Goal: Transaction & Acquisition: Book appointment/travel/reservation

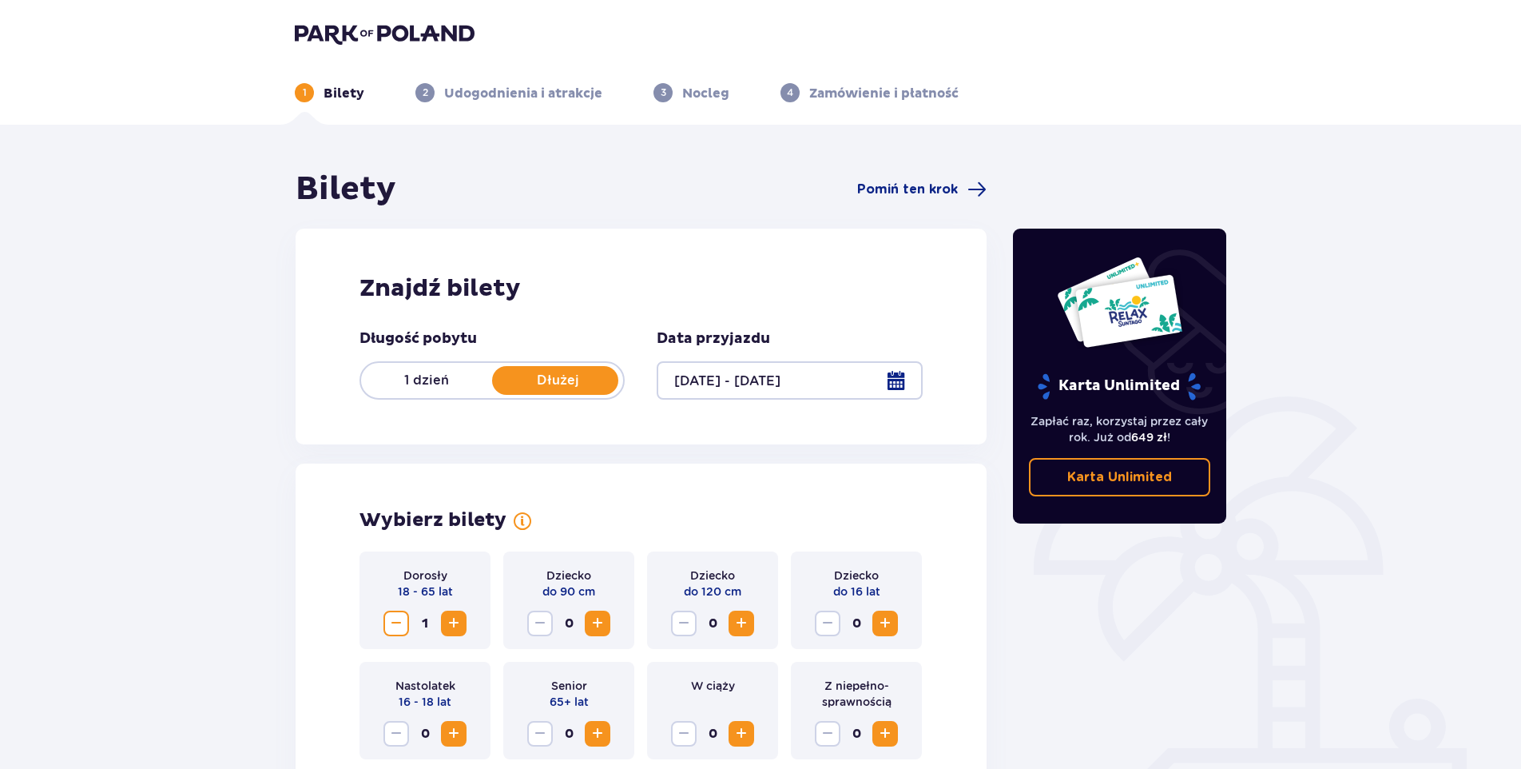
scroll to position [291, 0]
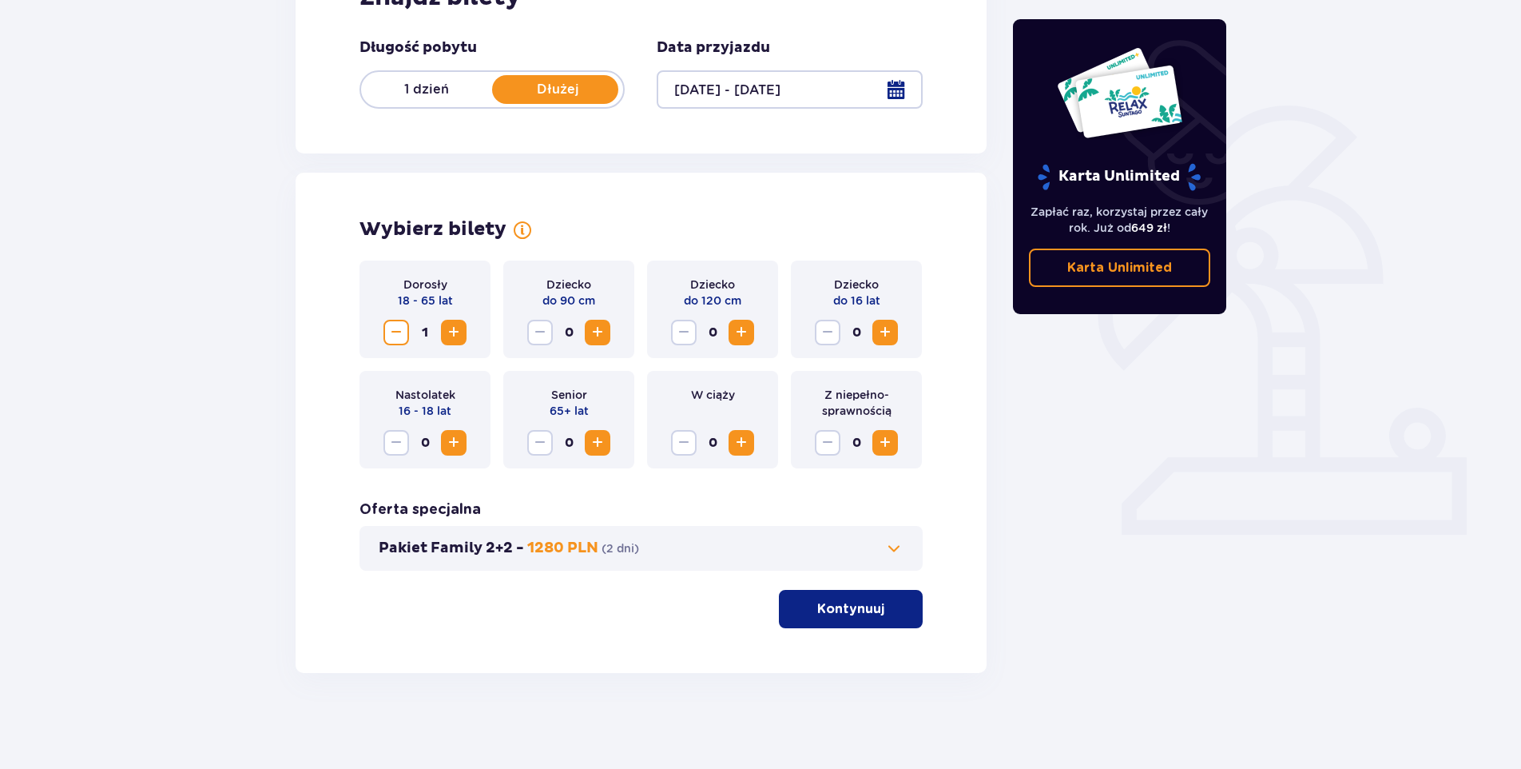
click at [451, 332] on span "Increase" at bounding box center [453, 332] width 19 height 19
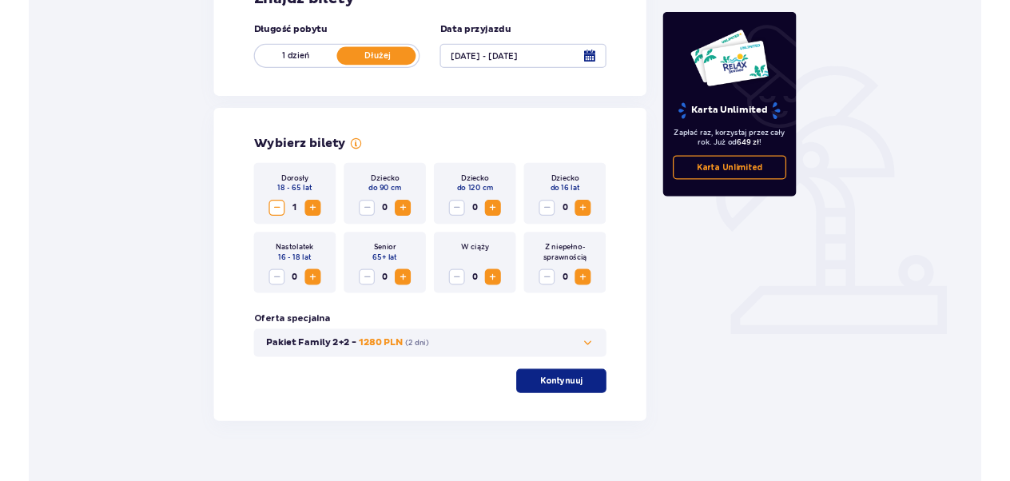
scroll to position [0, 0]
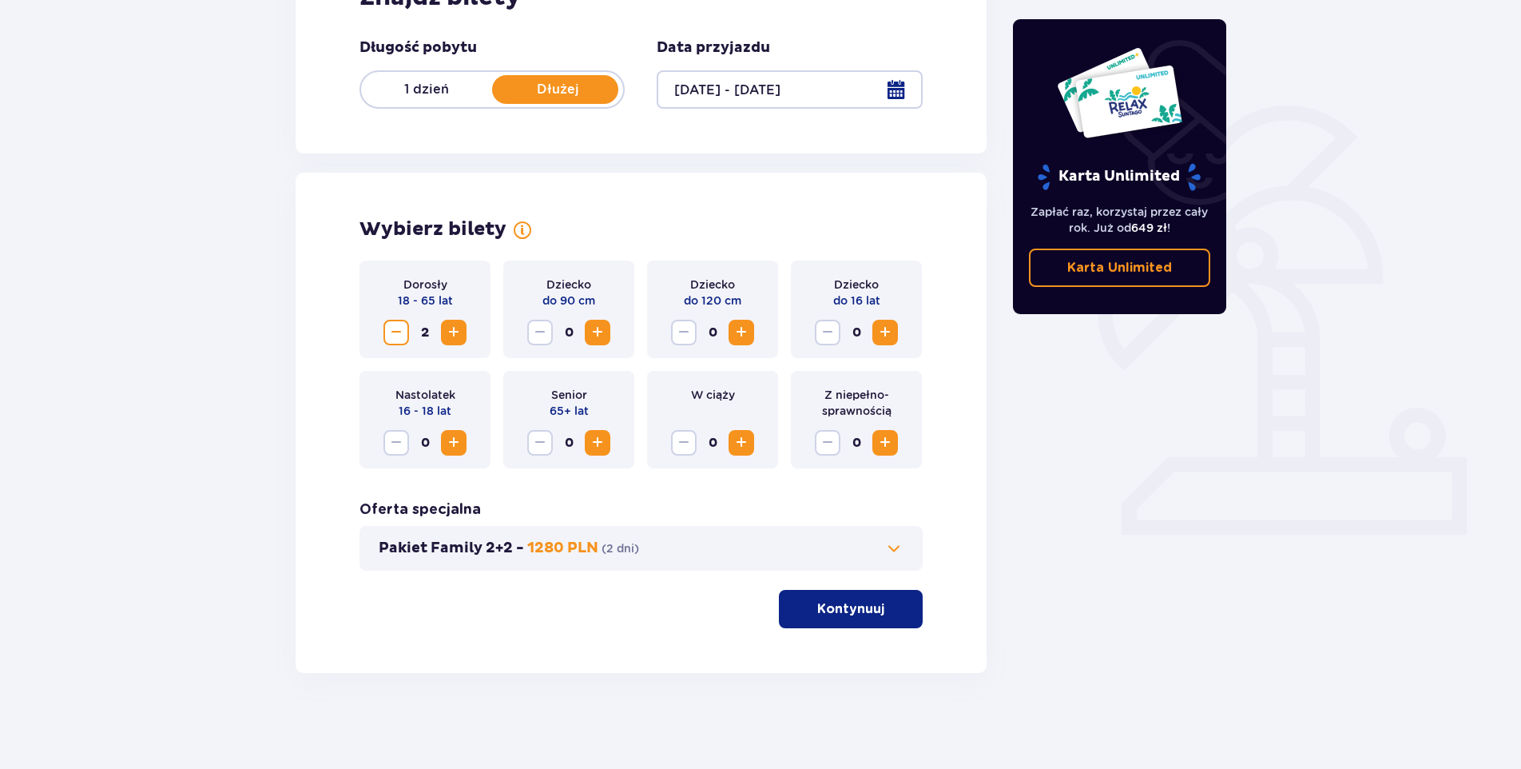
click at [451, 332] on span "Increase" at bounding box center [453, 332] width 19 height 19
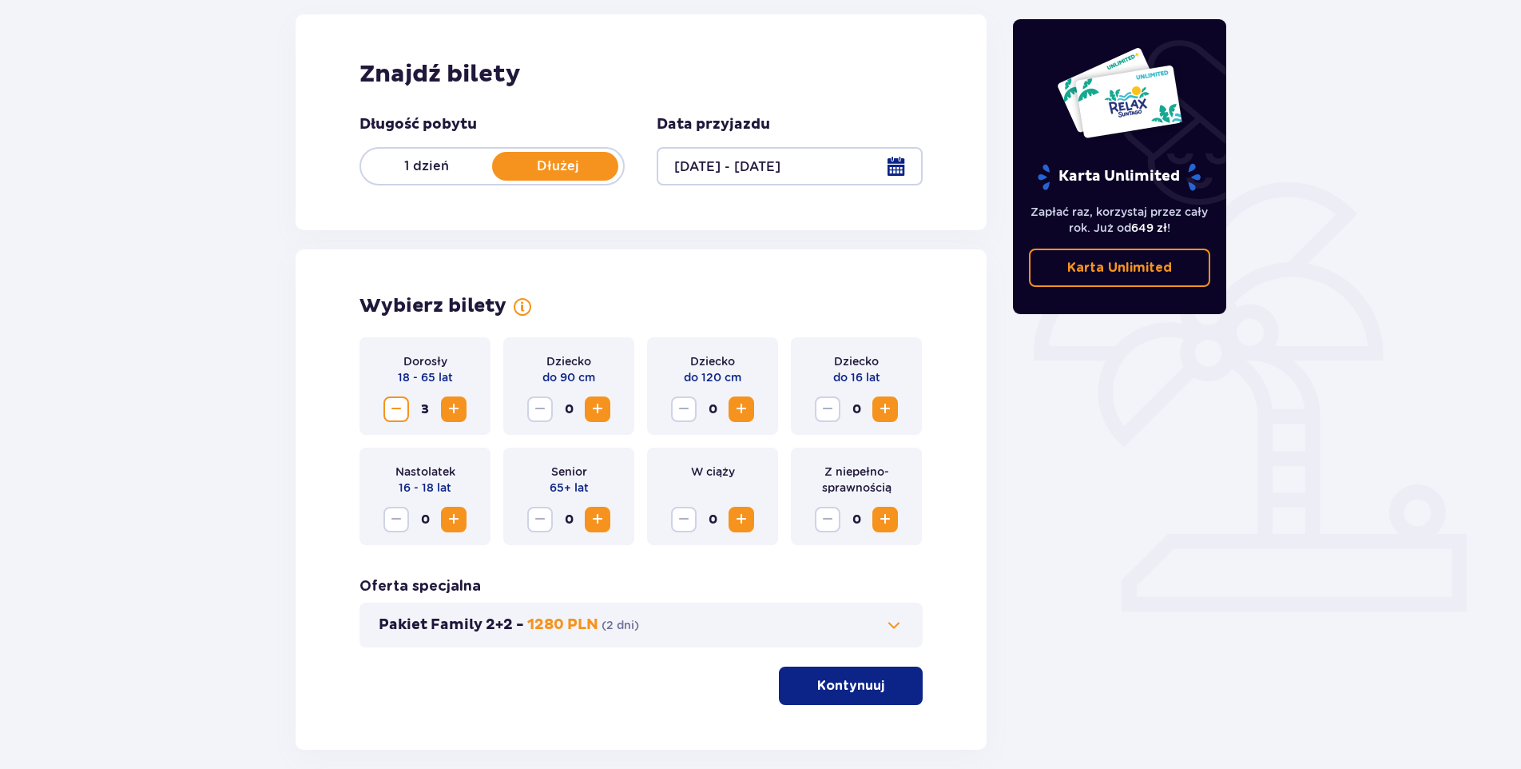
scroll to position [240, 0]
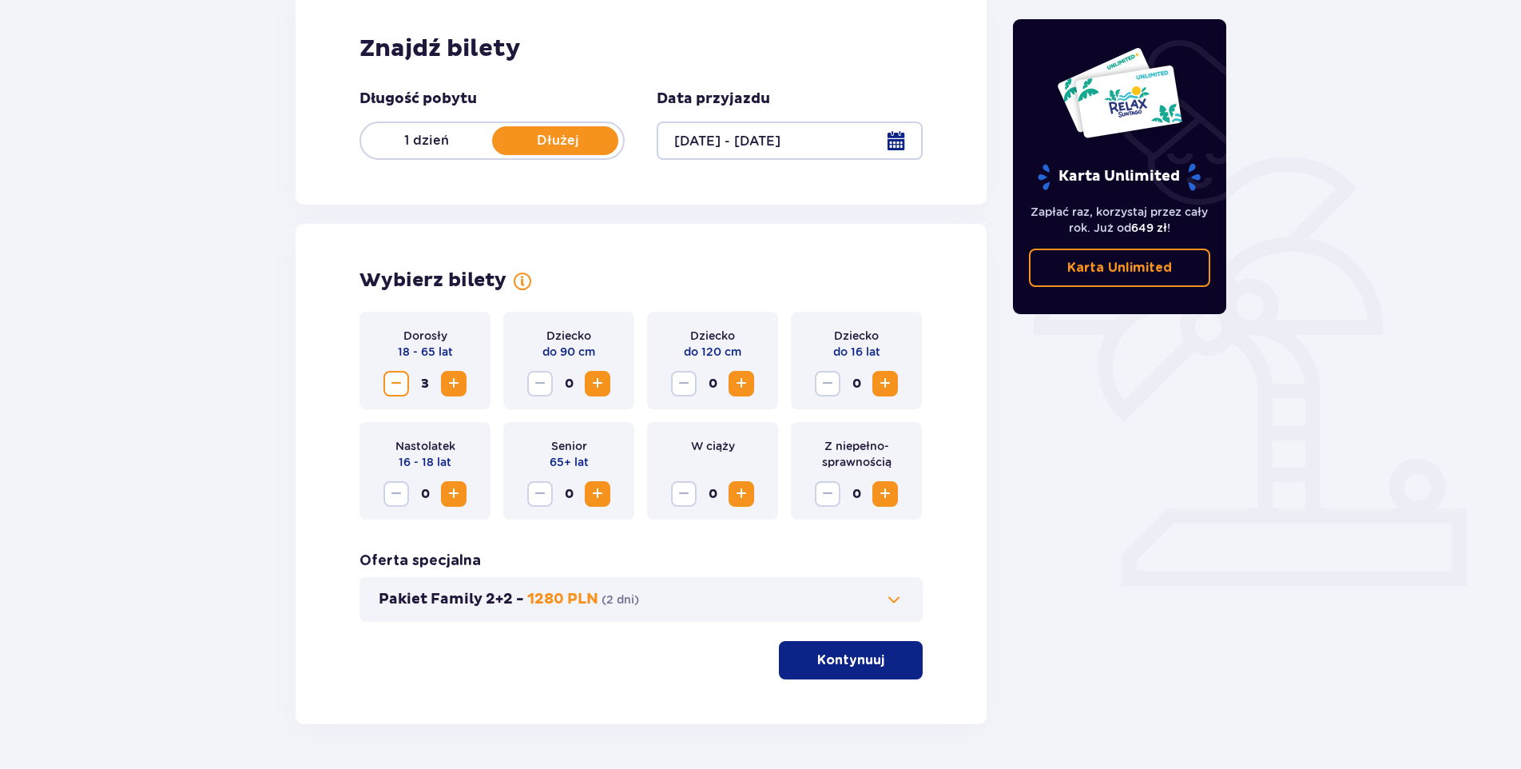
click at [893, 385] on span "Increase" at bounding box center [885, 383] width 19 height 19
click at [866, 672] on button "Kontynuuj" at bounding box center [851, 660] width 144 height 38
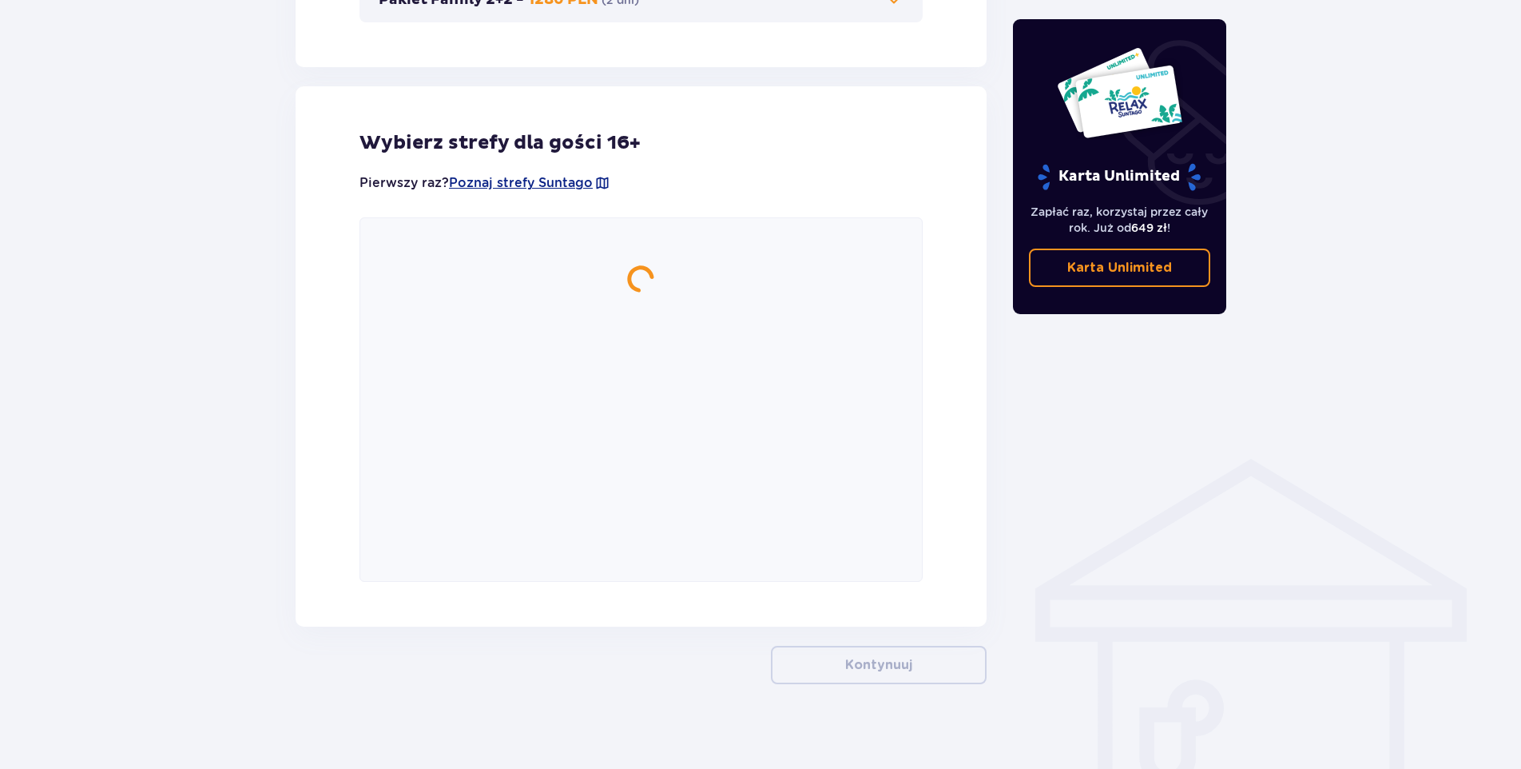
scroll to position [887, 0]
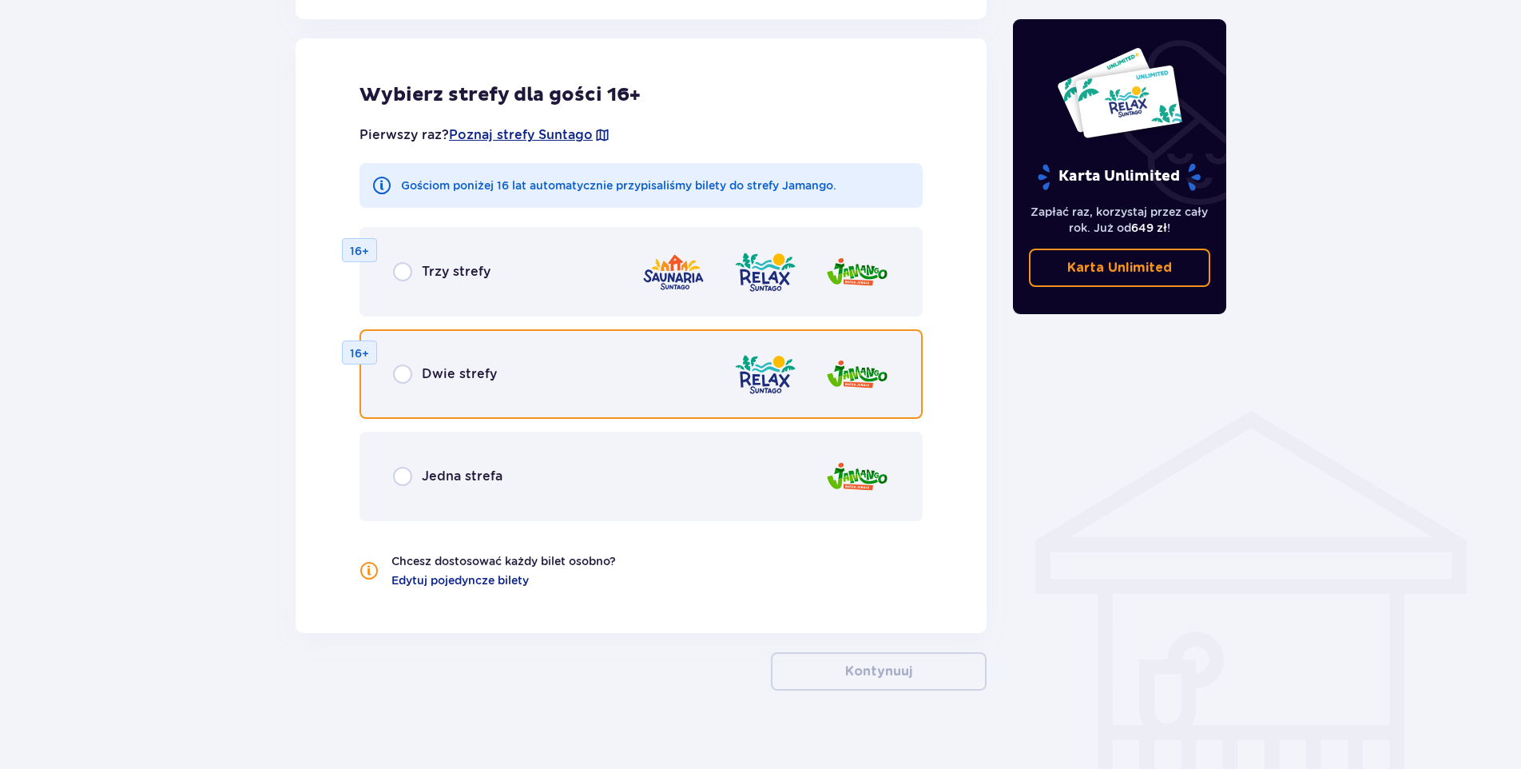
click at [395, 374] on input "radio" at bounding box center [402, 373] width 19 height 19
radio input "true"
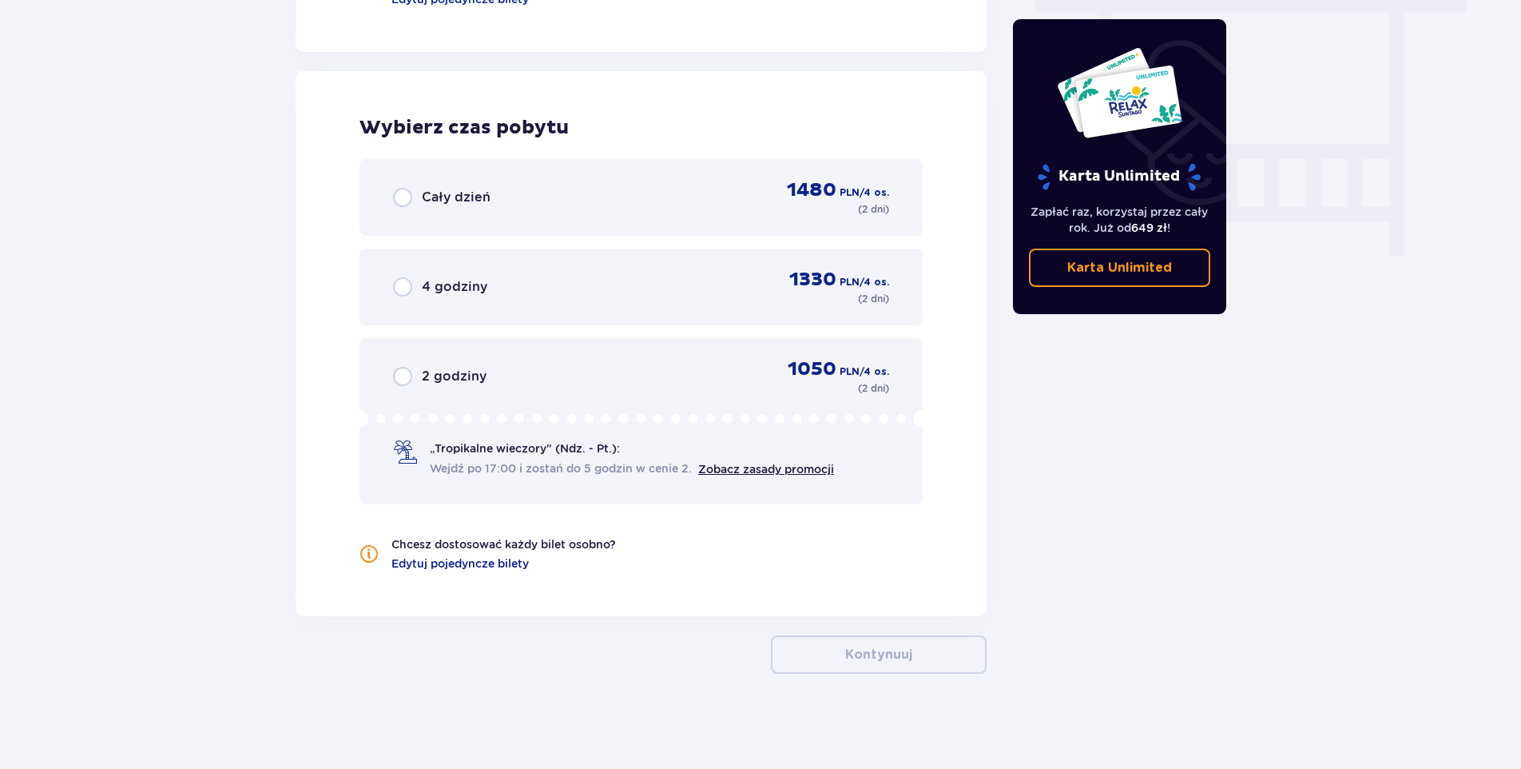
scroll to position [1469, 0]
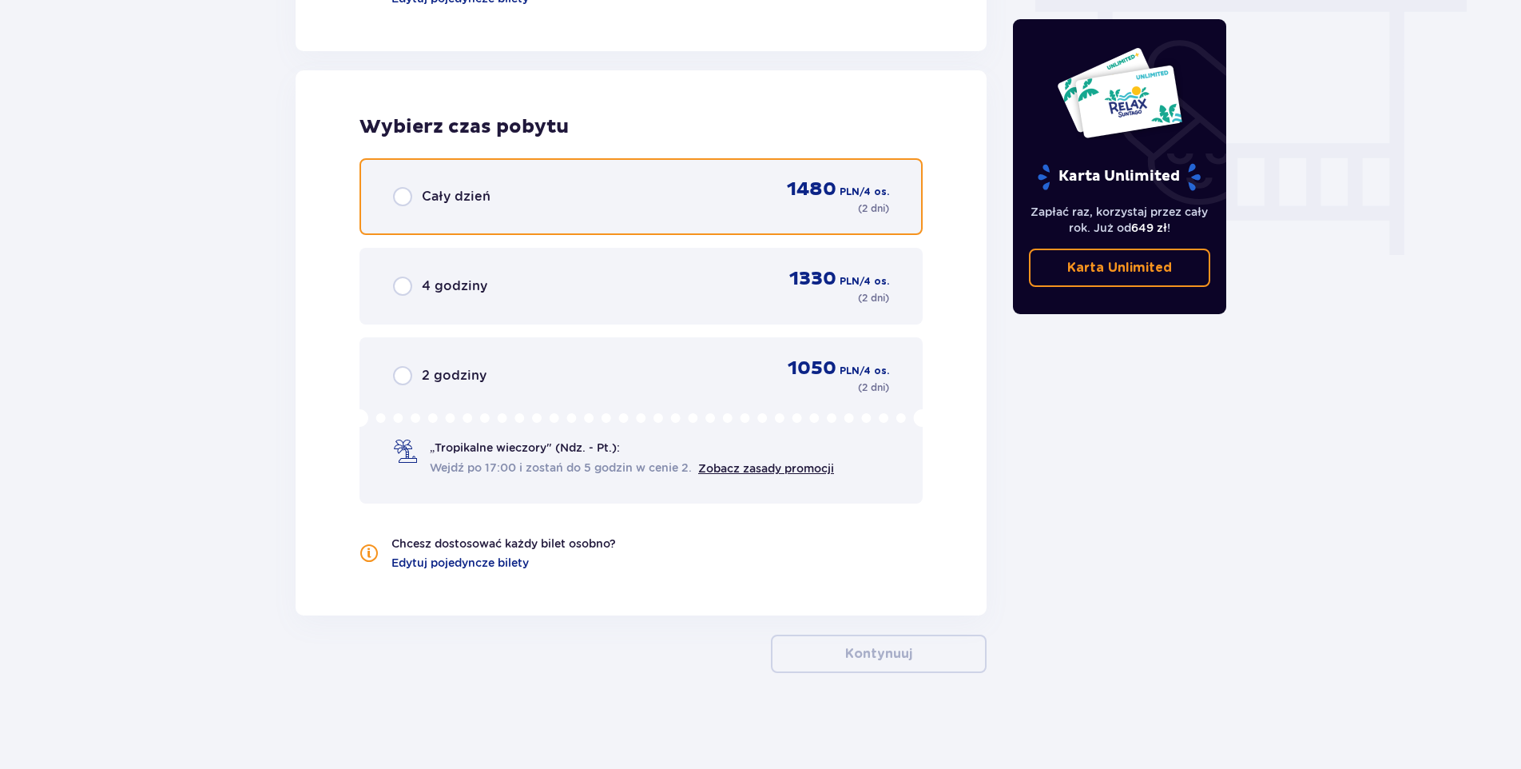
click at [398, 191] on input "radio" at bounding box center [402, 196] width 19 height 19
radio input "true"
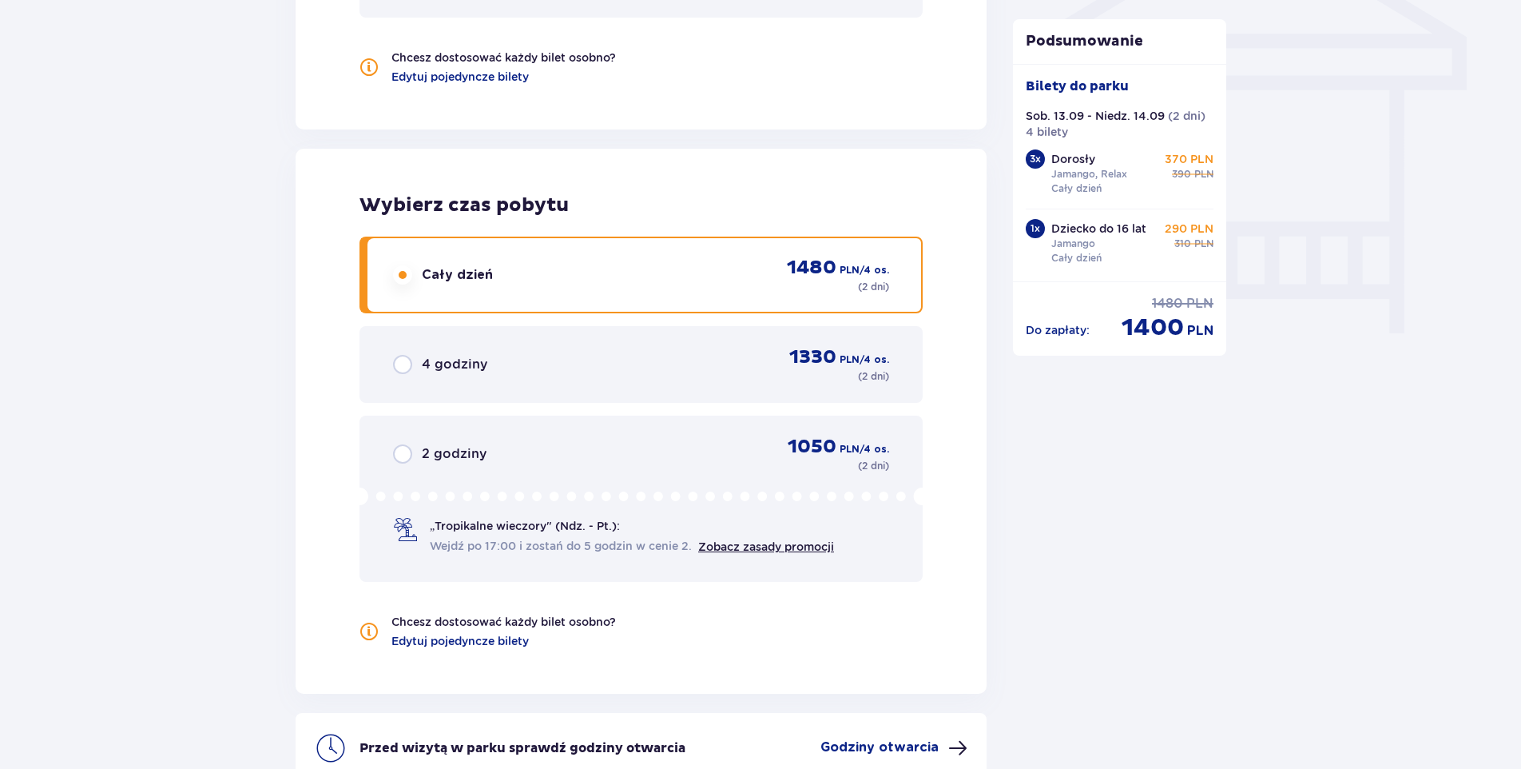
scroll to position [1159, 0]
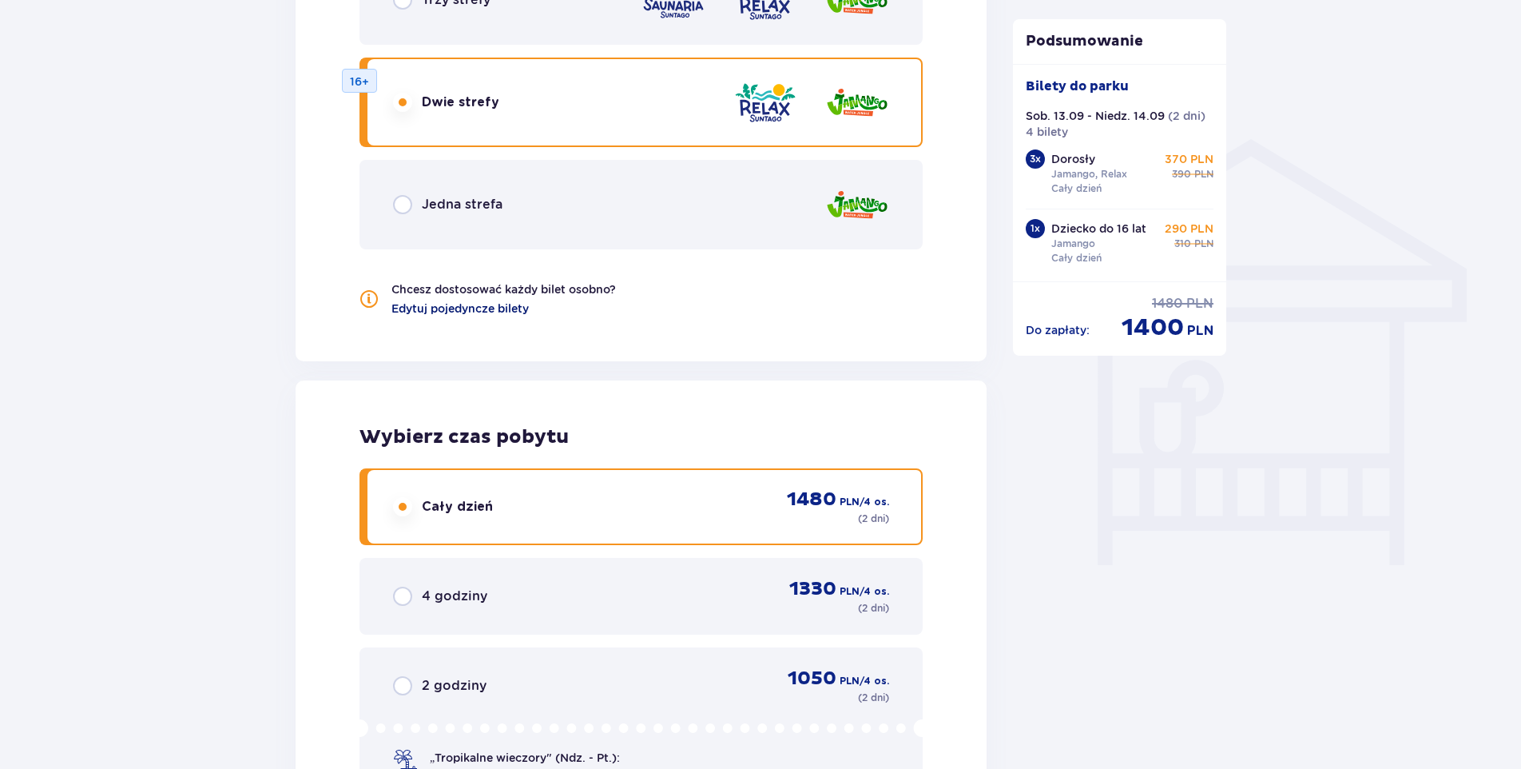
click at [424, 309] on span "Edytuj pojedyncze bilety" at bounding box center [460, 308] width 137 height 16
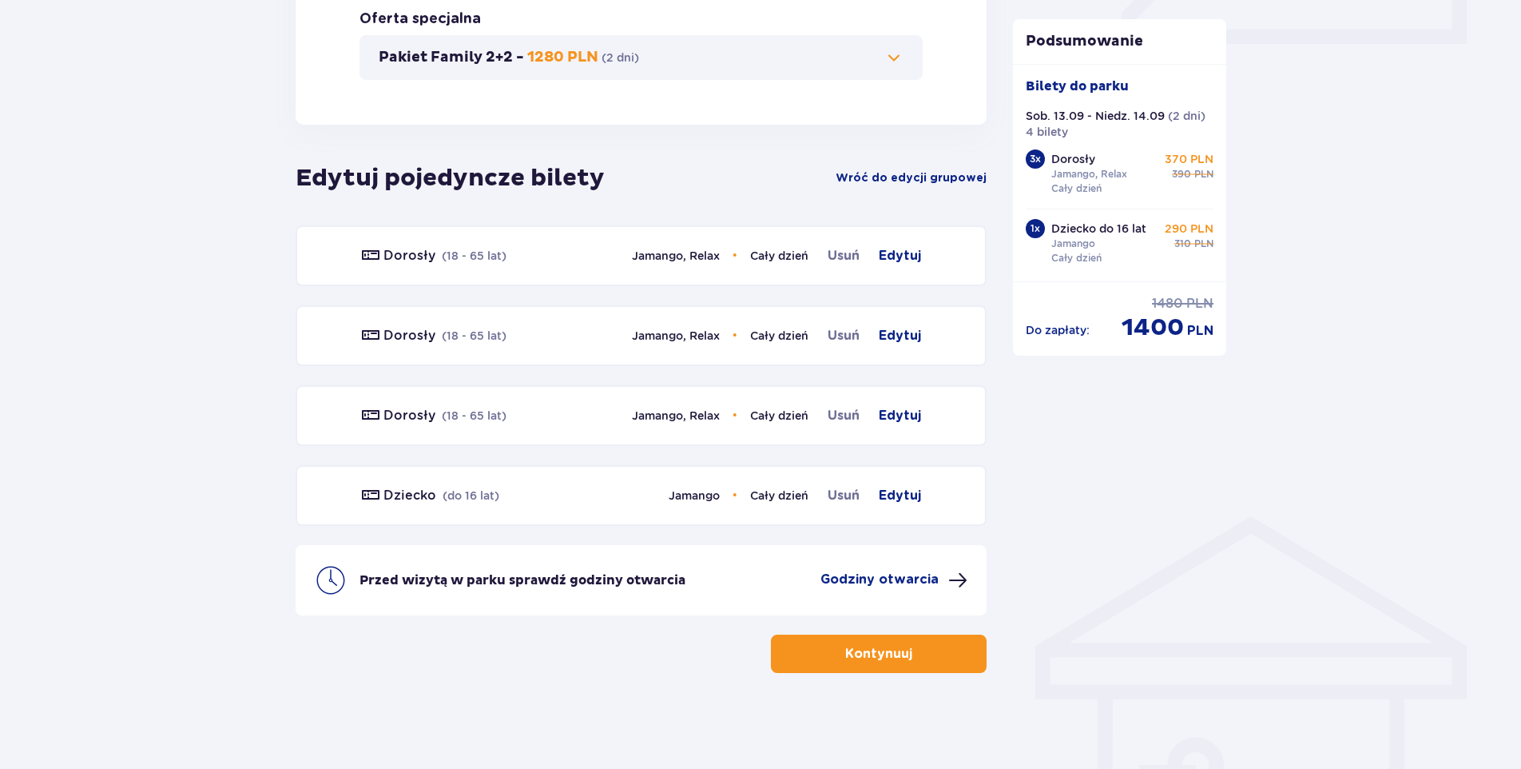
scroll to position [781, 0]
click at [918, 260] on span "Edytuj" at bounding box center [900, 255] width 42 height 19
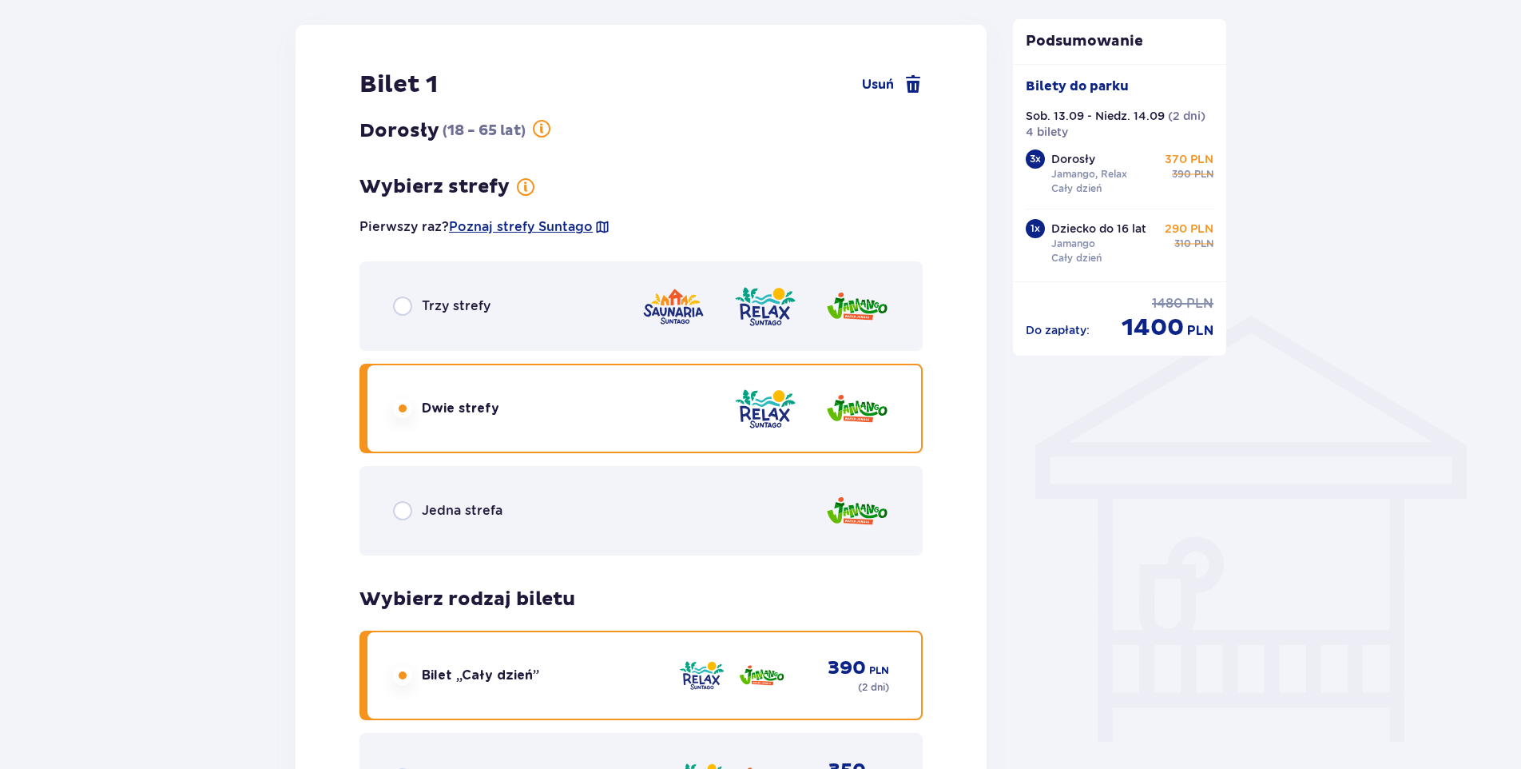
scroll to position [988, 0]
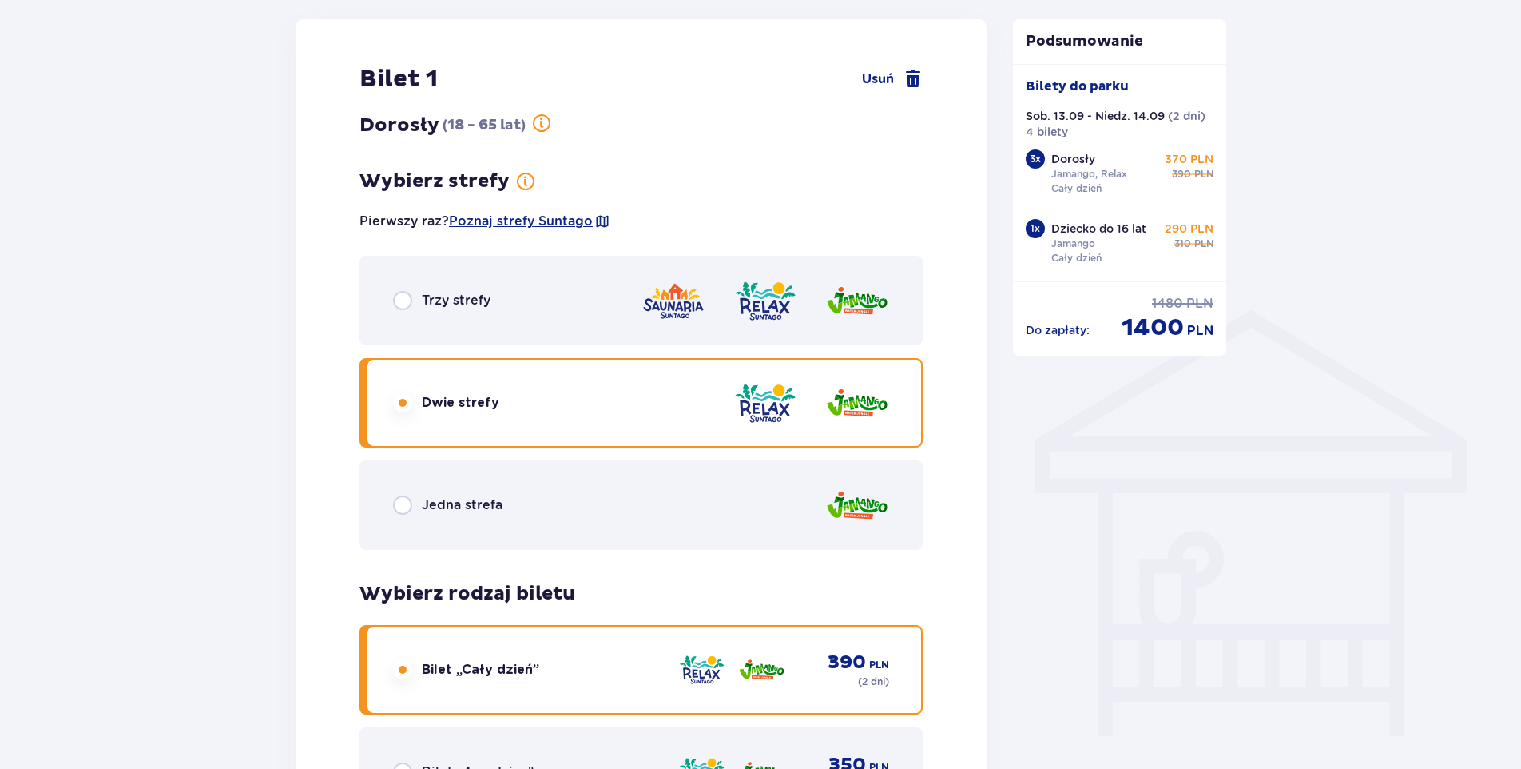
click at [455, 503] on p "Jedna strefa" at bounding box center [462, 505] width 81 height 18
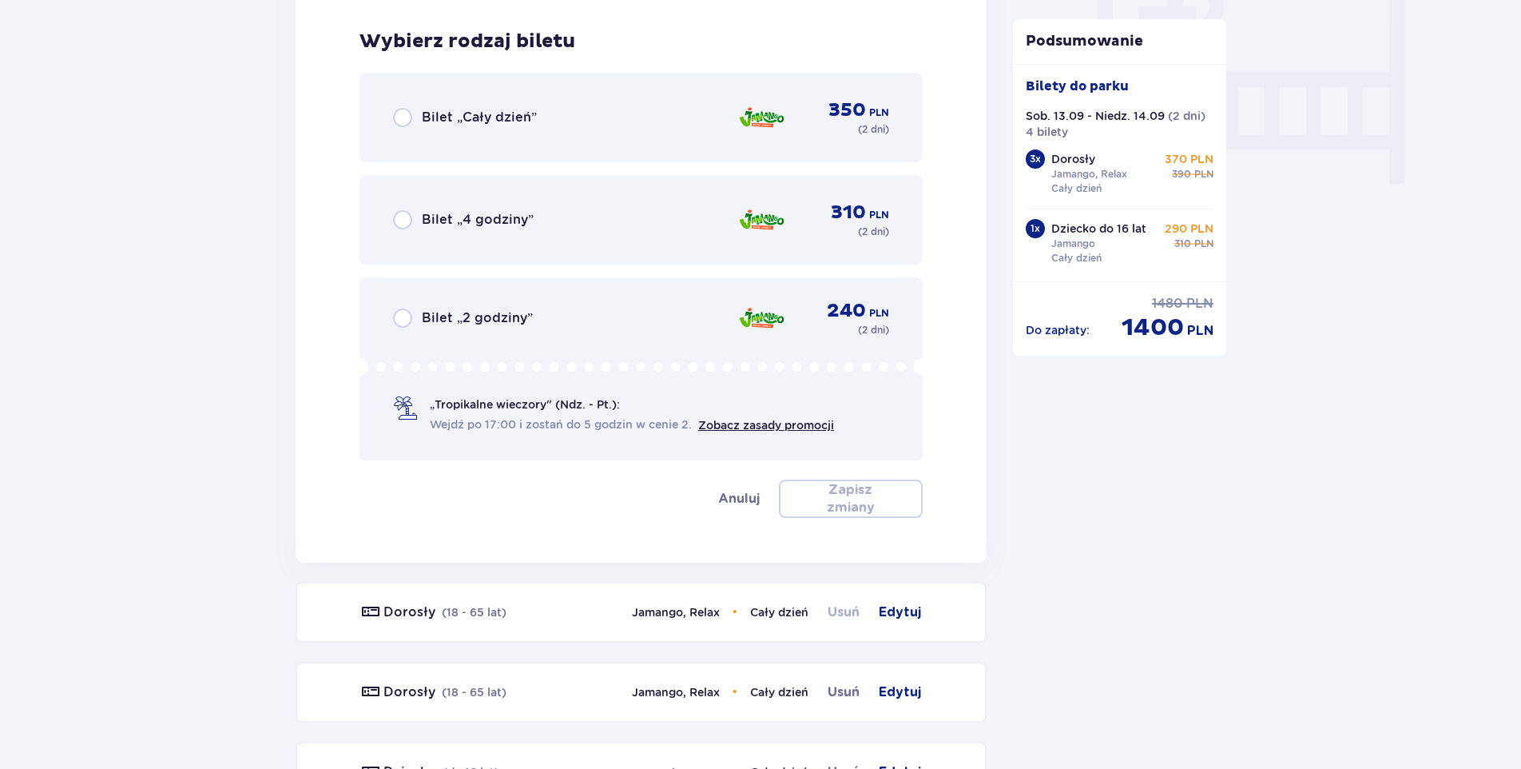
scroll to position [1550, 0]
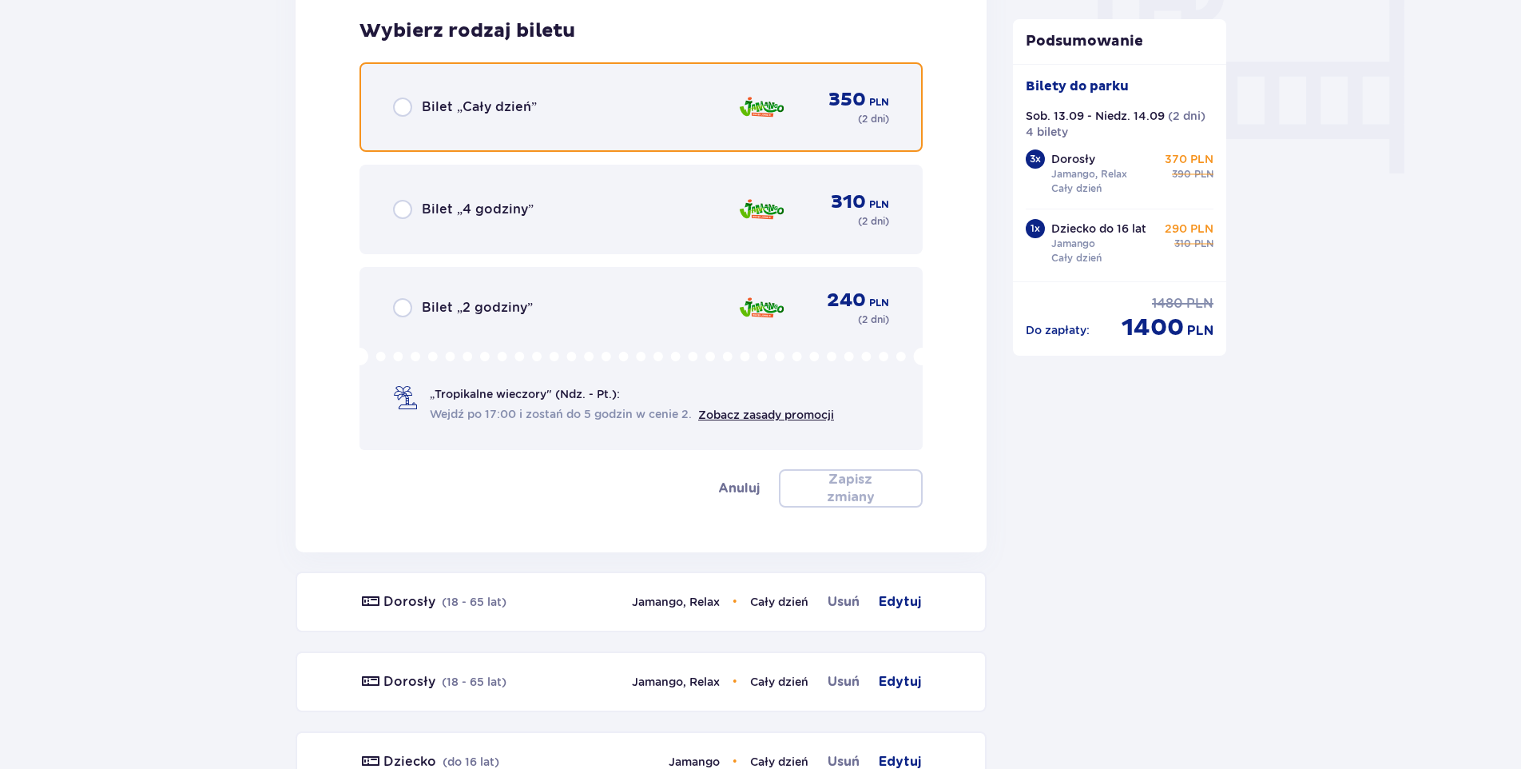
click at [401, 104] on input "radio" at bounding box center [402, 106] width 19 height 19
radio input "true"
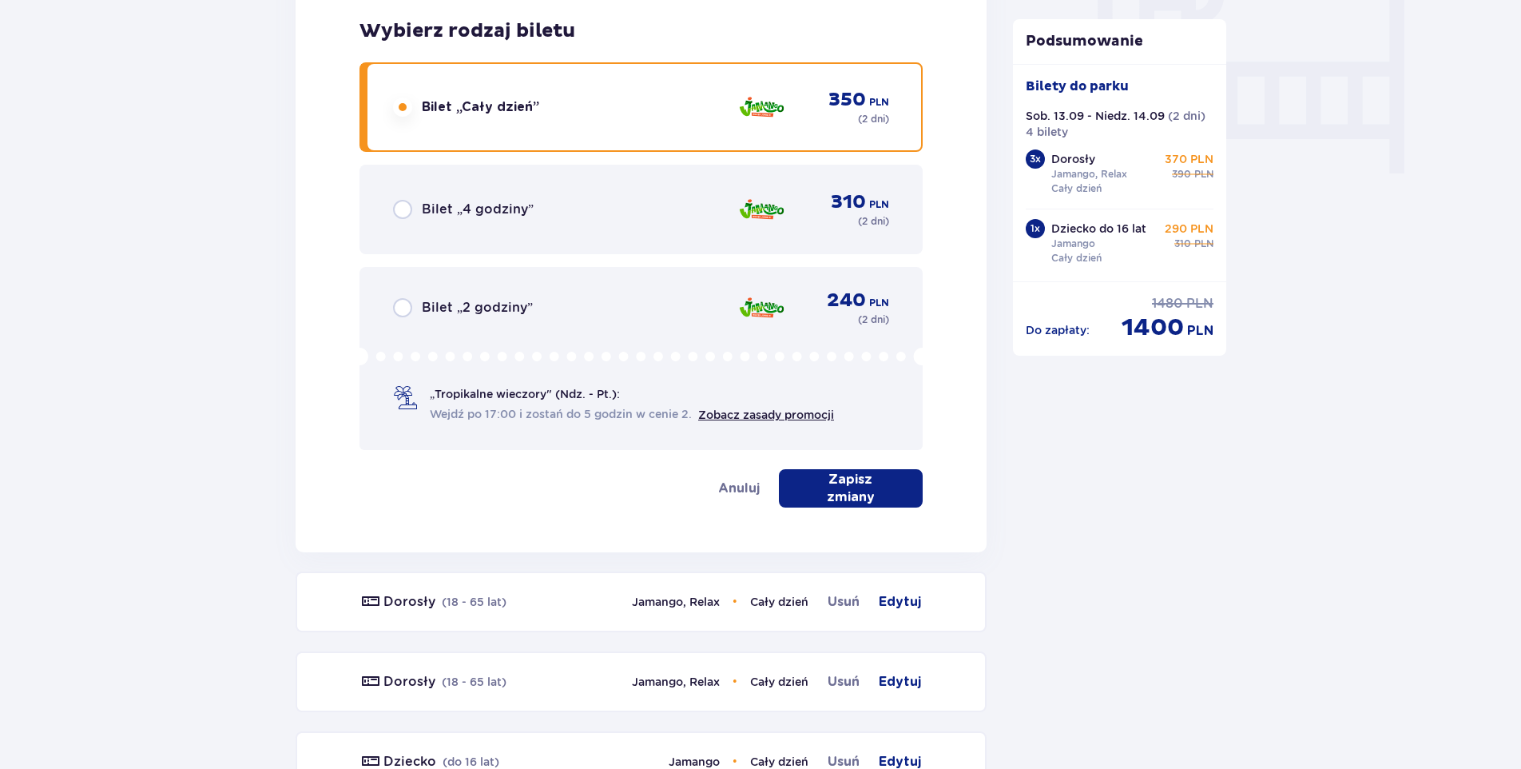
click at [836, 499] on button "Zapisz zmiany" at bounding box center [851, 488] width 144 height 38
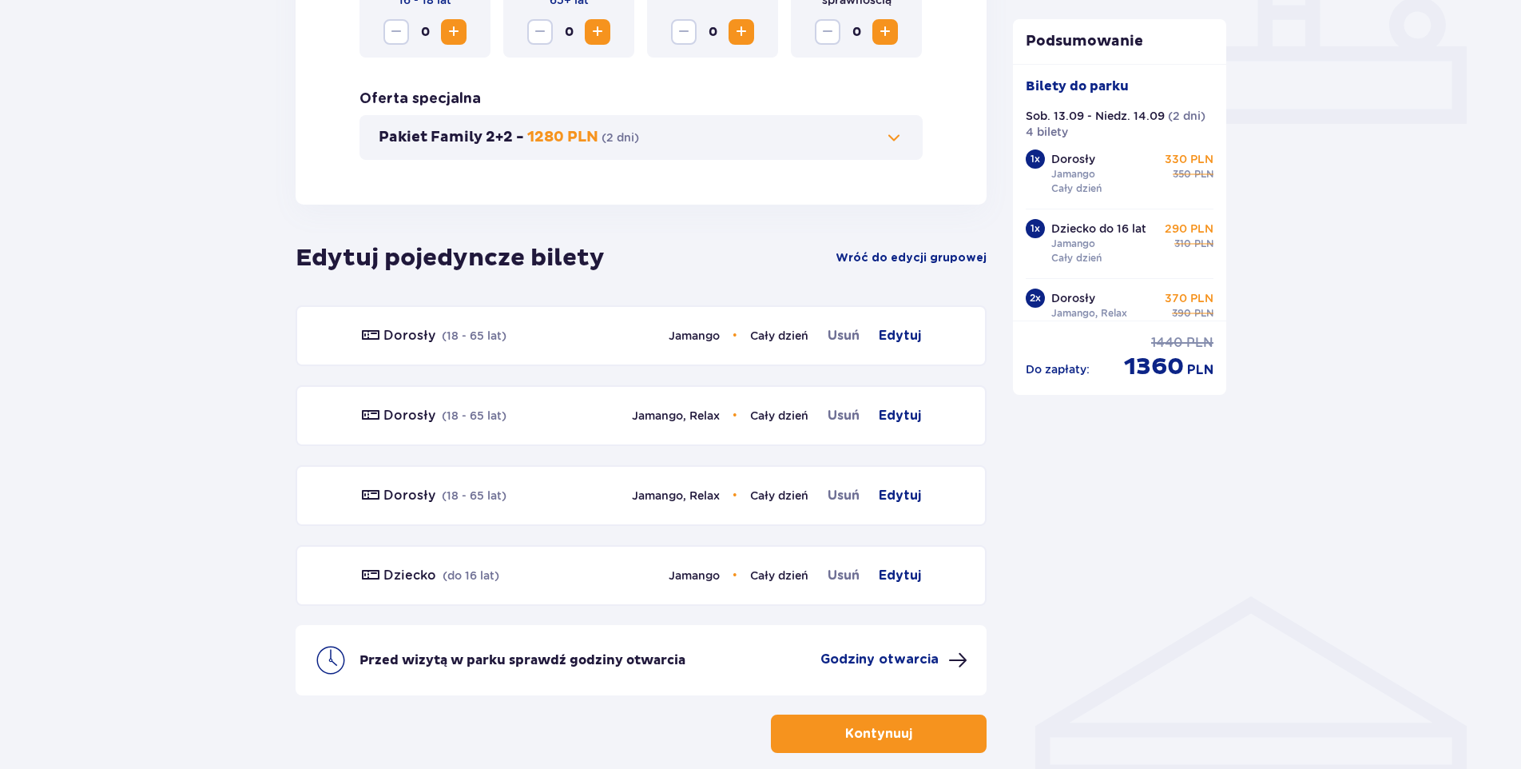
scroll to position [781, 0]
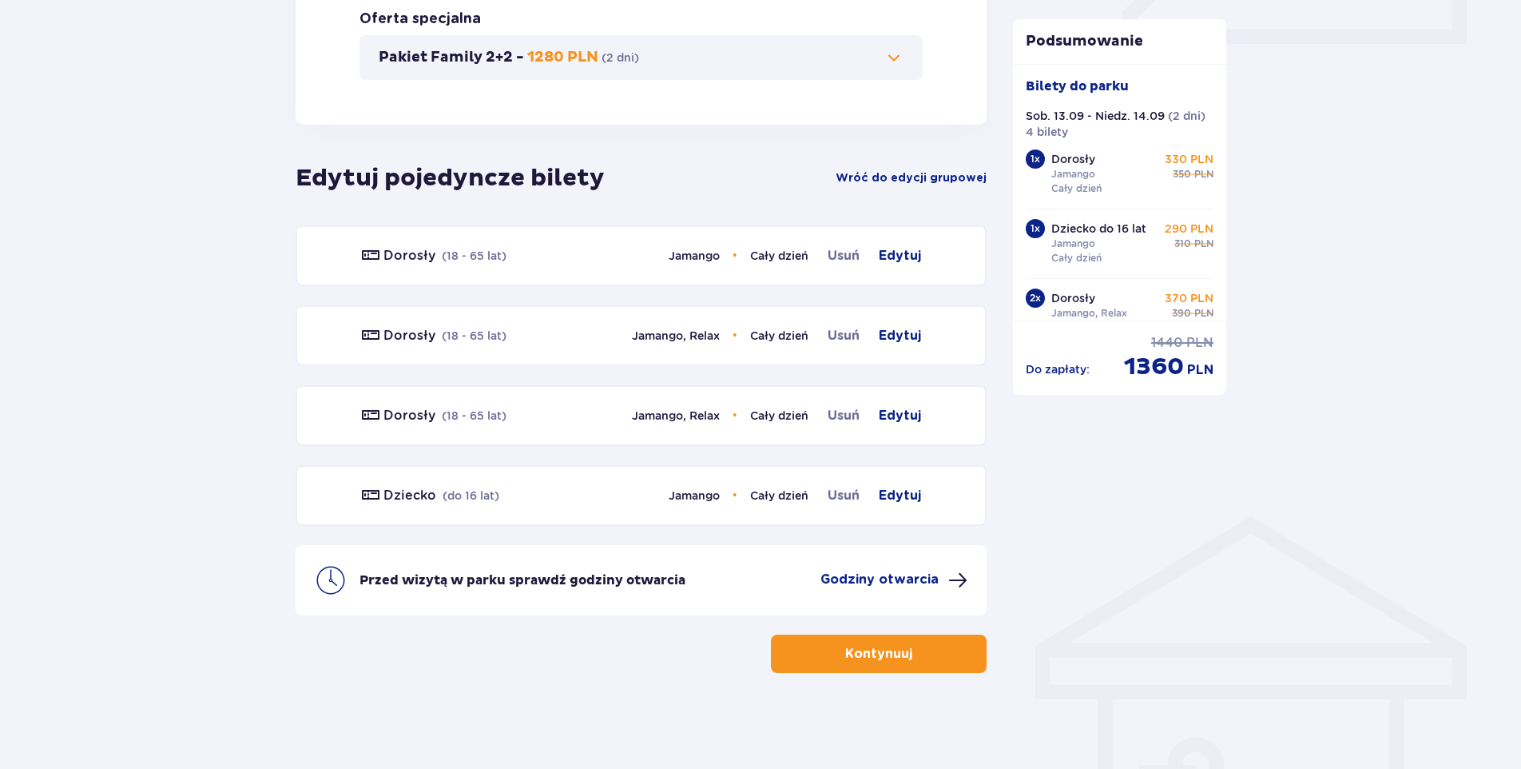
click at [916, 658] on span "button" at bounding box center [915, 653] width 19 height 19
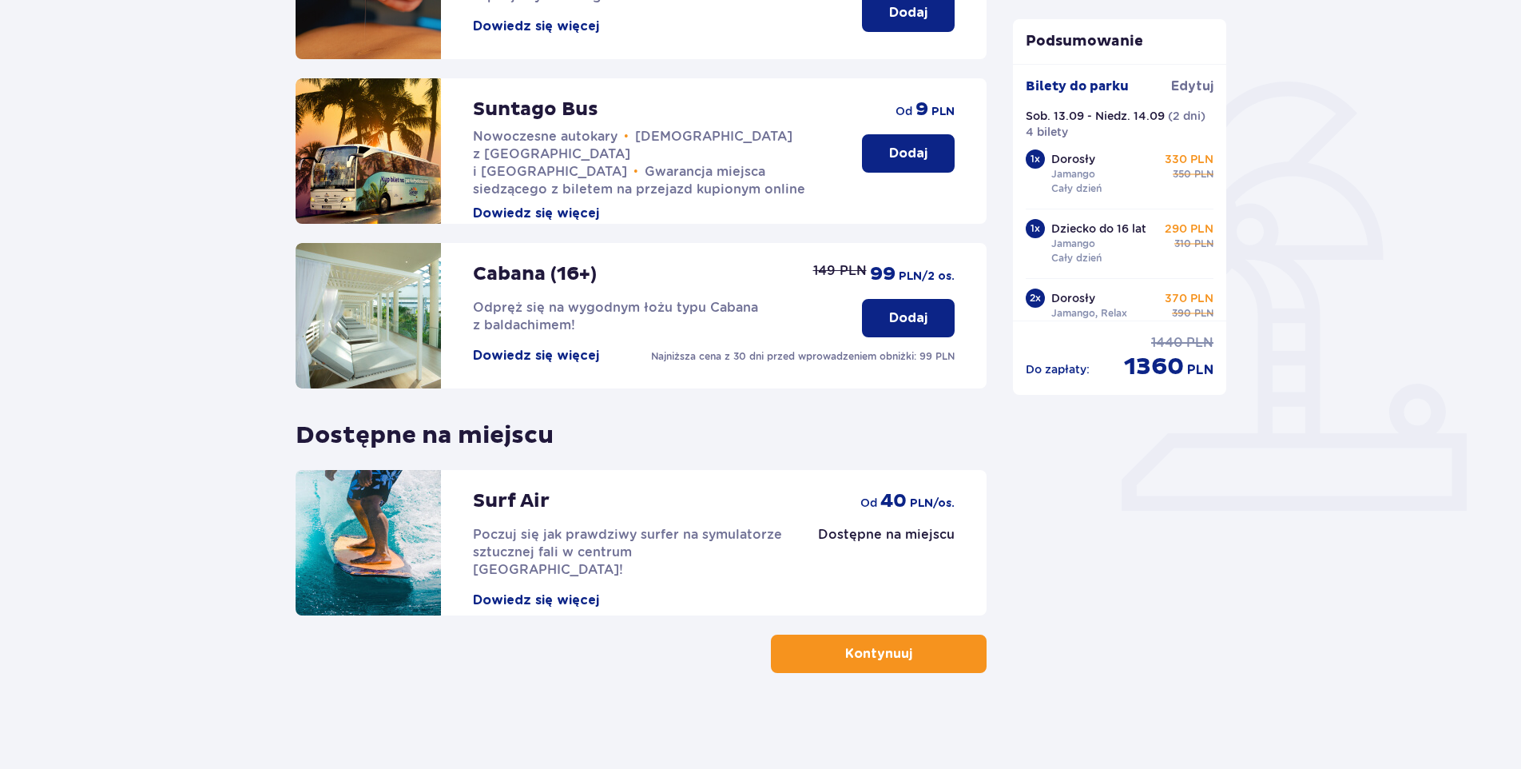
click at [910, 646] on span "button" at bounding box center [915, 653] width 19 height 19
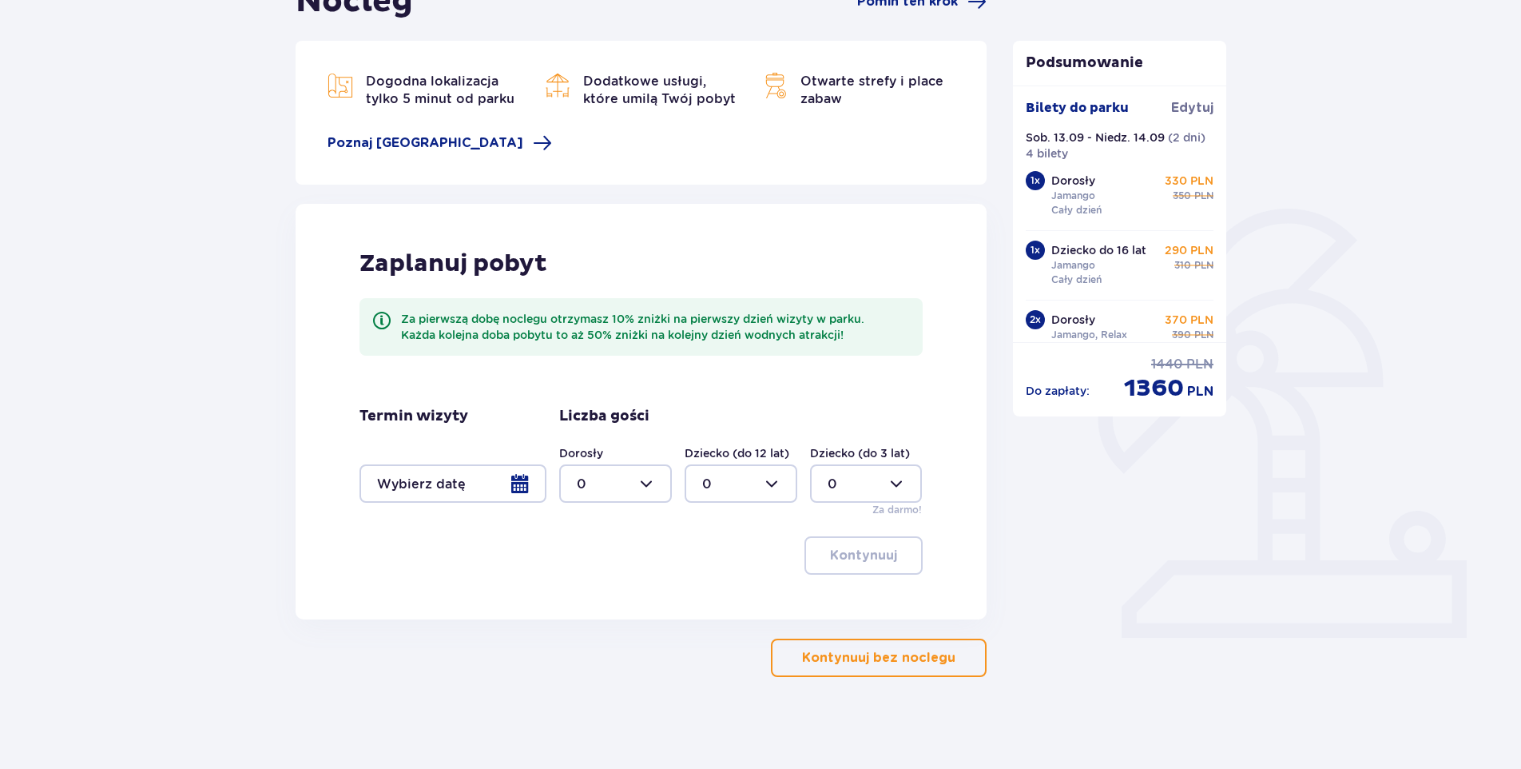
scroll to position [192, 0]
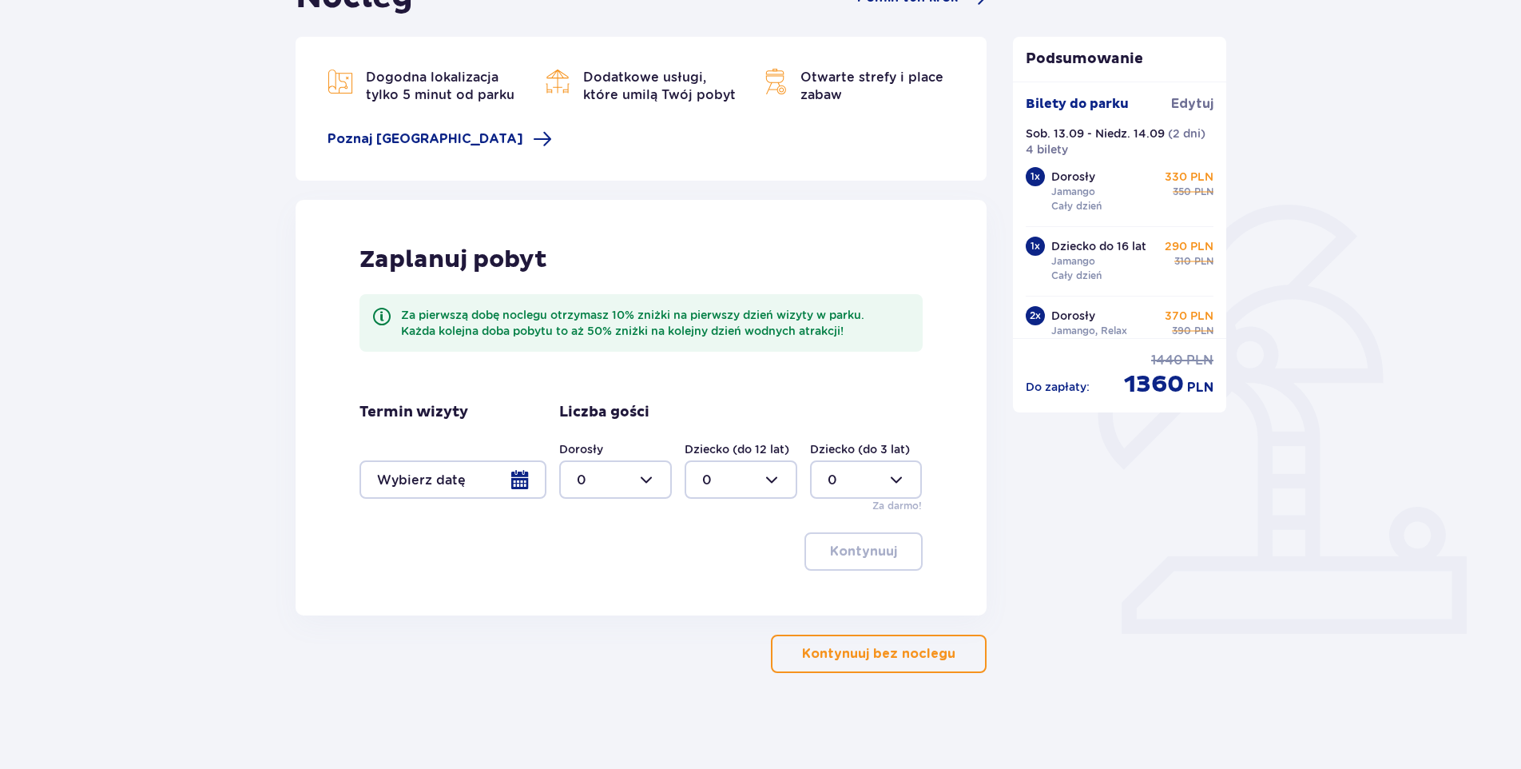
click at [495, 486] on div at bounding box center [453, 479] width 187 height 38
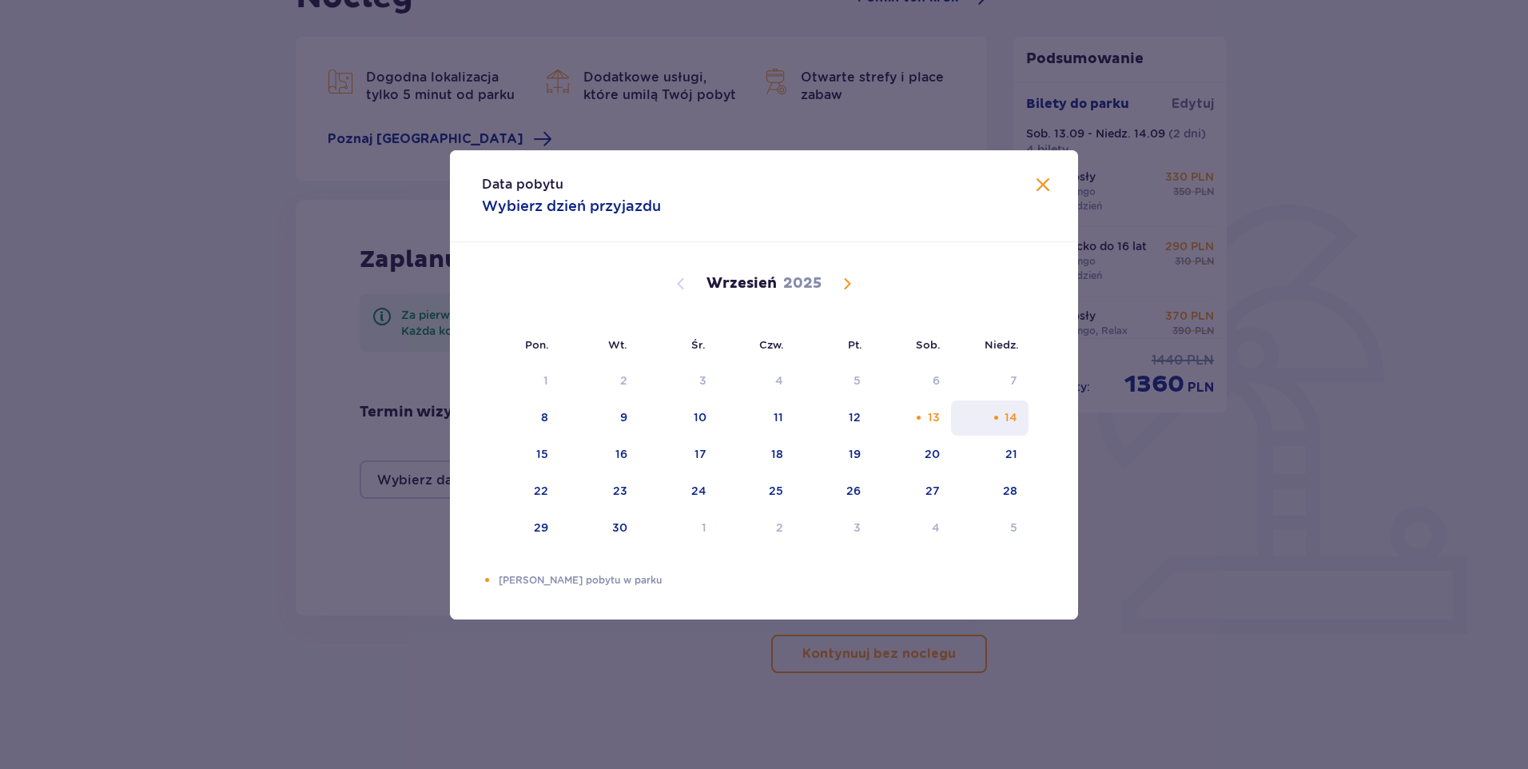
click at [953, 419] on div "14" at bounding box center [990, 417] width 78 height 35
click at [926, 413] on div "13" at bounding box center [911, 417] width 79 height 35
click at [981, 419] on div "14" at bounding box center [990, 417] width 78 height 35
type input "[DATE] - [DATE]"
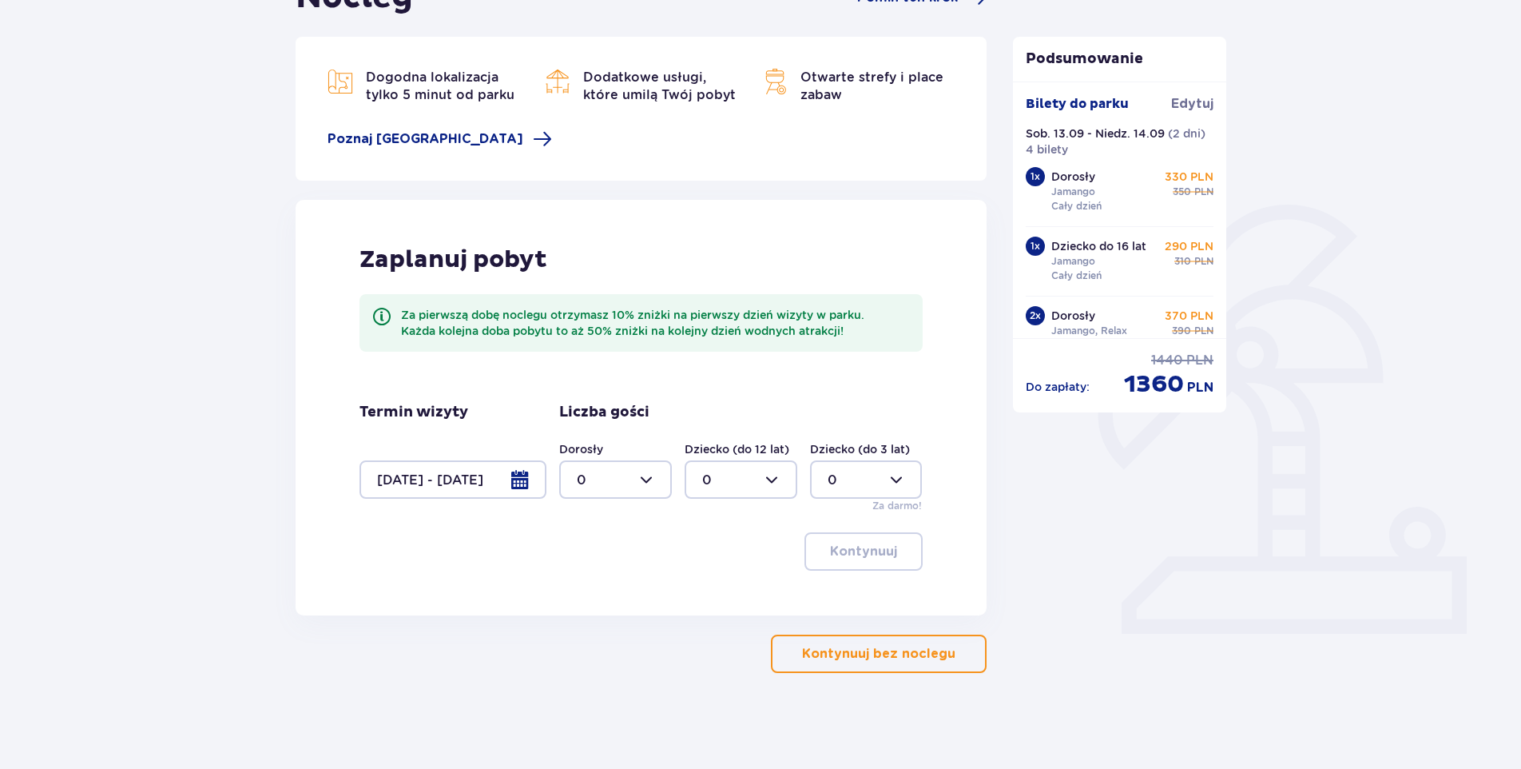
click at [656, 467] on div at bounding box center [615, 479] width 113 height 38
click at [606, 658] on div "4" at bounding box center [616, 663] width 78 height 18
type input "4"
click at [875, 551] on p "Kontynuuj" at bounding box center [863, 552] width 67 height 18
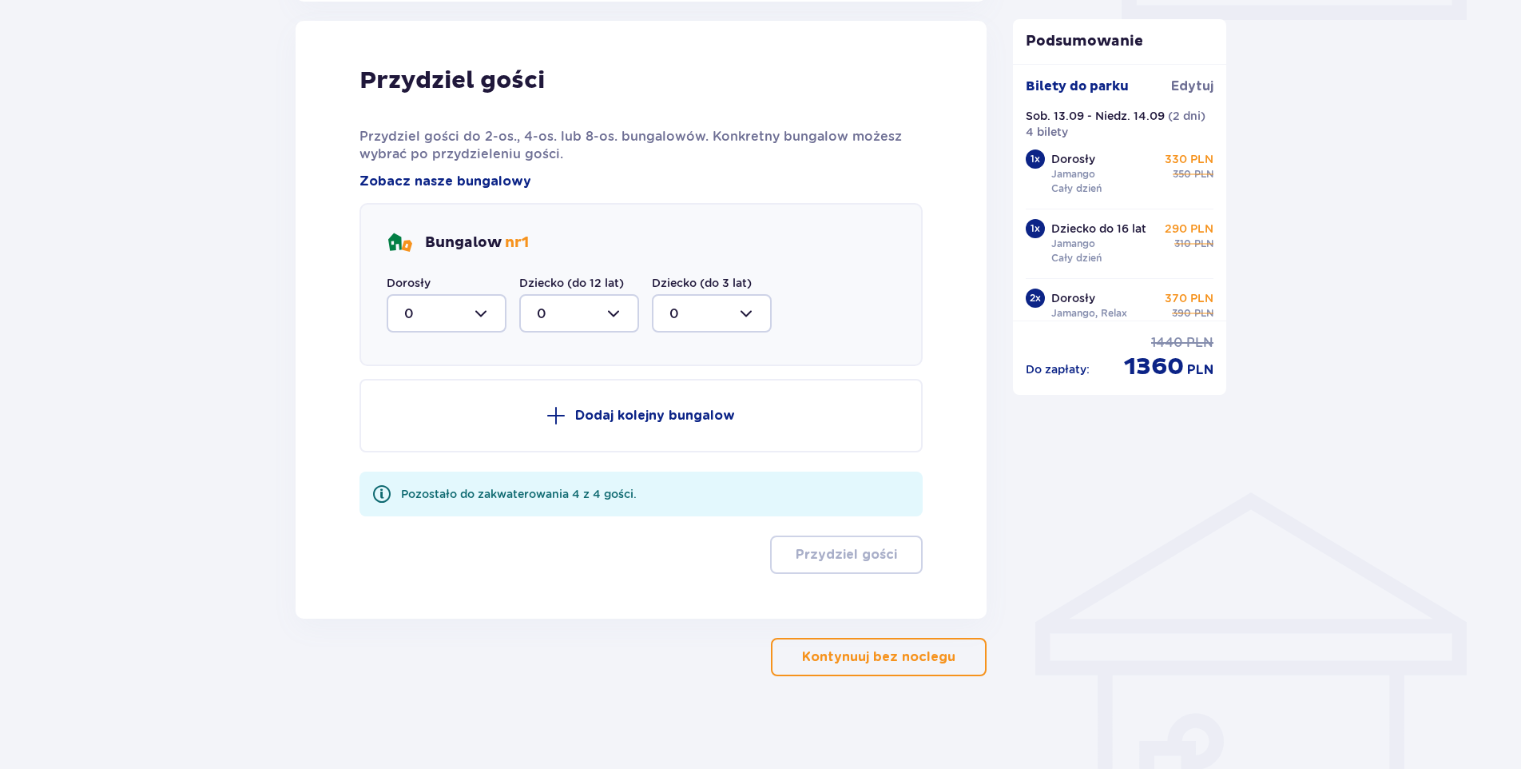
scroll to position [807, 0]
click at [435, 312] on div at bounding box center [447, 311] width 120 height 38
click at [429, 486] on div "4" at bounding box center [446, 495] width 85 height 18
type input "4"
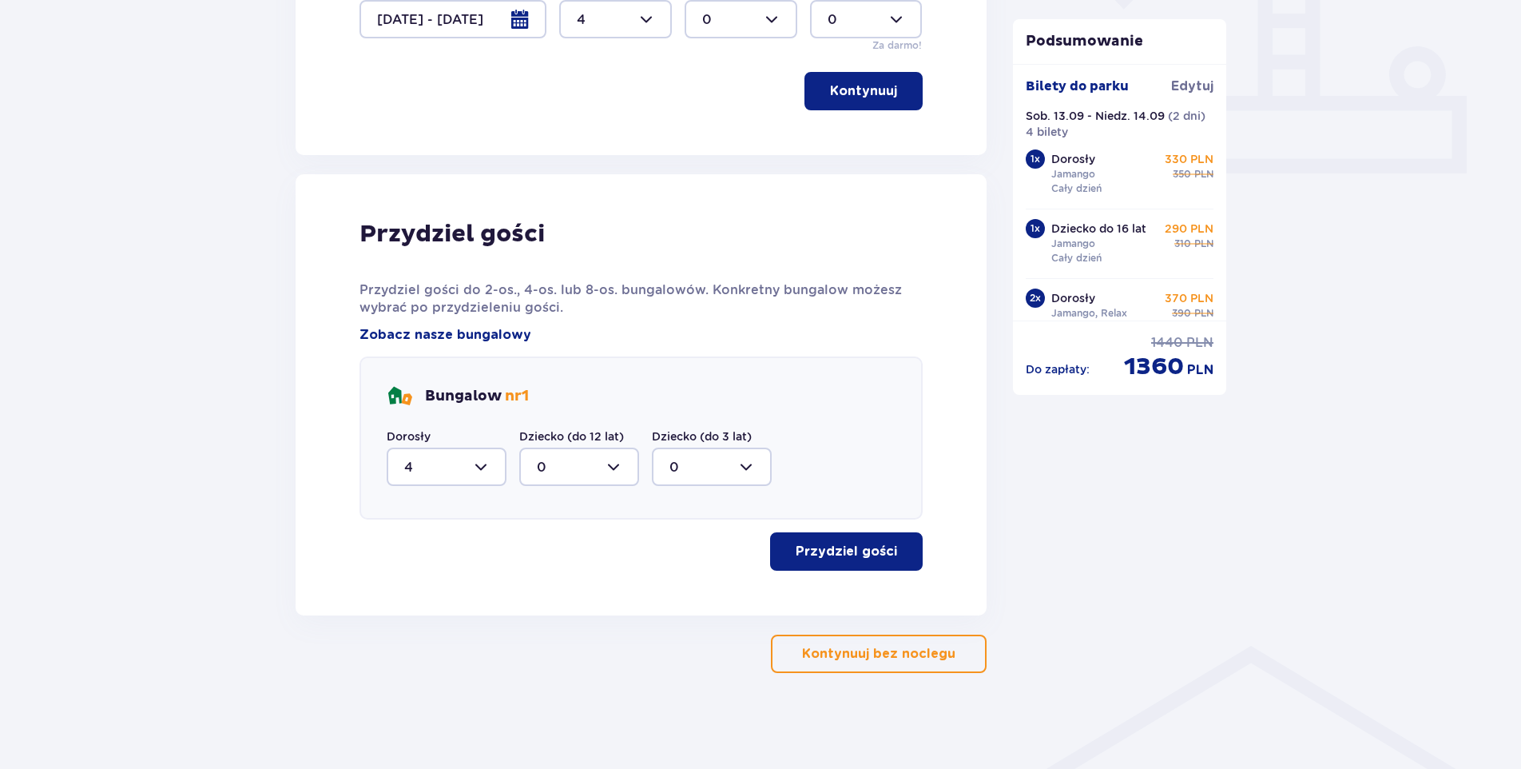
drag, startPoint x: 831, startPoint y: 549, endPoint x: 838, endPoint y: 553, distance: 8.2
click at [831, 548] on p "Przydziel gości" at bounding box center [846, 552] width 101 height 18
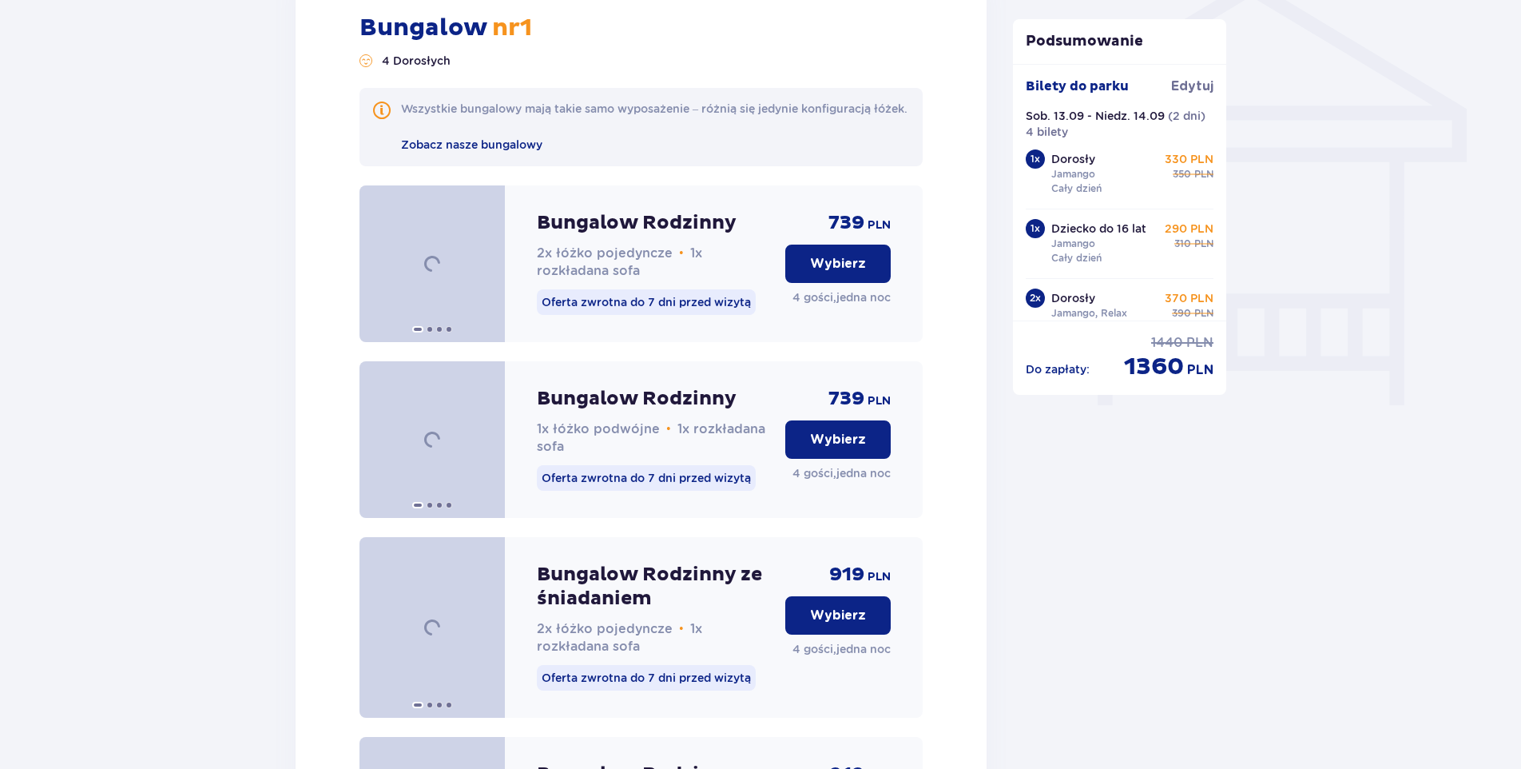
scroll to position [1347, 0]
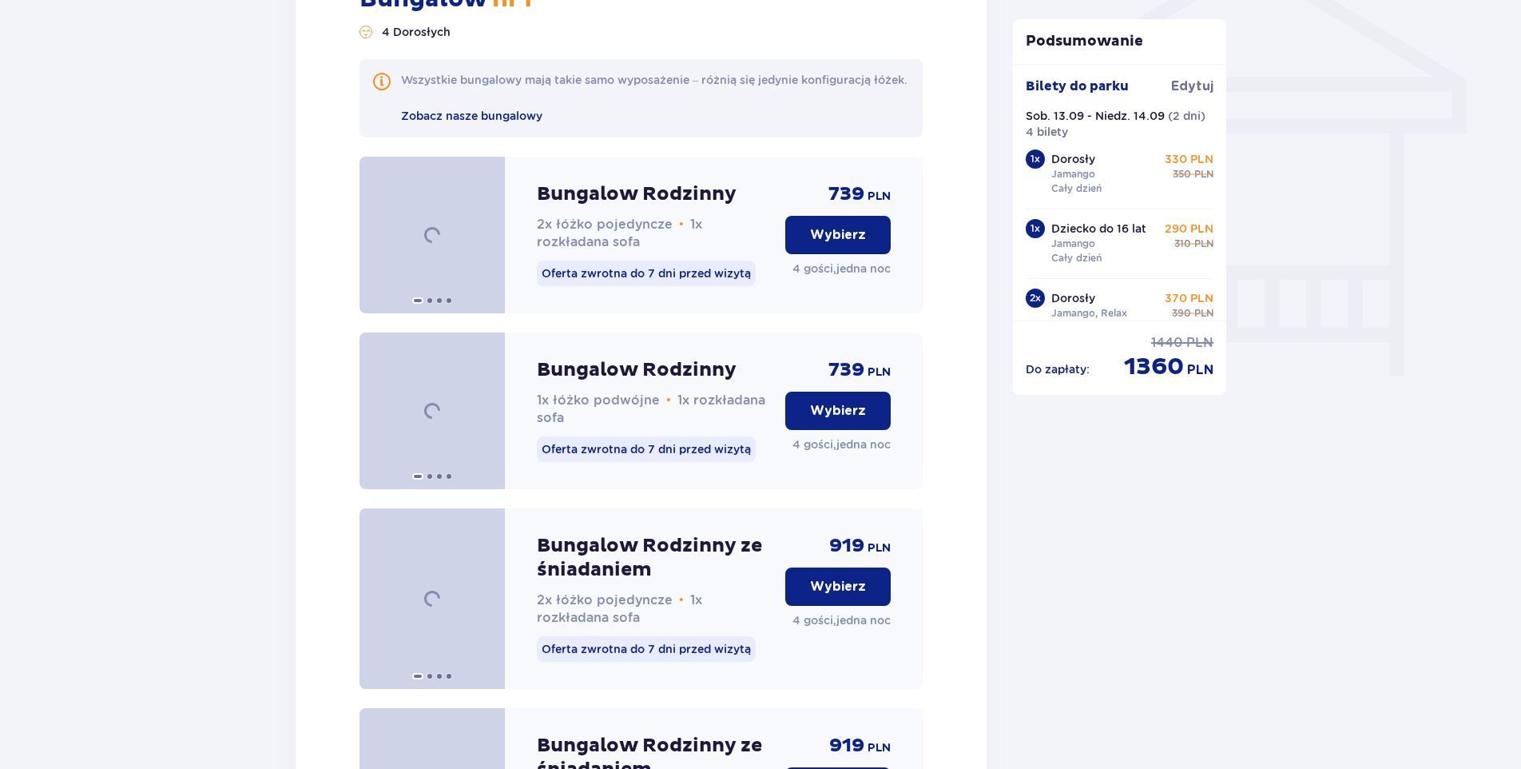
click at [852, 244] on p "Wybierz" at bounding box center [838, 235] width 56 height 18
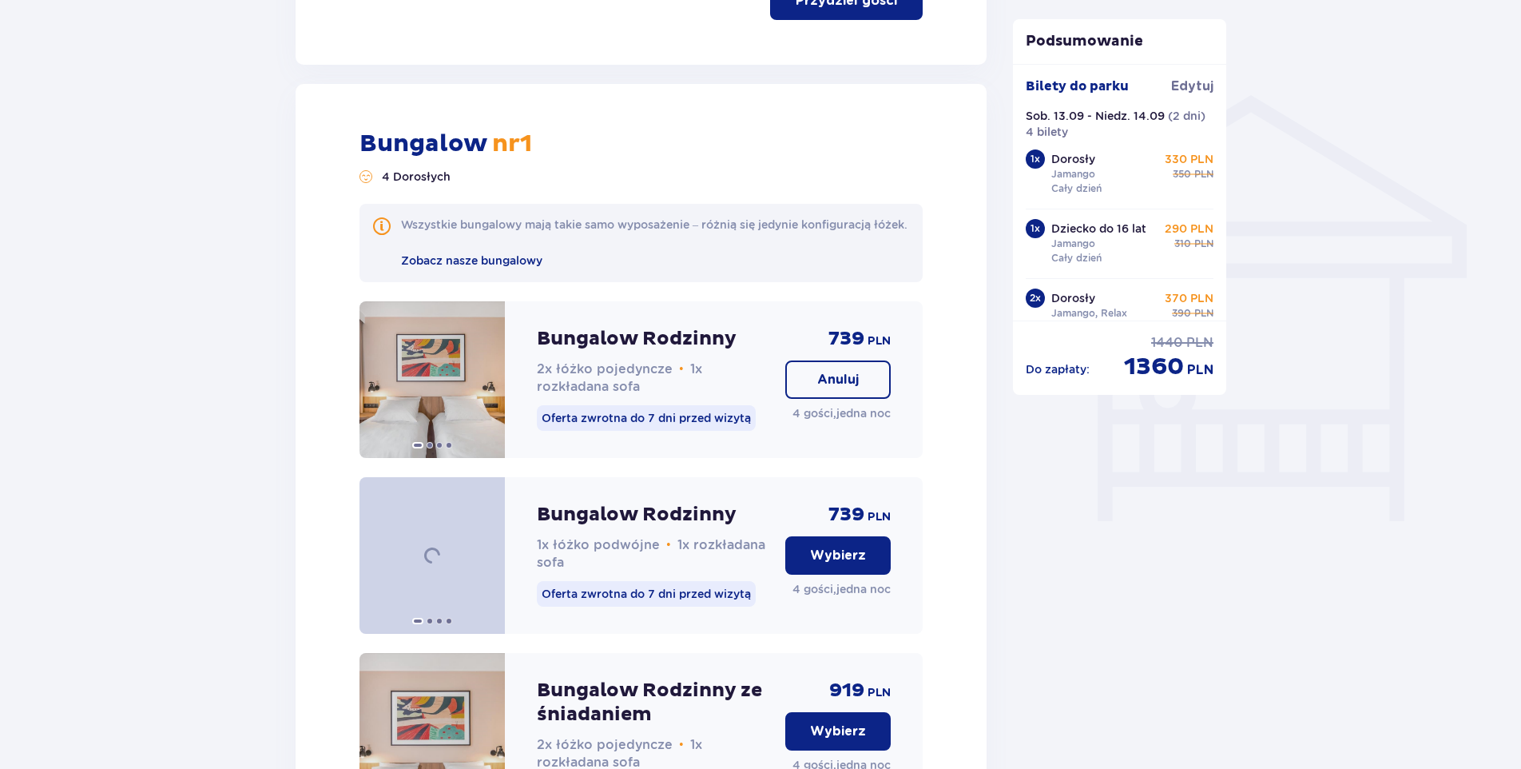
scroll to position [1154, 0]
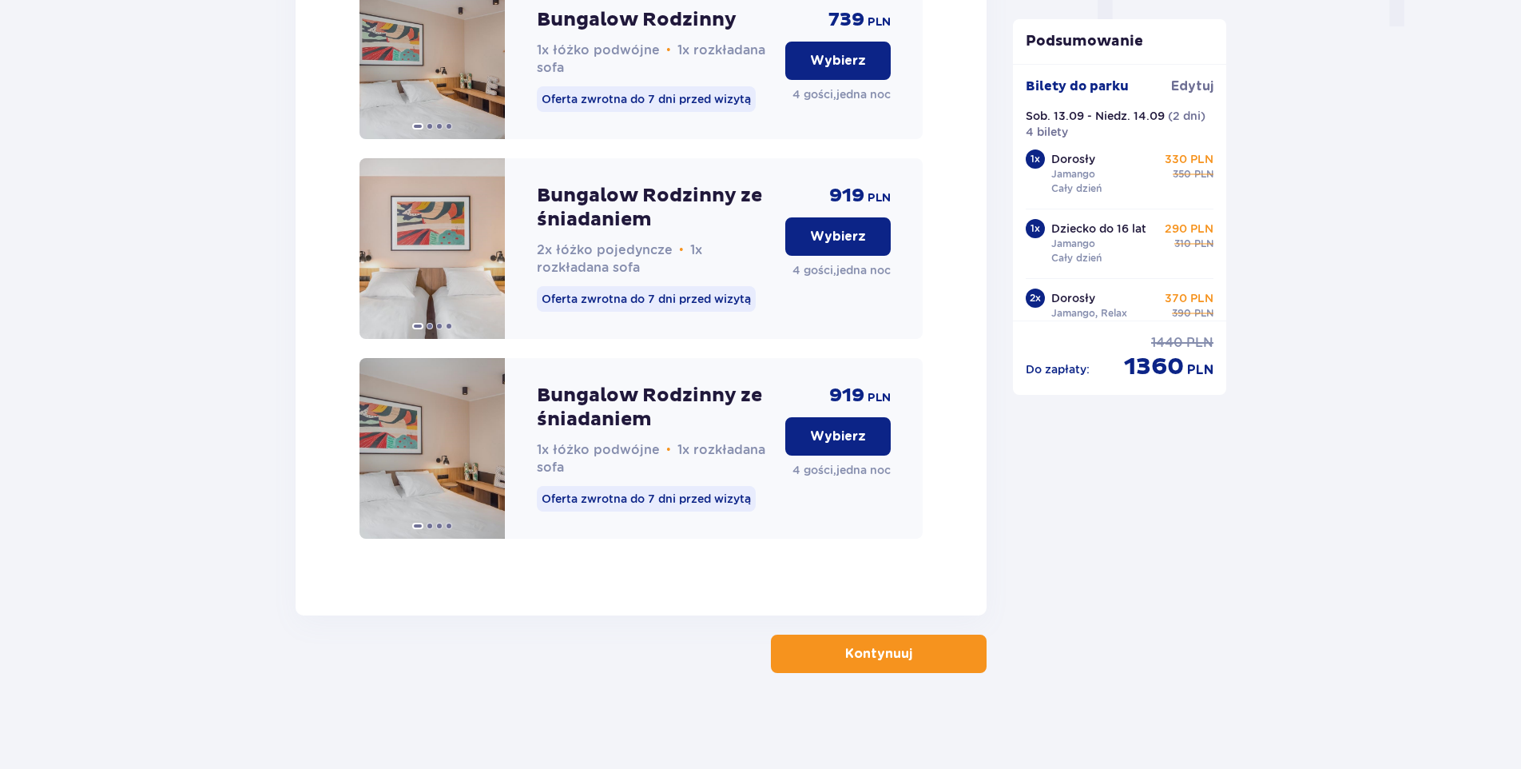
click at [908, 662] on span "button" at bounding box center [915, 653] width 19 height 19
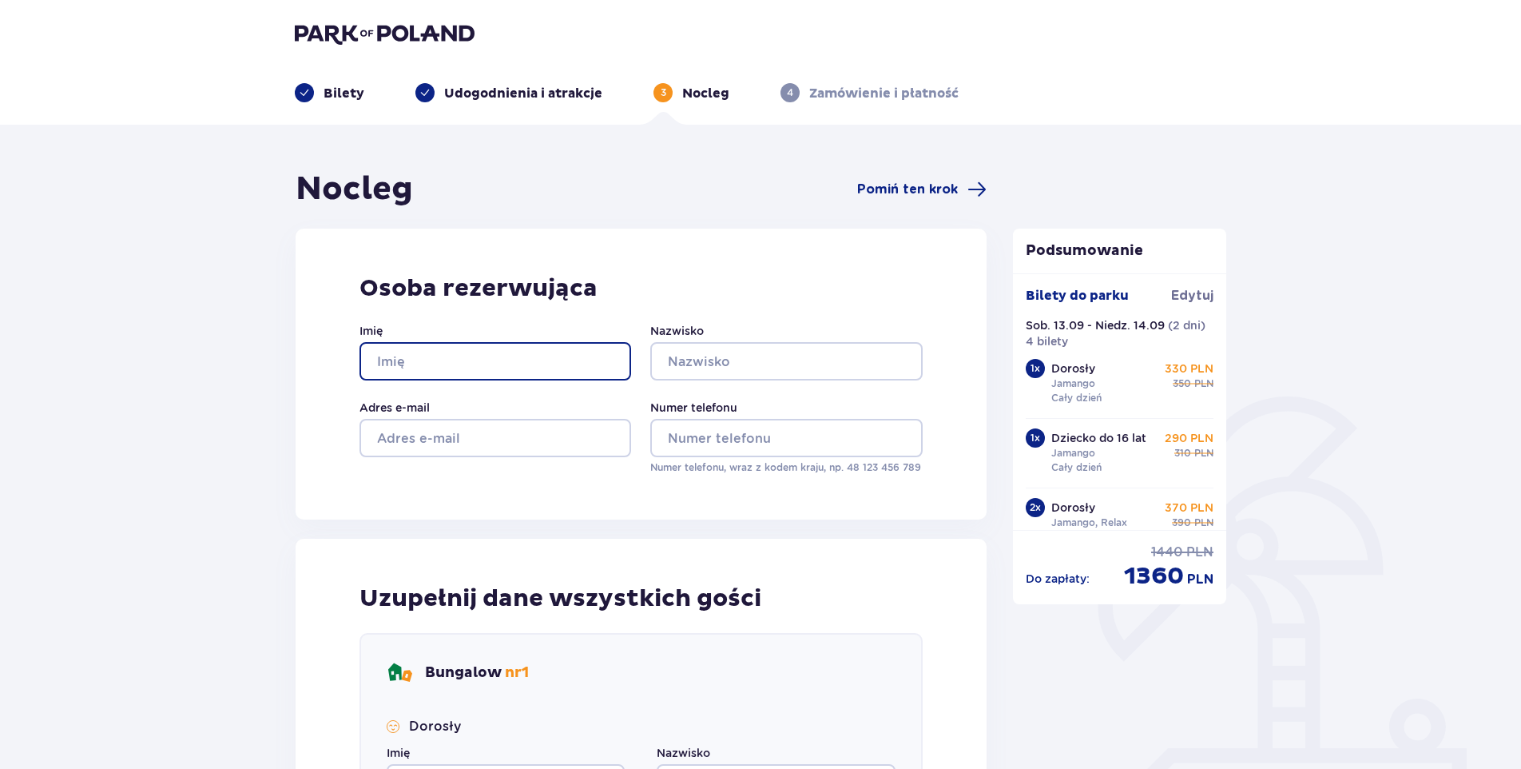
click at [428, 350] on input "Imię" at bounding box center [496, 361] width 272 height 38
type input "Przemysław"
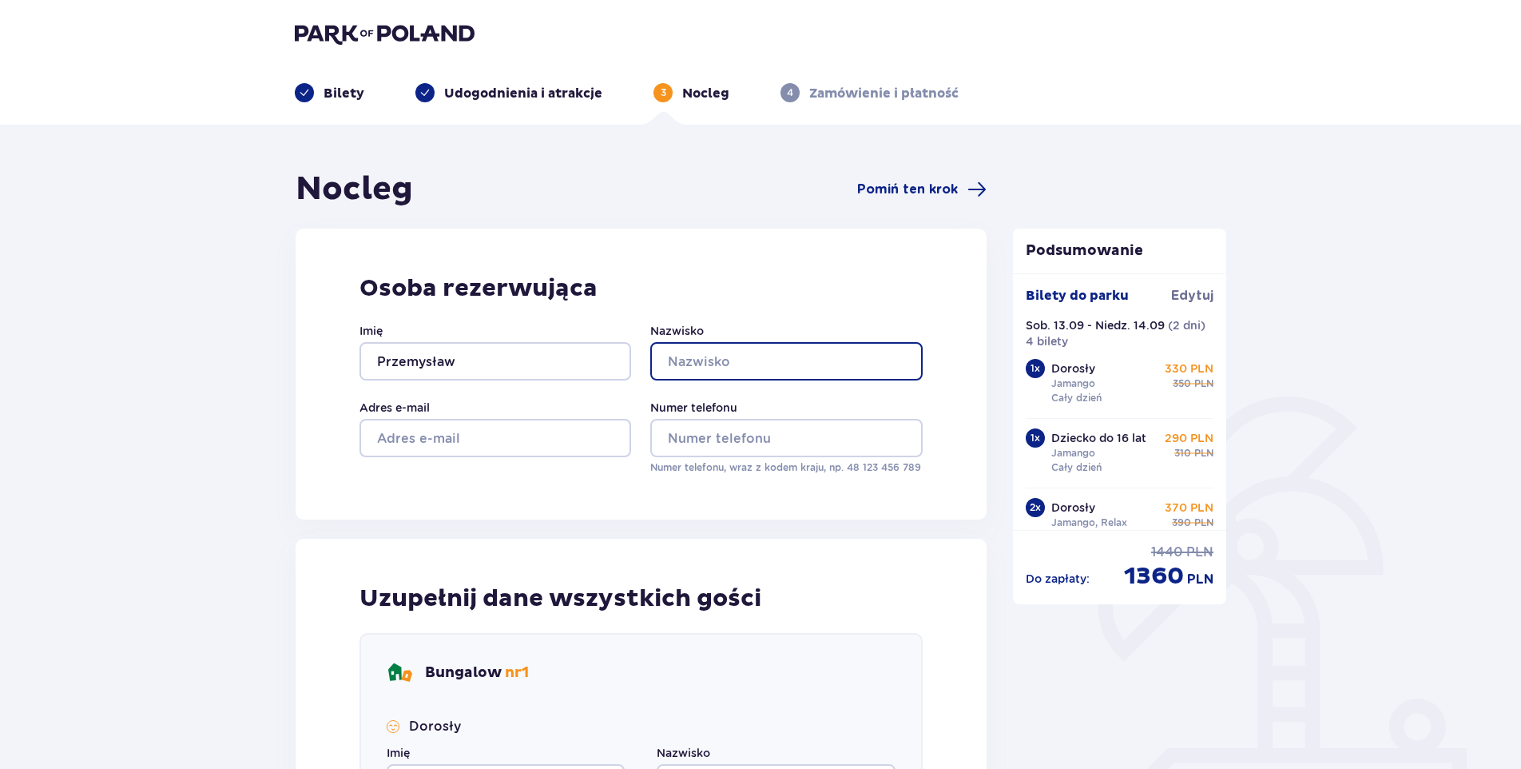
click at [702, 364] on input "Nazwisko" at bounding box center [786, 361] width 272 height 38
type input "s"
type input "[PERSON_NAME]"
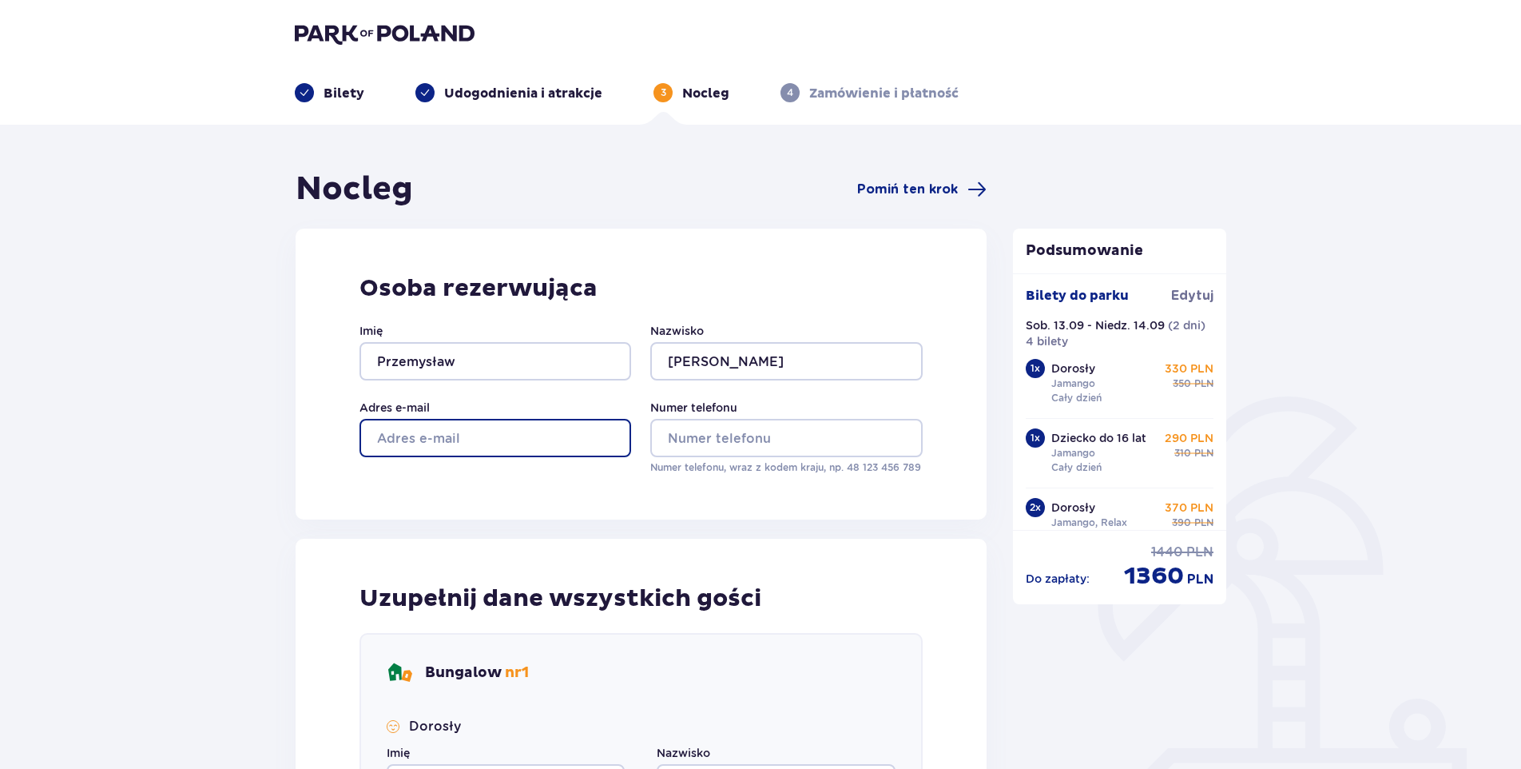
click at [559, 427] on input "Adres e-mail" at bounding box center [496, 438] width 272 height 38
type input "[EMAIL_ADDRESS][DOMAIN_NAME]"
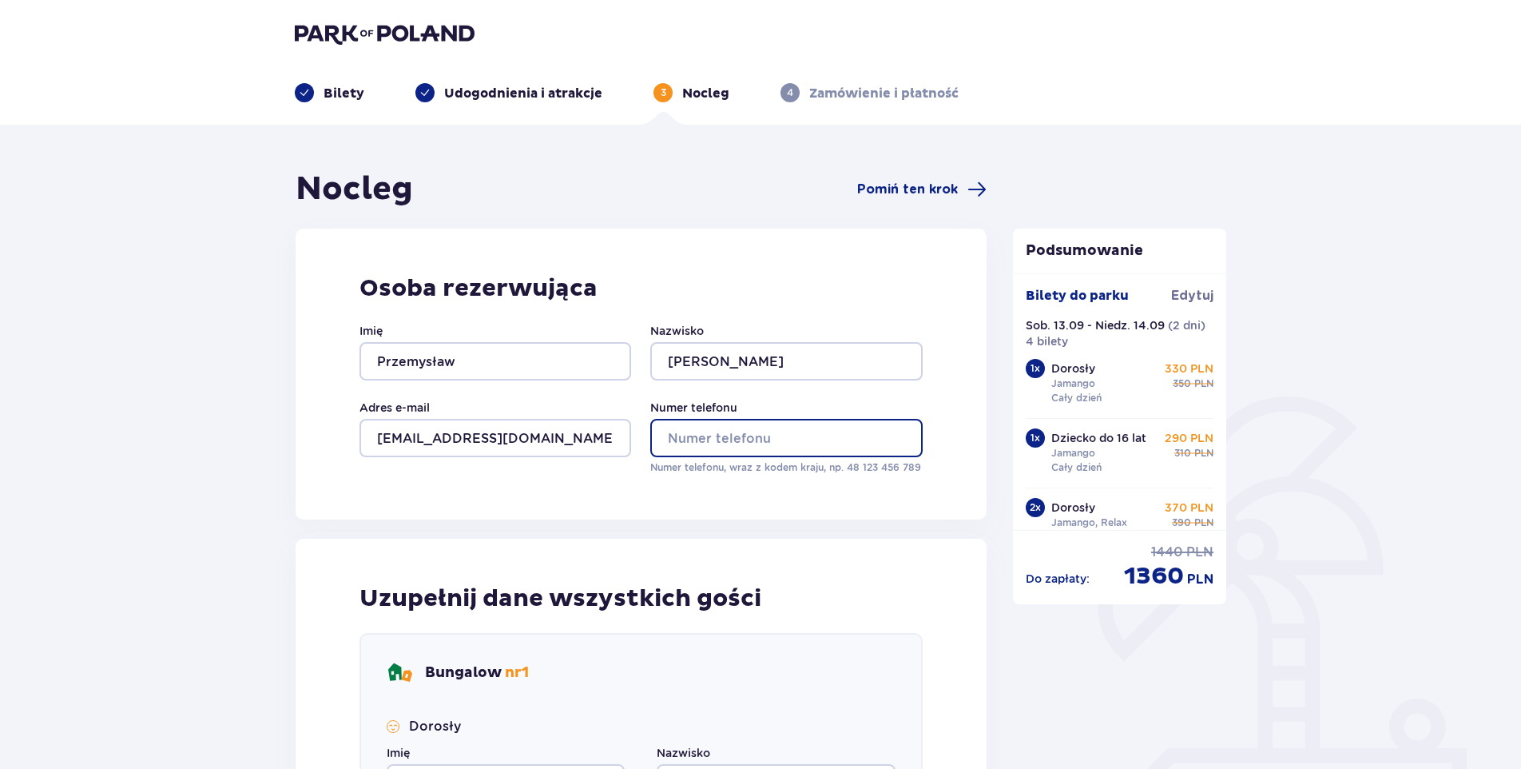
drag, startPoint x: 803, startPoint y: 441, endPoint x: 922, endPoint y: 451, distance: 119.5
click at [803, 441] on input "Numer telefonu" at bounding box center [786, 438] width 272 height 38
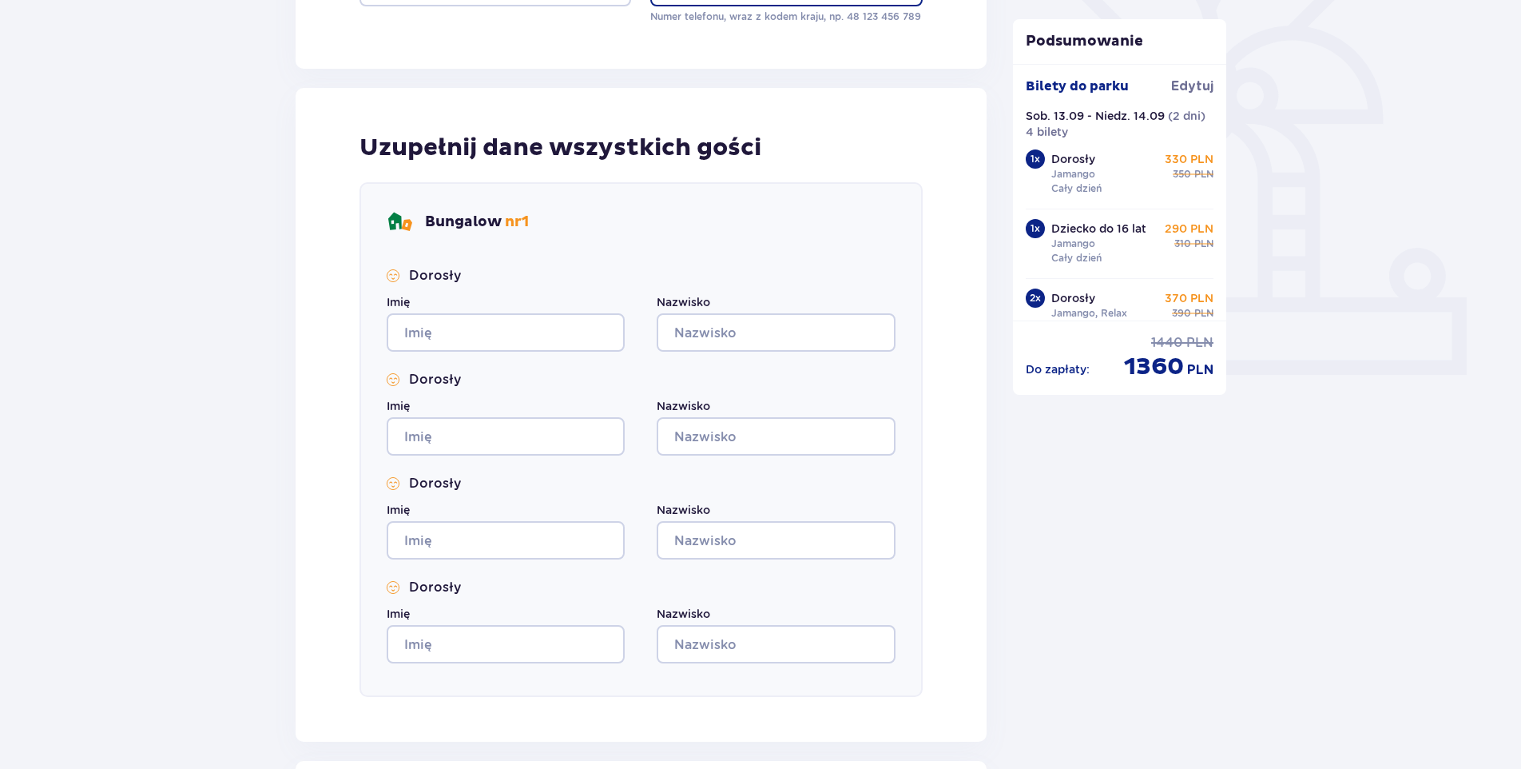
scroll to position [479, 0]
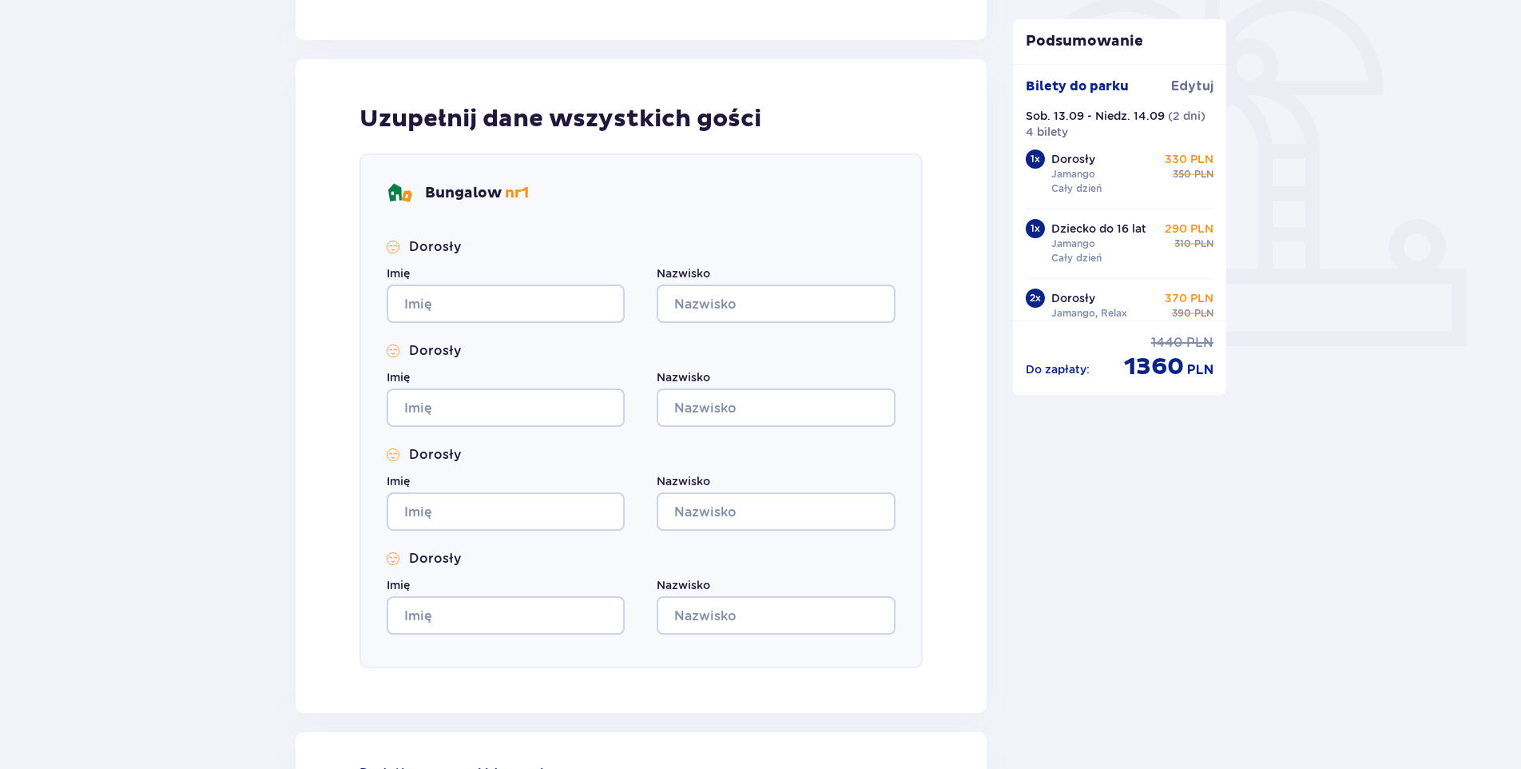
type input "787722172"
click at [505, 313] on input "Imię" at bounding box center [506, 303] width 238 height 38
type input "przemysław"
click at [777, 306] on input "Nazwisko" at bounding box center [776, 303] width 238 height 38
type input "[PERSON_NAME]"
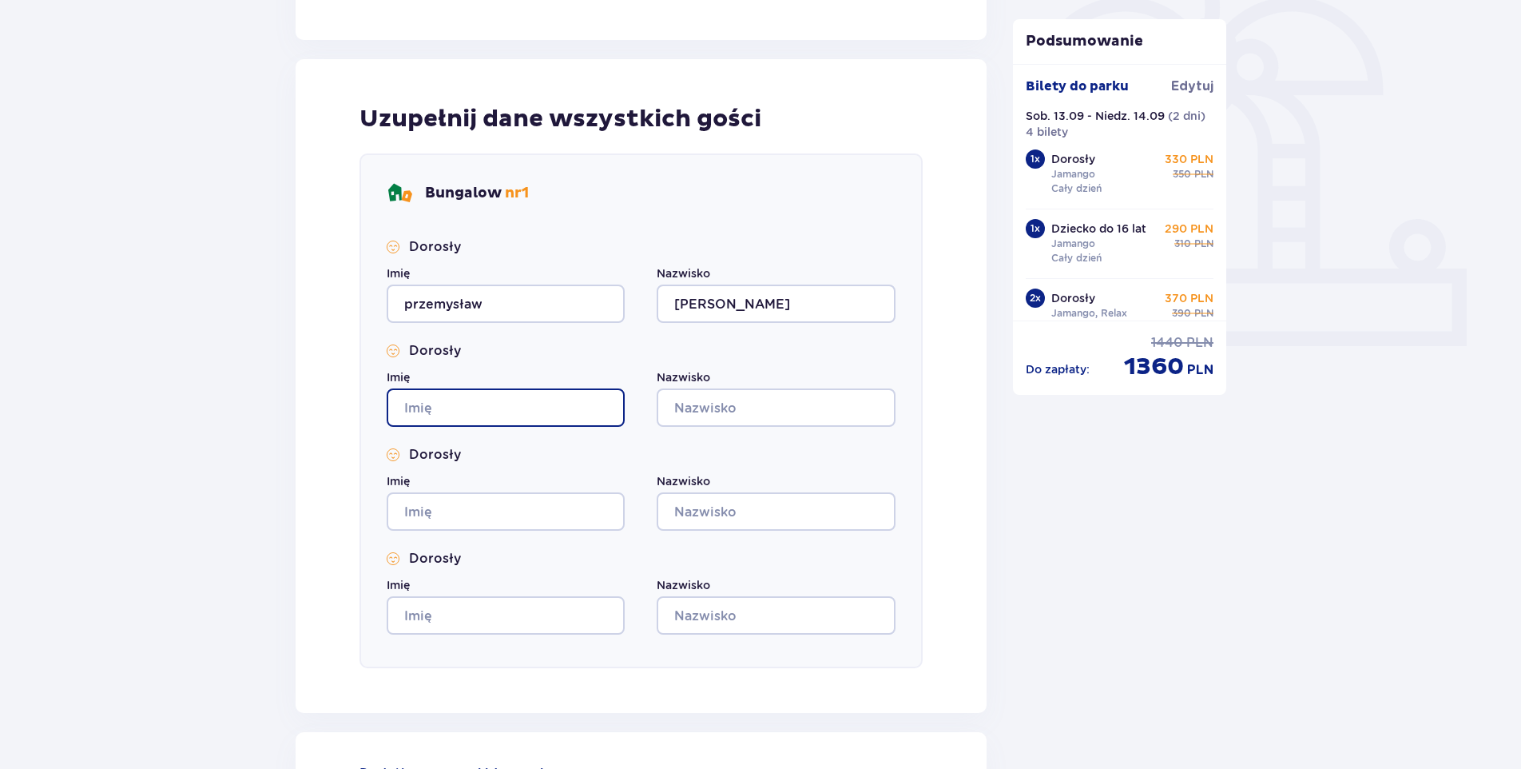
click at [526, 408] on input "Imię" at bounding box center [506, 407] width 238 height 38
type input "[PERSON_NAME]"
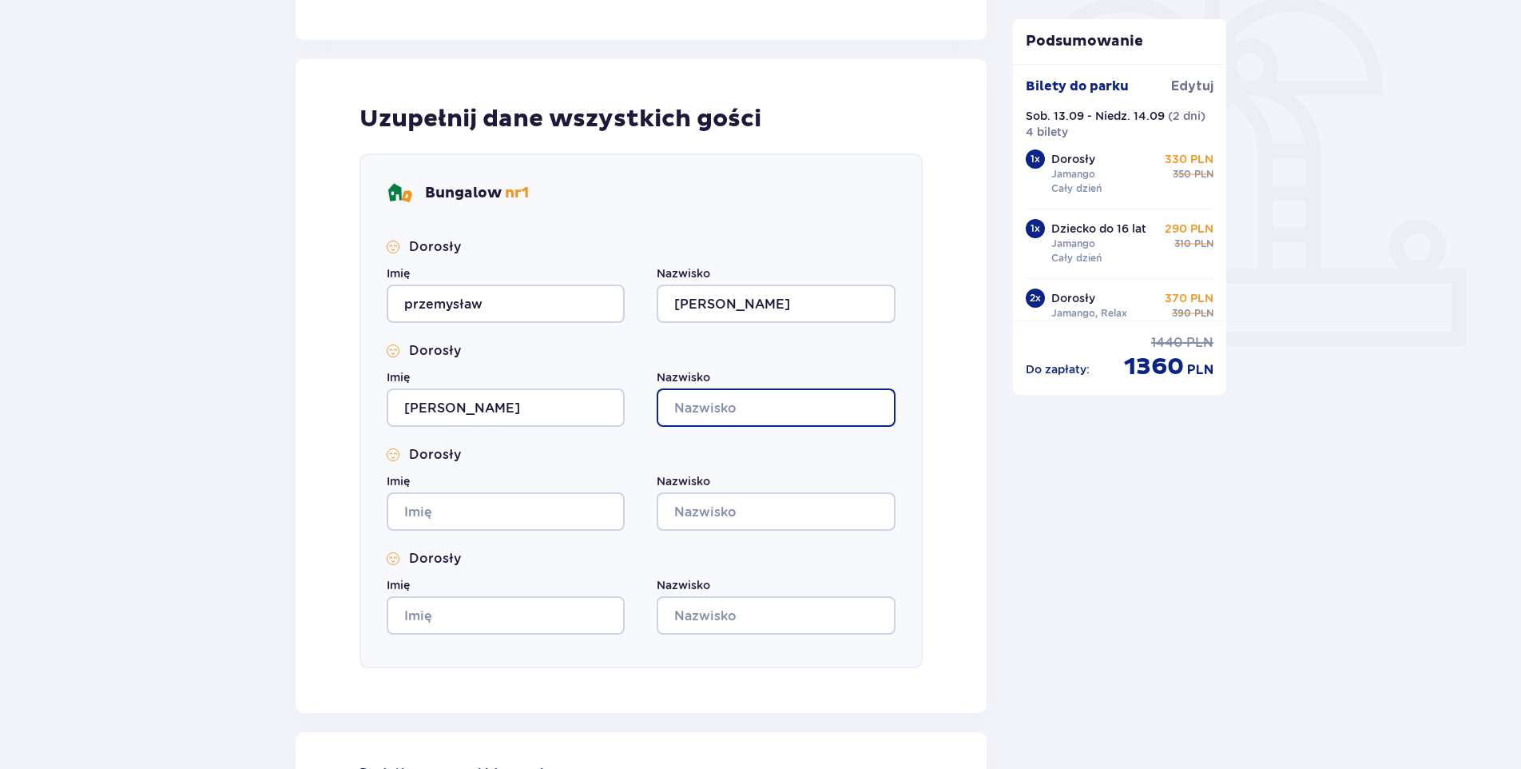
click at [826, 416] on input "Nazwisko" at bounding box center [776, 407] width 238 height 38
type input "Szkopińska"
click at [541, 491] on div "Imię" at bounding box center [506, 502] width 238 height 58
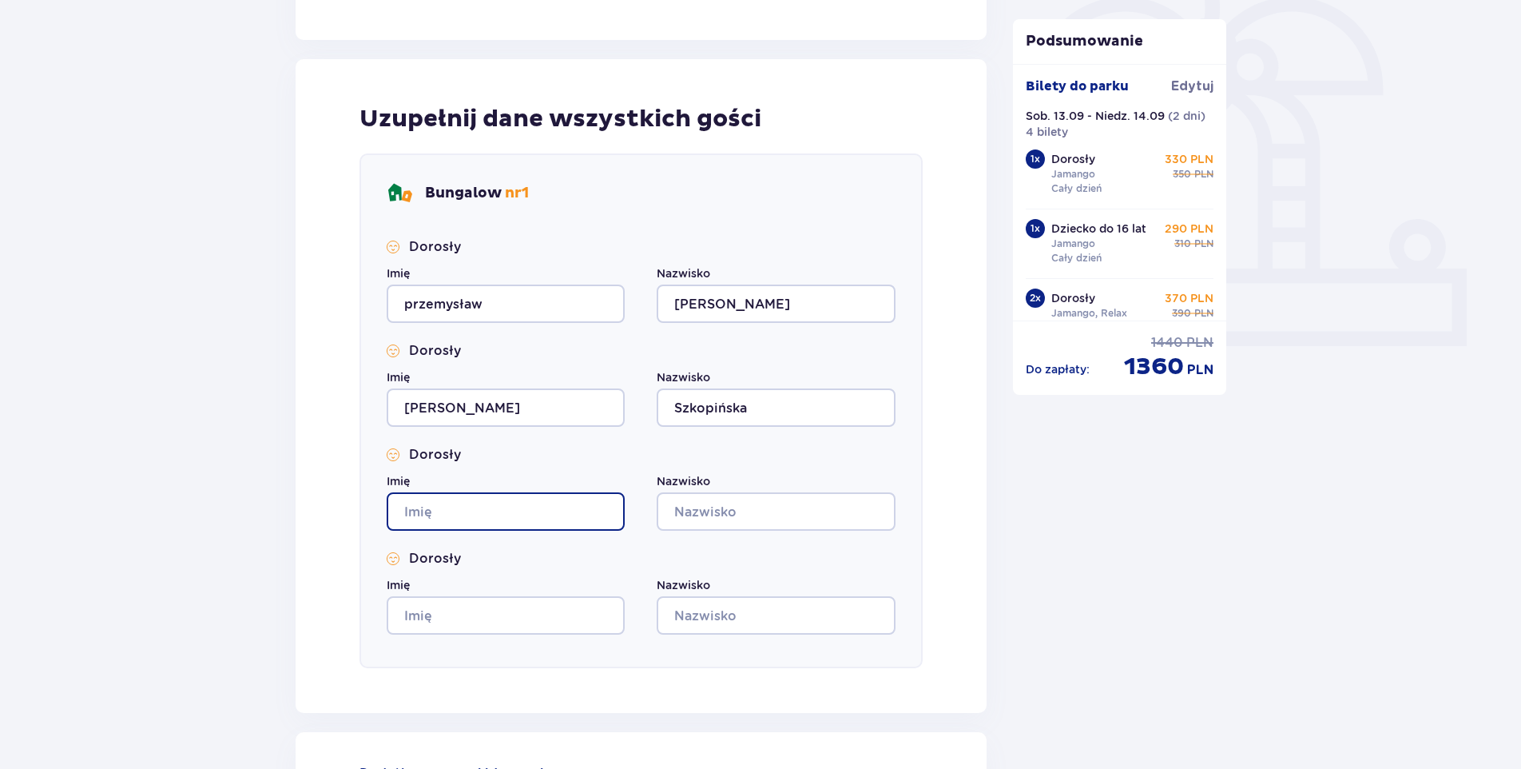
drag, startPoint x: 460, startPoint y: 502, endPoint x: 486, endPoint y: 515, distance: 28.6
click at [462, 505] on input "Imię" at bounding box center [506, 511] width 238 height 38
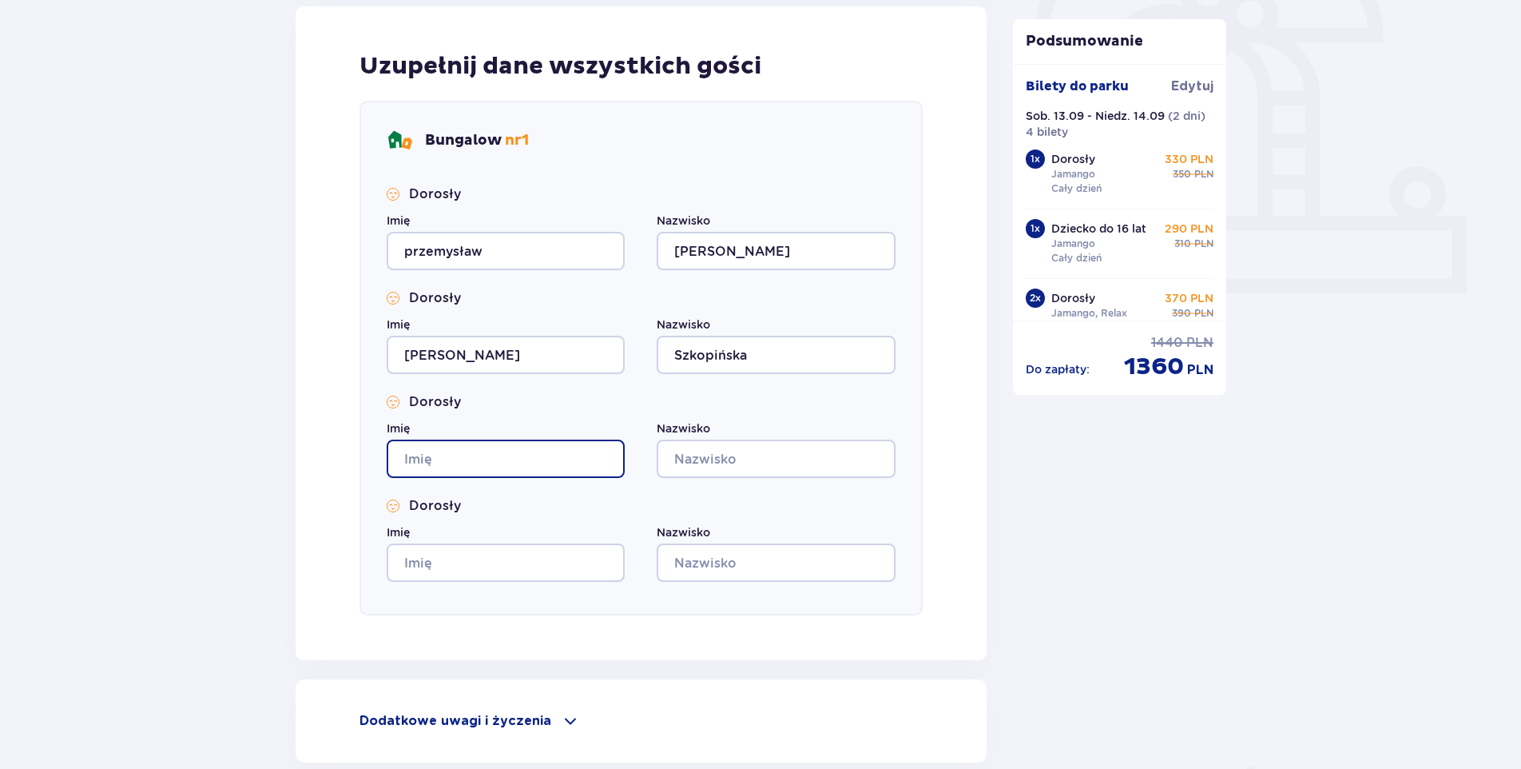
scroll to position [639, 0]
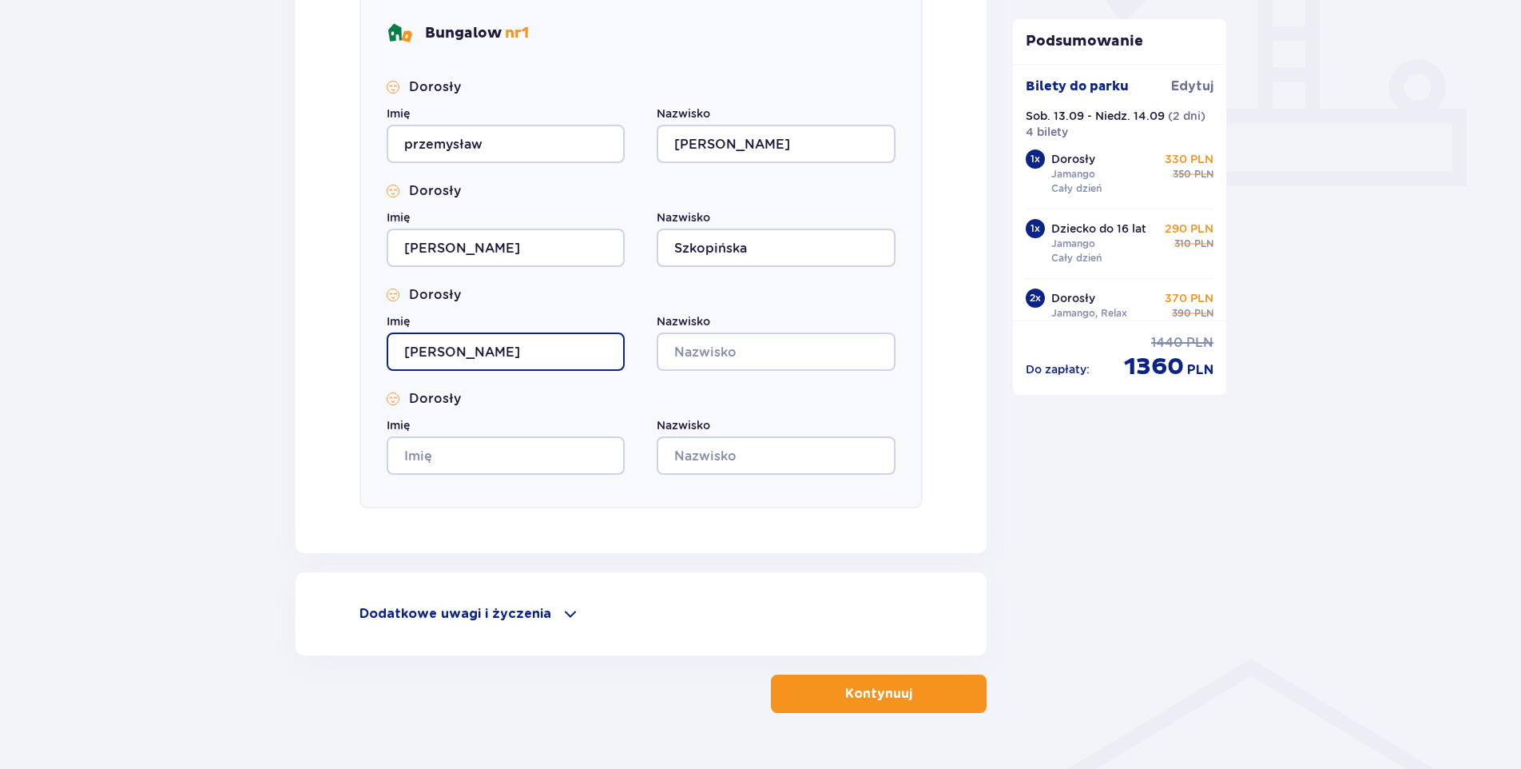
type input "[PERSON_NAME]"
click at [697, 354] on input "Nazwisko" at bounding box center [776, 351] width 238 height 38
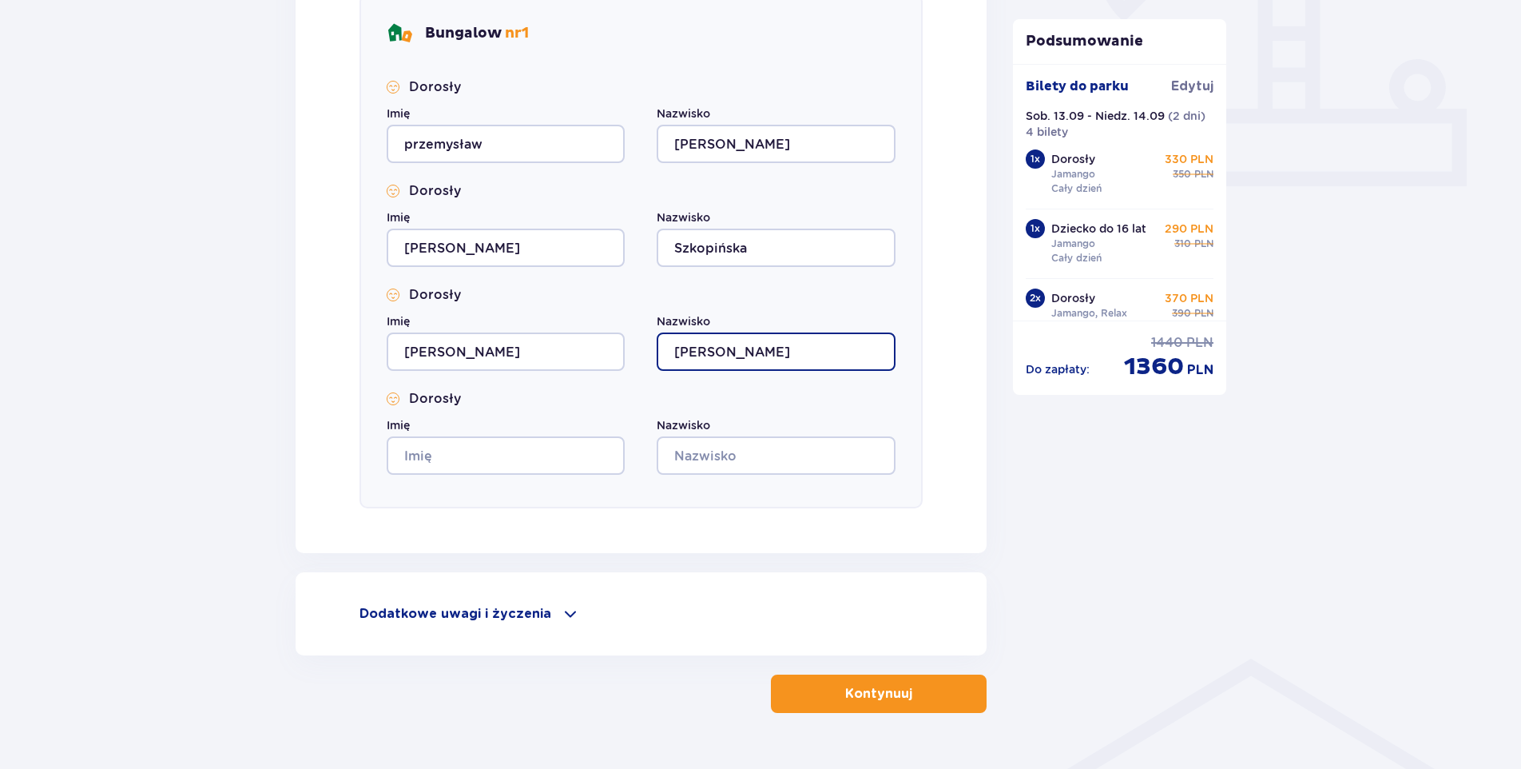
type input "[PERSON_NAME]"
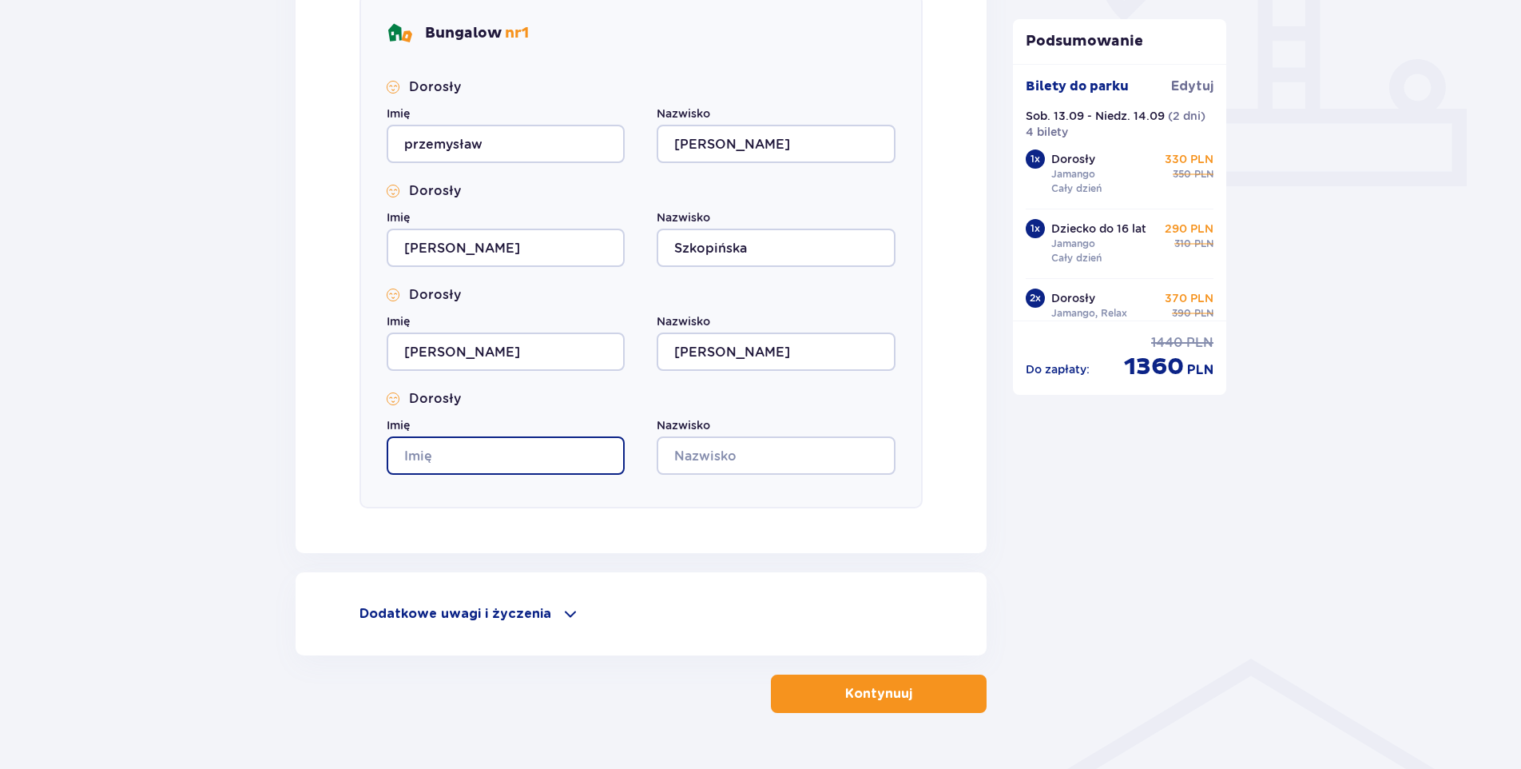
click at [535, 455] on input "Imię" at bounding box center [506, 455] width 238 height 38
type input "[PERSON_NAME]"
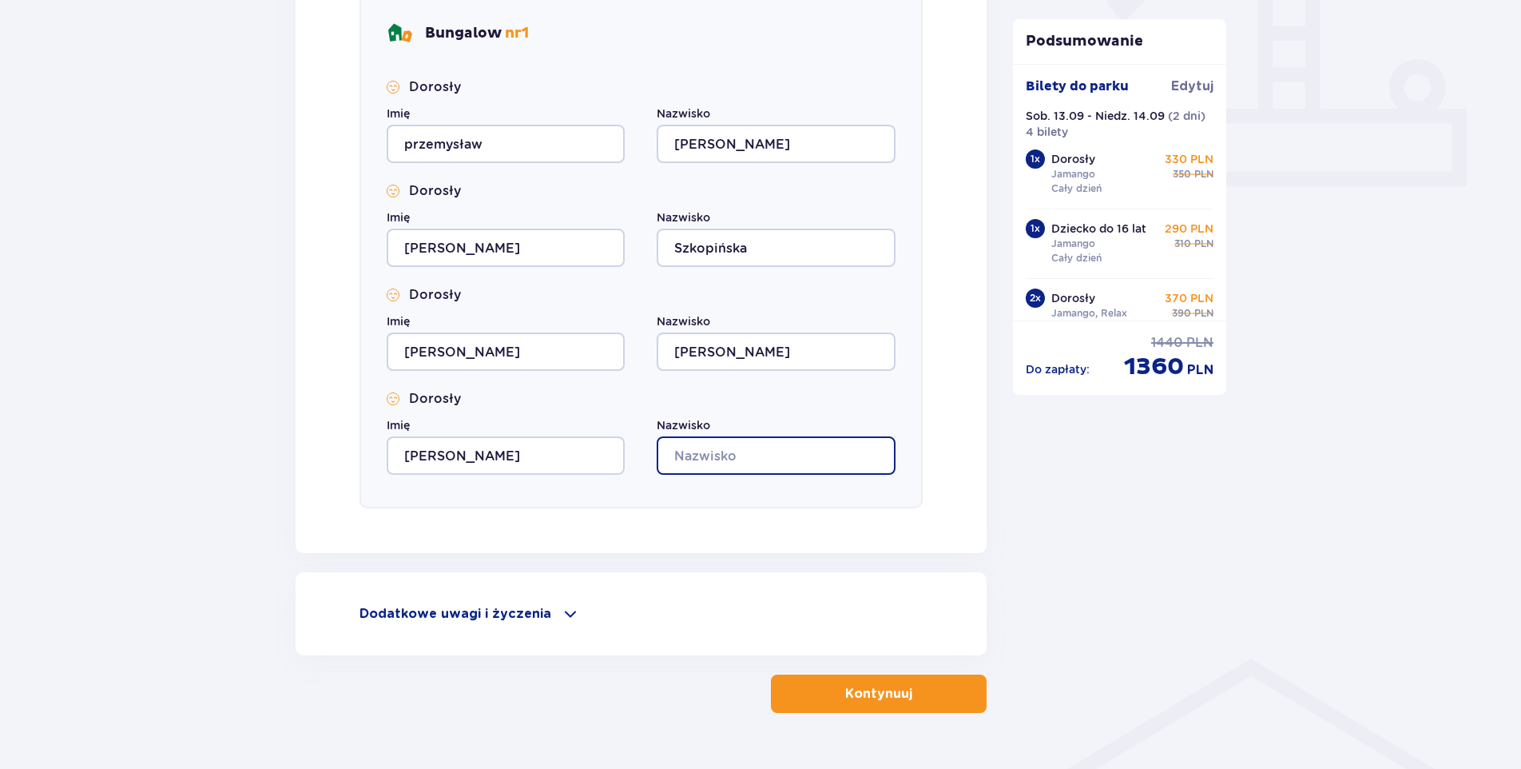
click at [730, 449] on input "Nazwisko" at bounding box center [776, 455] width 238 height 38
click at [566, 608] on span at bounding box center [570, 613] width 19 height 19
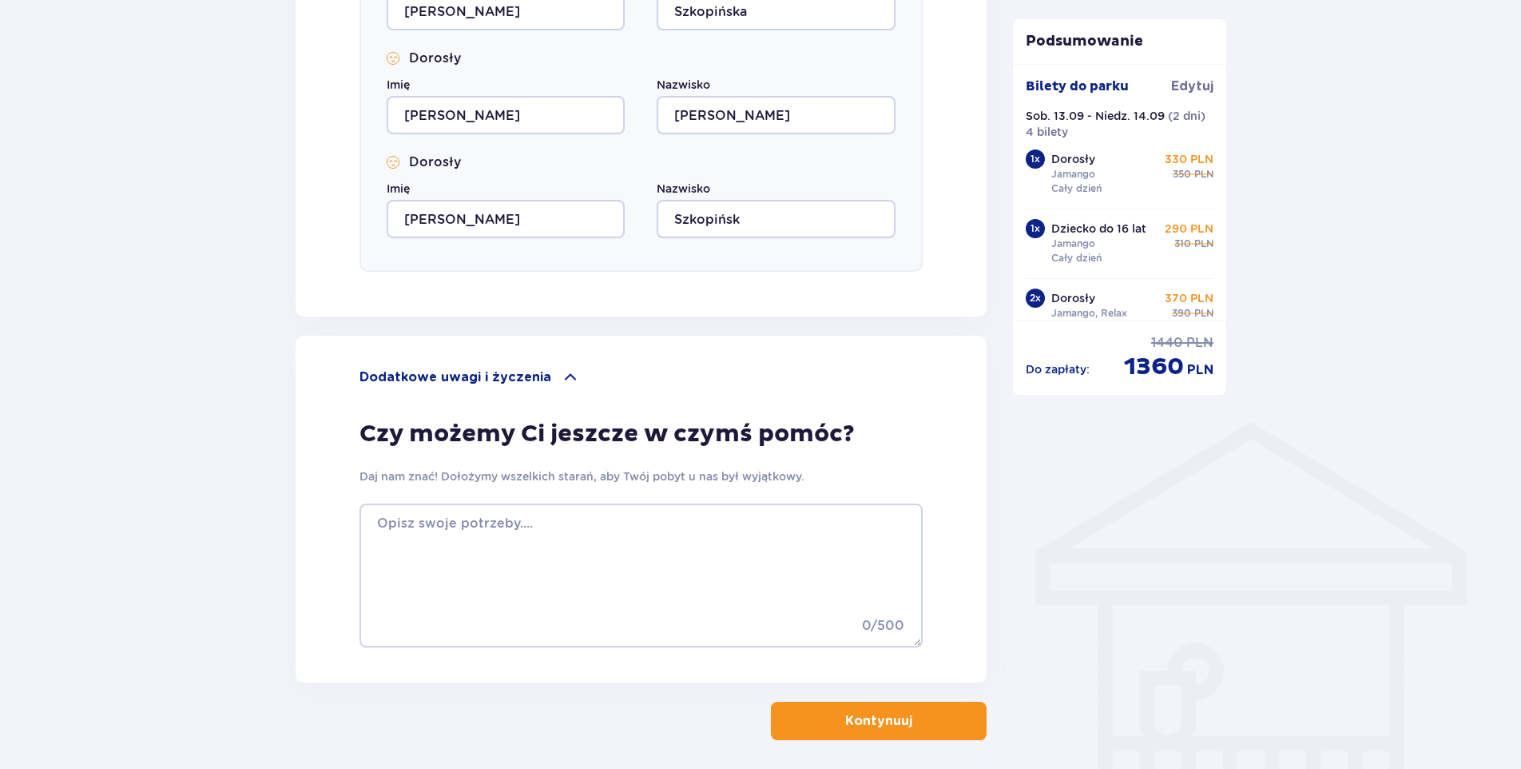
scroll to position [879, 0]
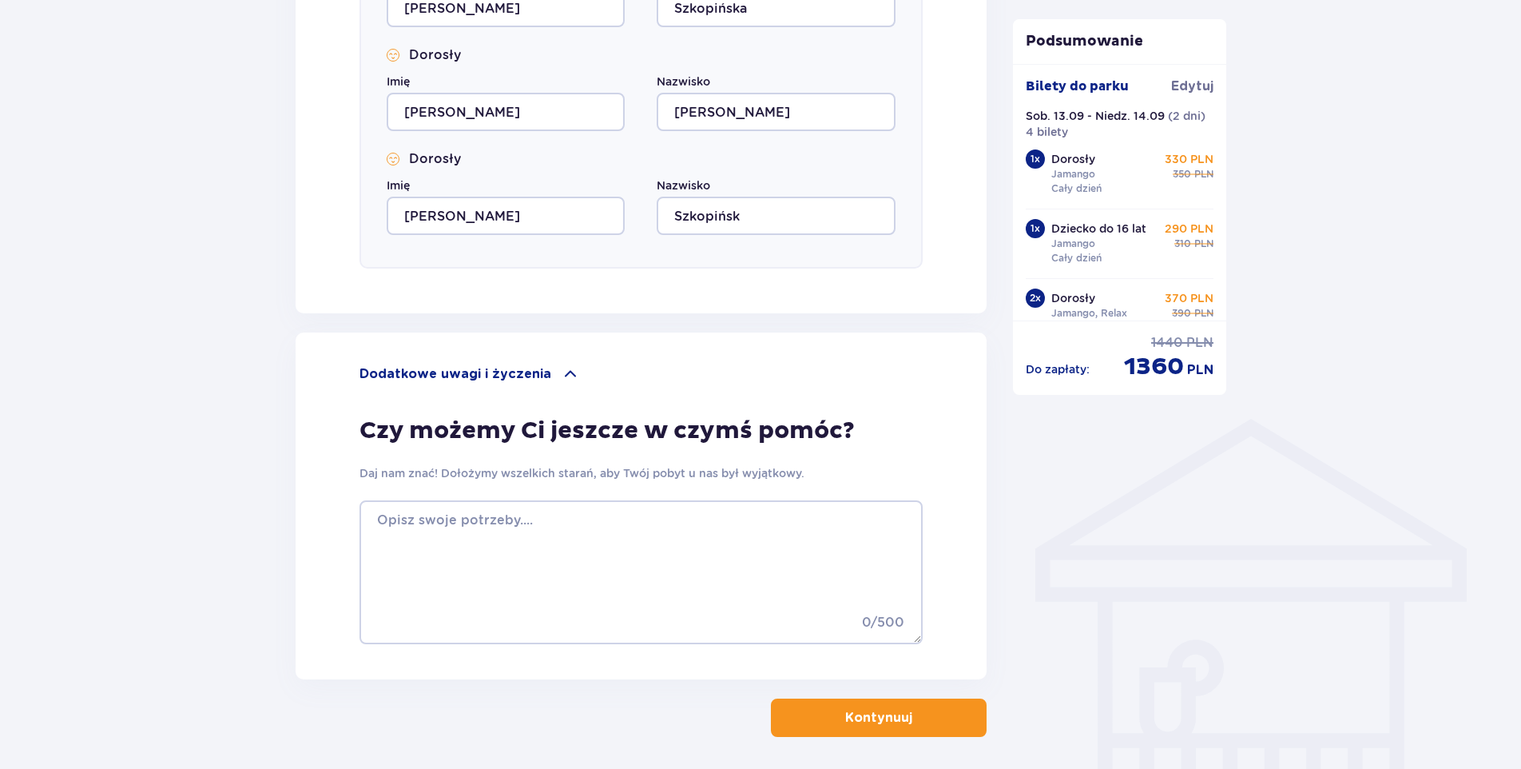
click at [781, 195] on div "Nazwisko [GEOGRAPHIC_DATA]" at bounding box center [776, 206] width 238 height 58
click at [775, 211] on input "Szkopińsk" at bounding box center [776, 216] width 238 height 38
type input "[PERSON_NAME]"
click at [561, 370] on span at bounding box center [570, 373] width 19 height 19
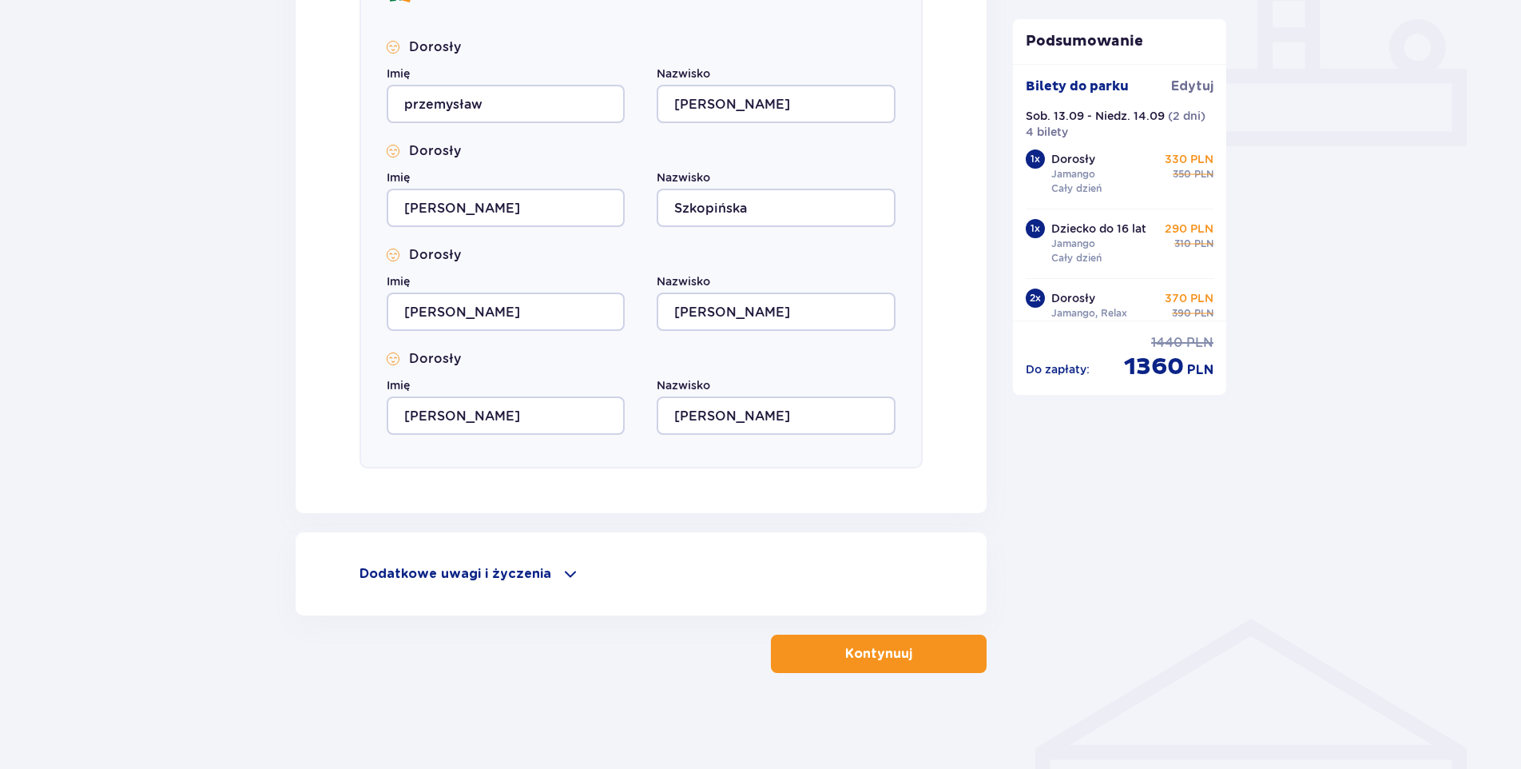
scroll to position [679, 0]
click at [883, 642] on button "Kontynuuj" at bounding box center [879, 653] width 216 height 38
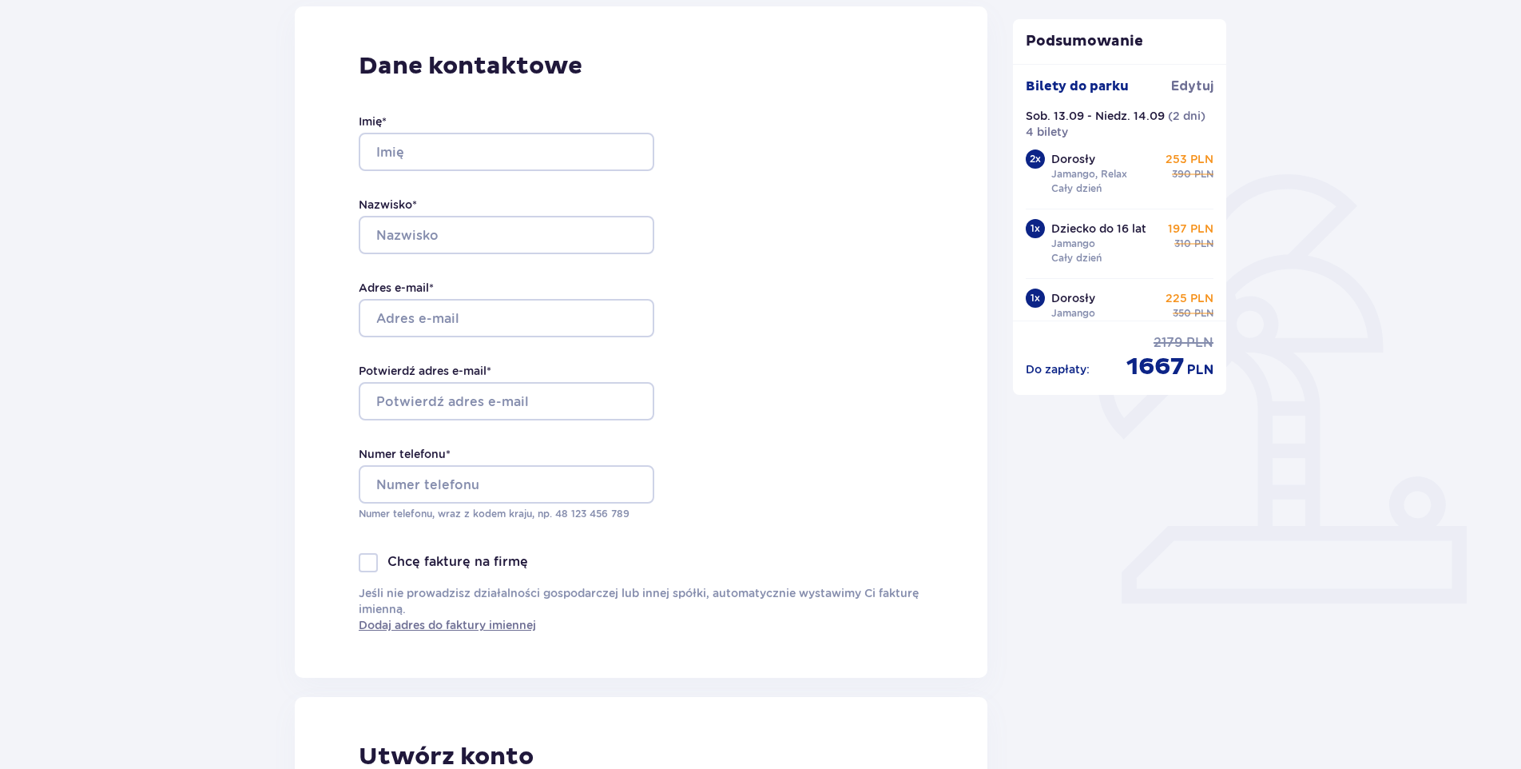
scroll to position [240, 0]
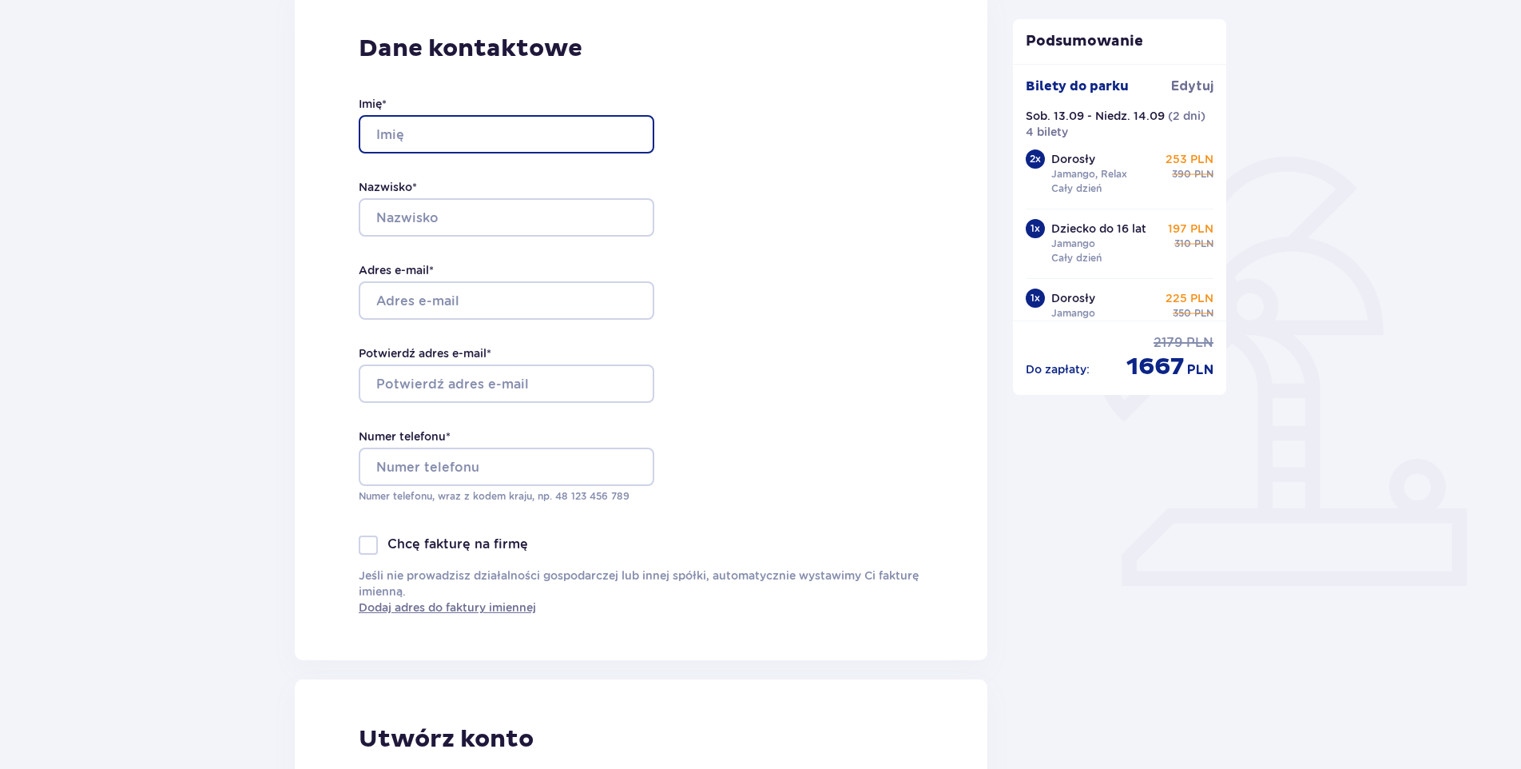
click at [547, 124] on input "Imię *" at bounding box center [507, 134] width 296 height 38
type input "Przemysław"
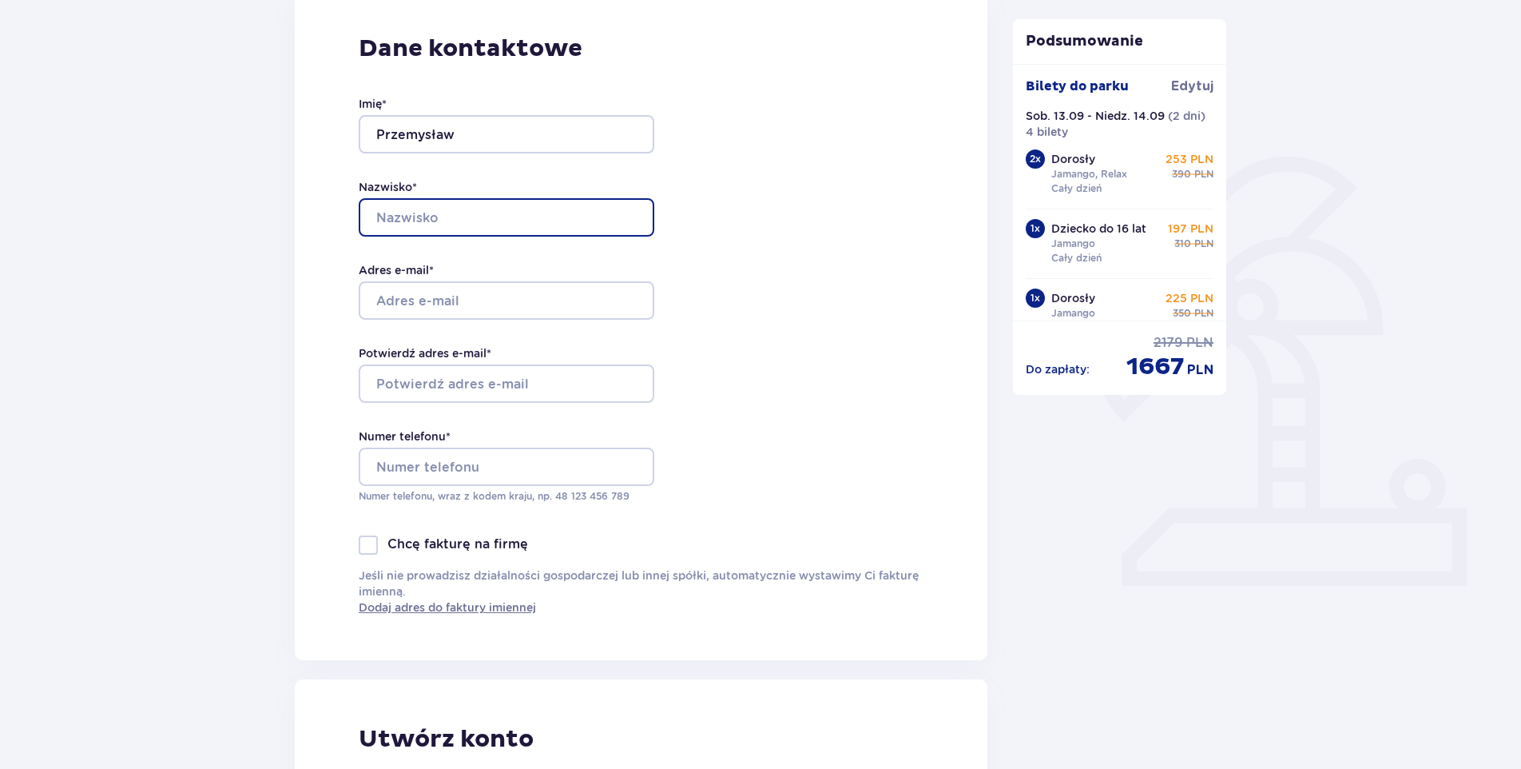
click at [367, 212] on input "Nazwisko *" at bounding box center [507, 217] width 296 height 38
type input "[PERSON_NAME]"
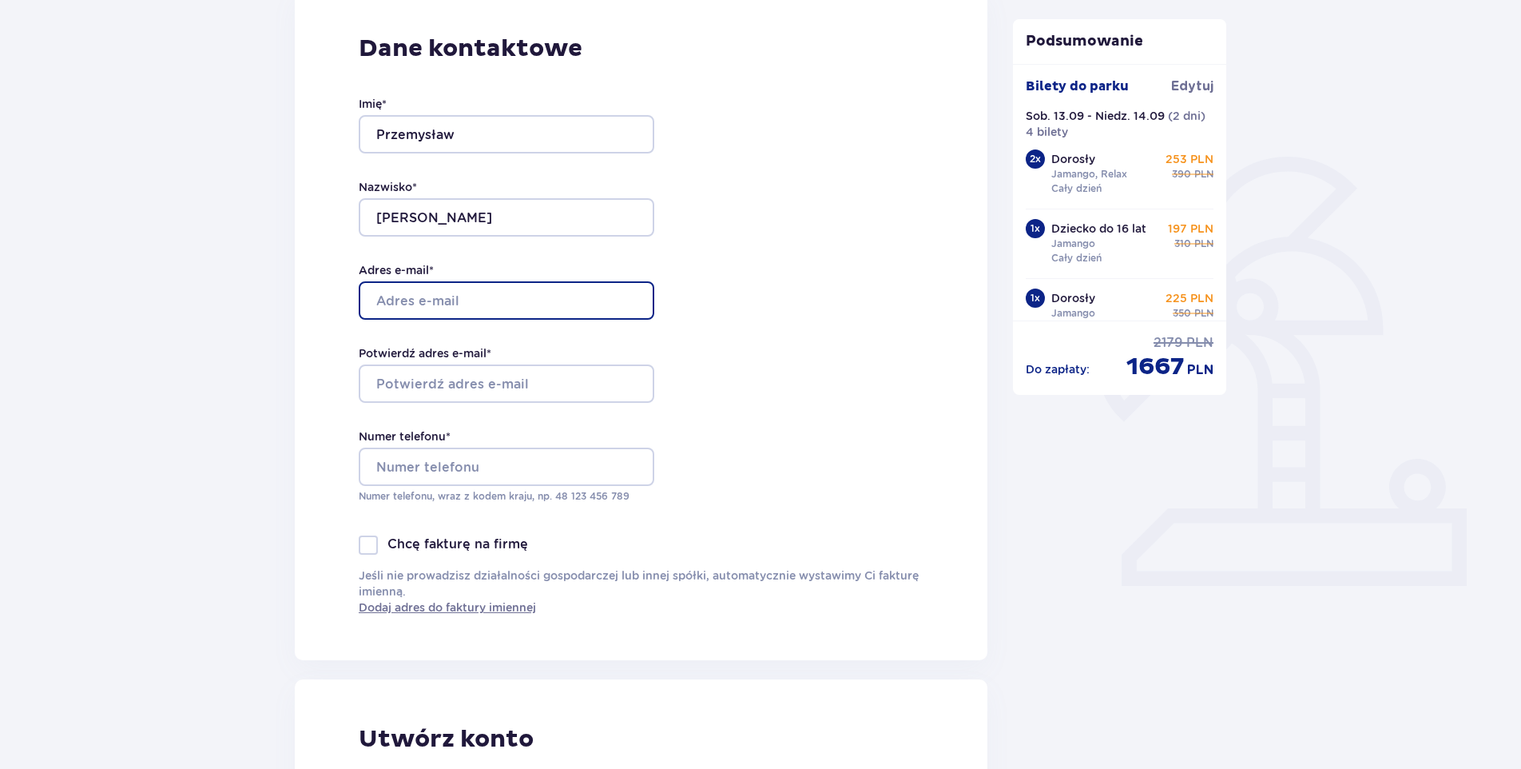
click at [368, 294] on input "Adres e-mail *" at bounding box center [507, 300] width 296 height 38
type input "L"
type input "[EMAIL_ADDRESS][DOMAIN_NAME]"
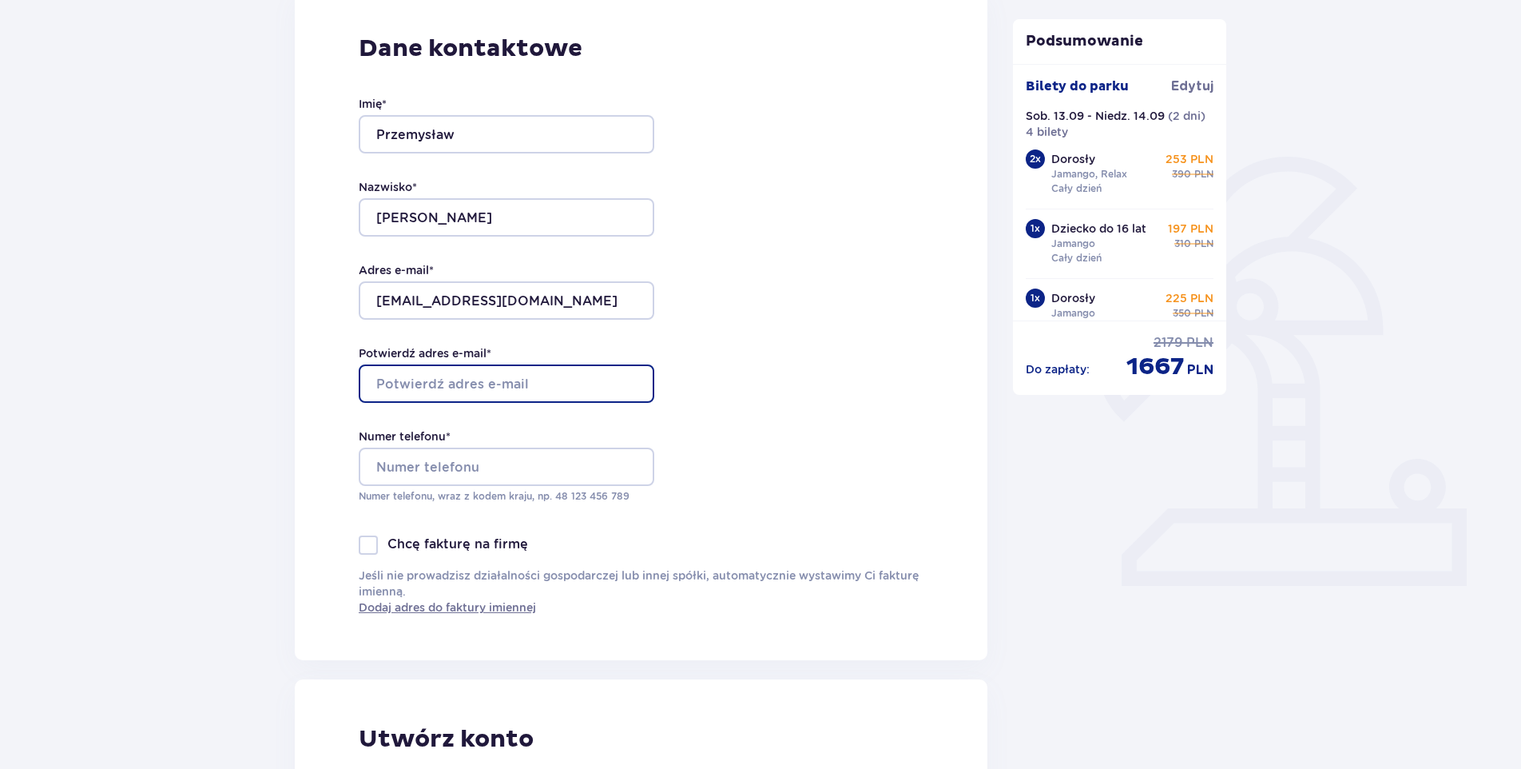
click at [366, 383] on input "Potwierdź adres e-mail *" at bounding box center [507, 383] width 296 height 38
type input "[EMAIL_ADDRESS][DOMAIN_NAME]"
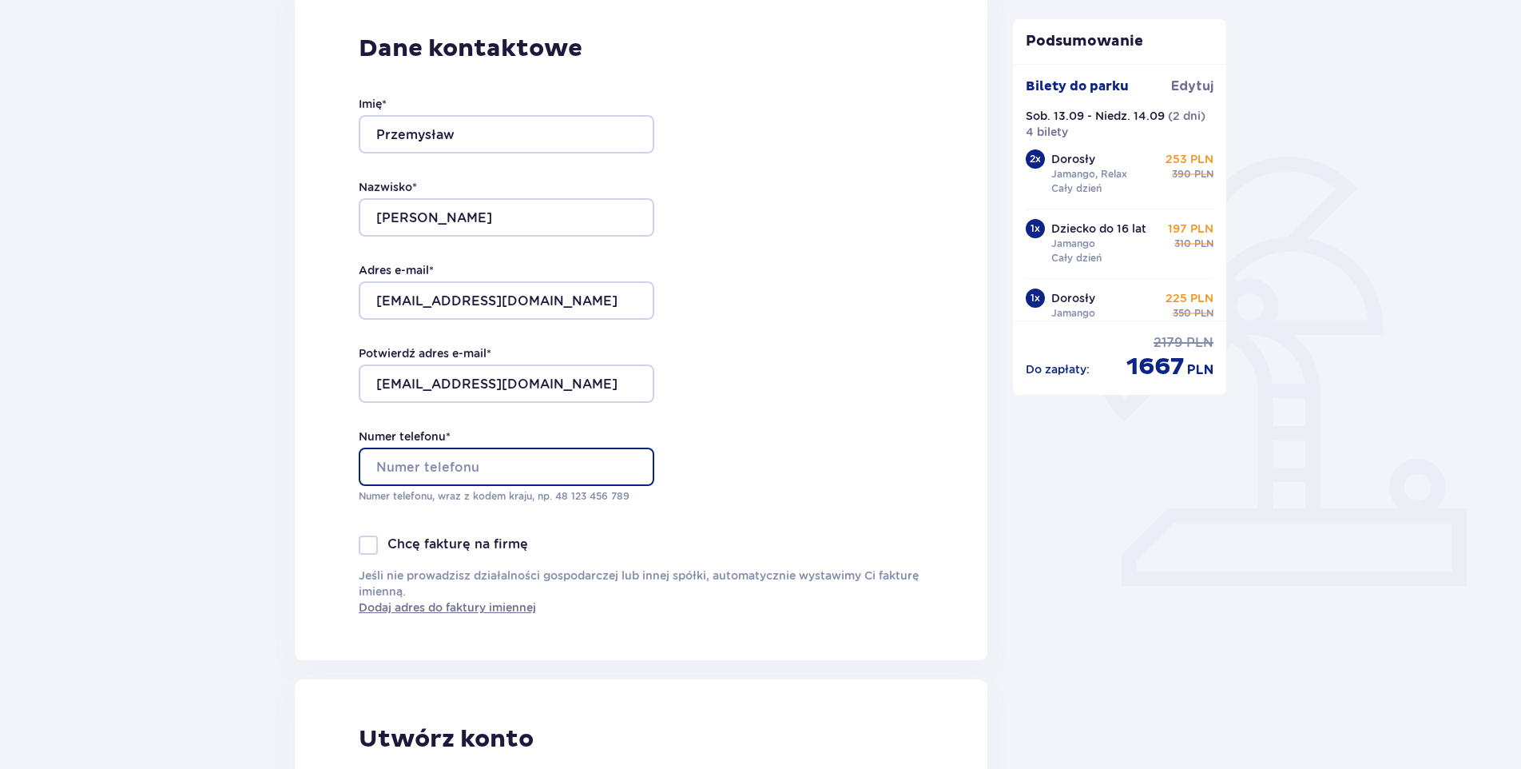
click at [373, 465] on input "Numer telefonu *" at bounding box center [507, 466] width 296 height 38
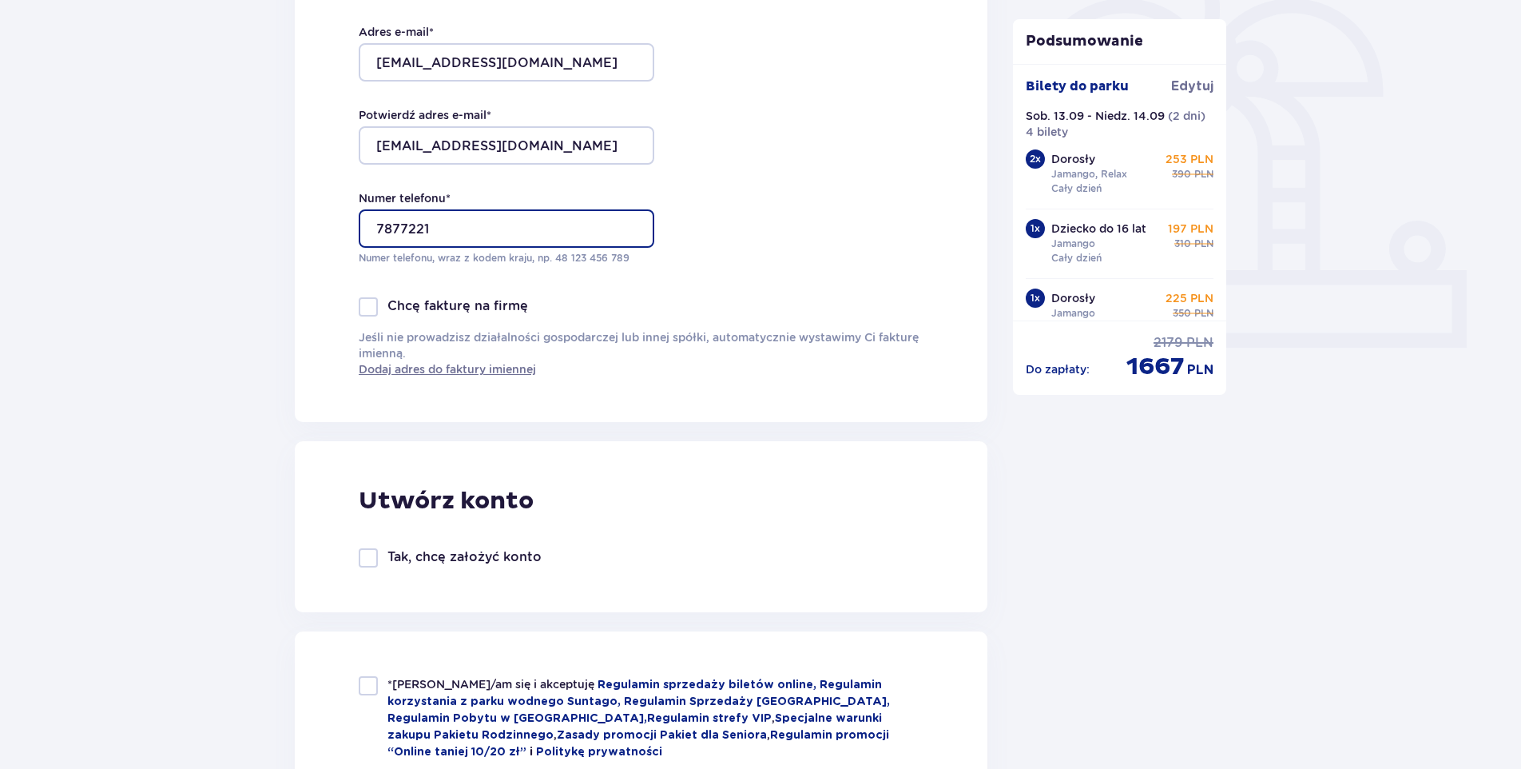
scroll to position [479, 0]
type input "787722172"
click at [264, 296] on div "Zamówienie i płatność Dane kontaktowe Imię * Przemysław Nazwisko * [PERSON_NAME…" at bounding box center [760, 729] width 1521 height 2168
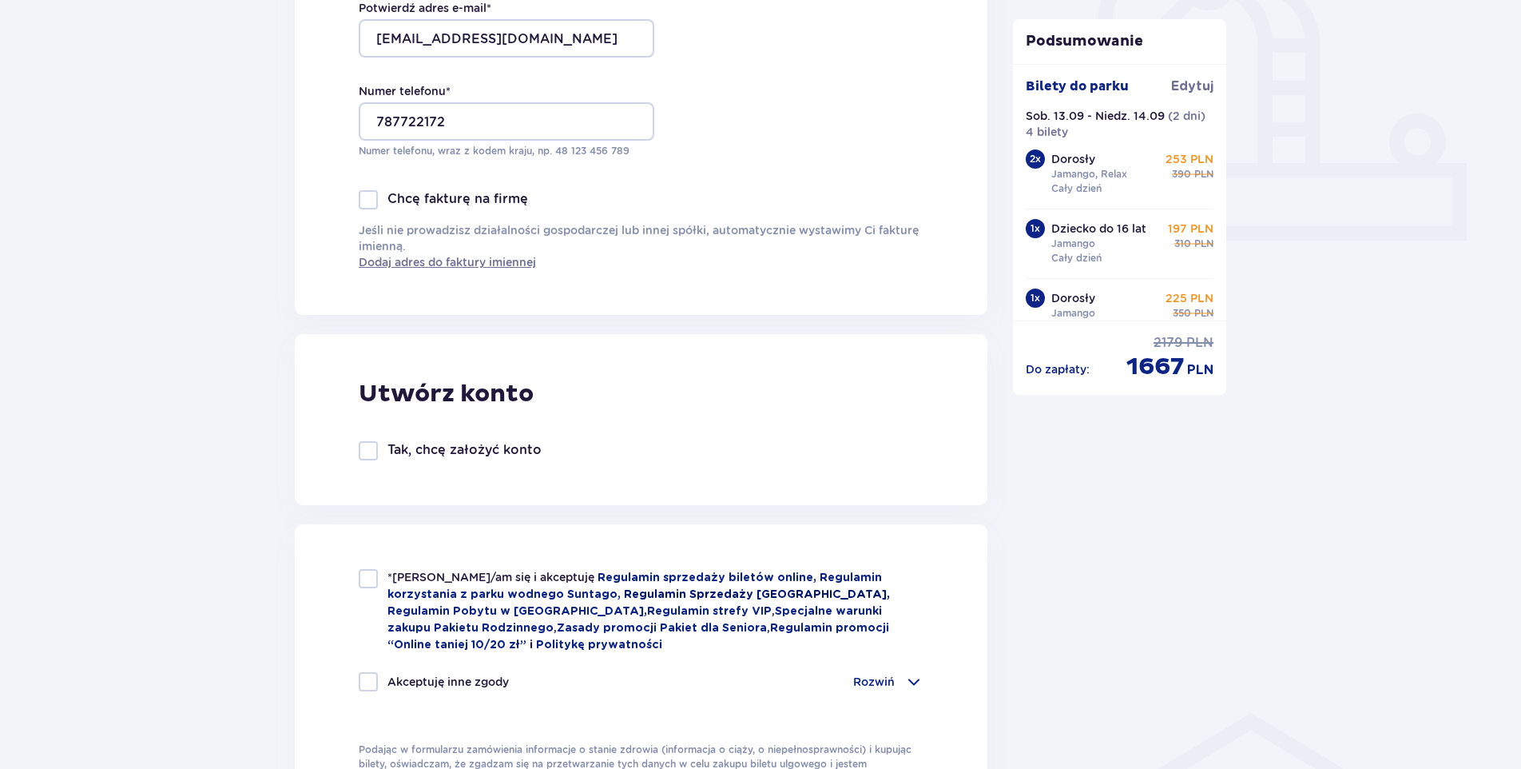
scroll to position [719, 0]
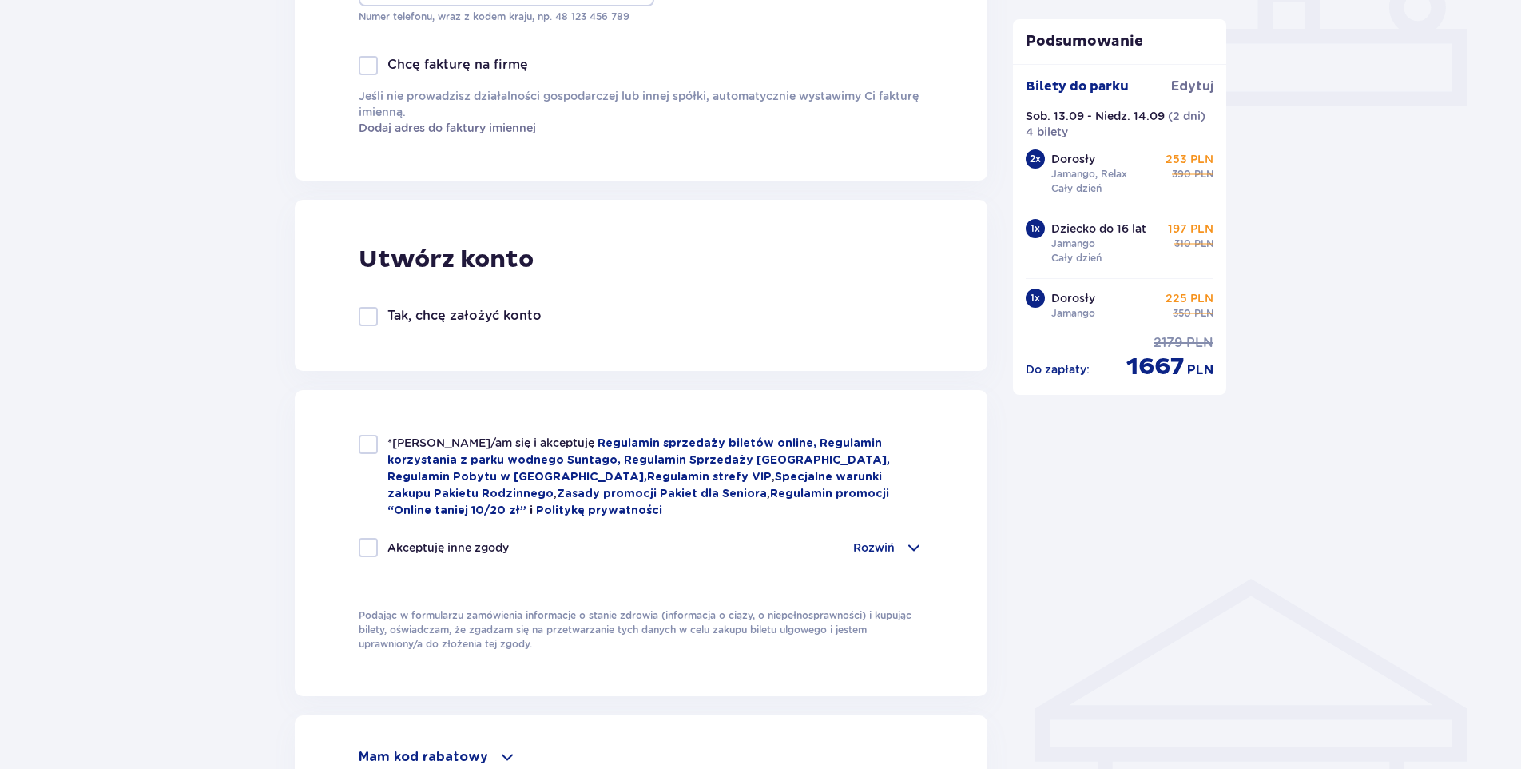
click at [361, 447] on div at bounding box center [368, 444] width 19 height 19
checkbox input "true"
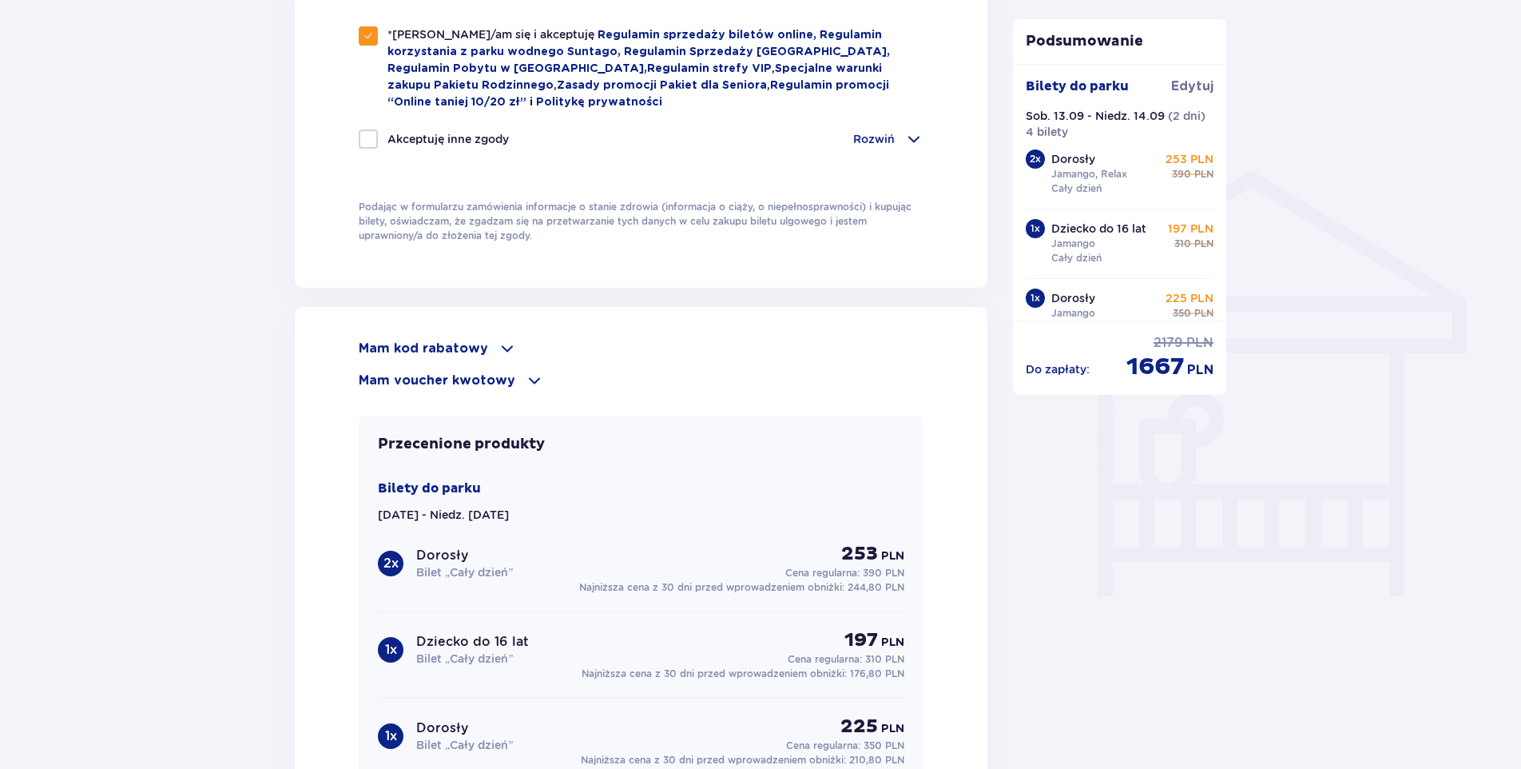
scroll to position [1199, 0]
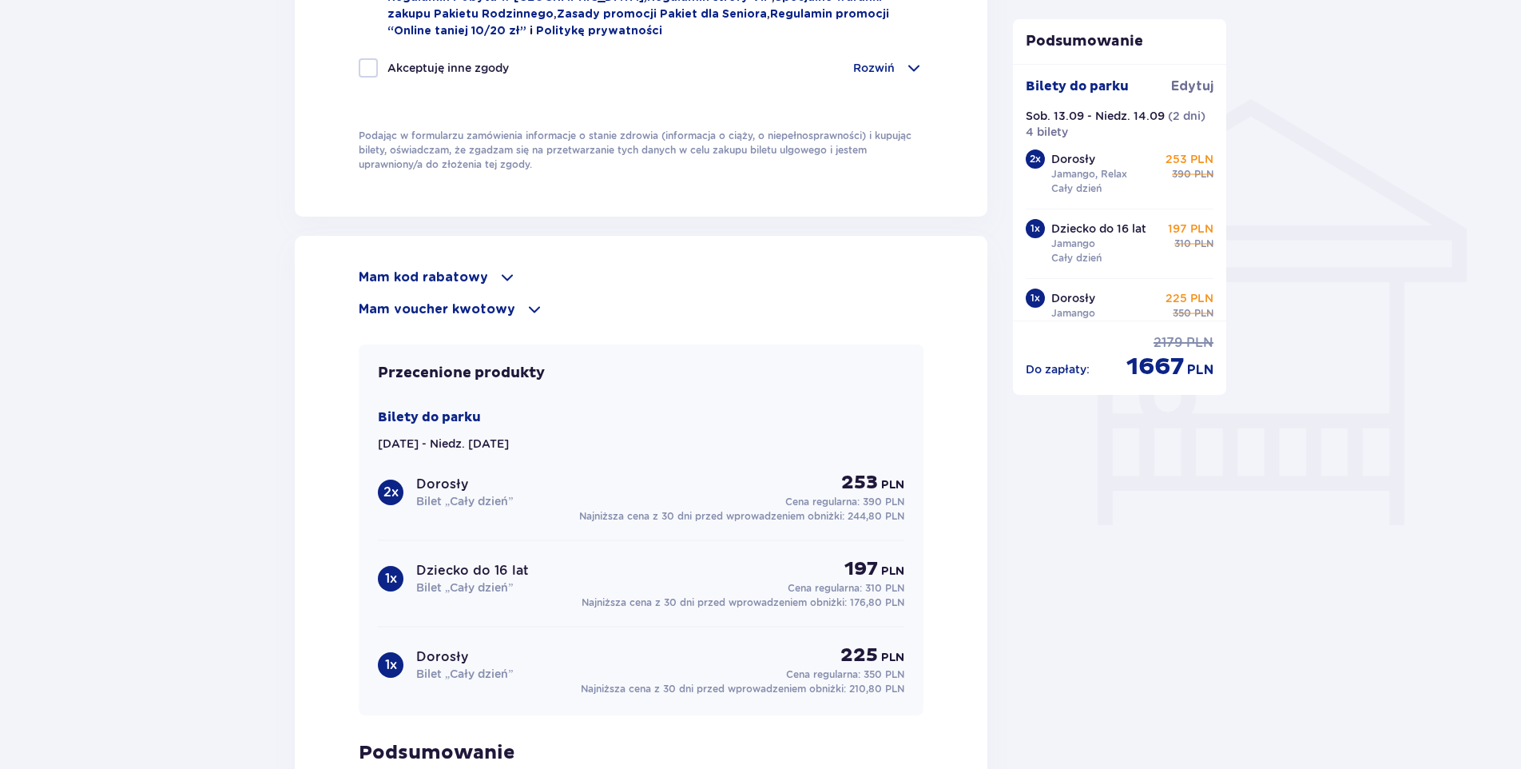
click at [525, 304] on span at bounding box center [534, 309] width 19 height 19
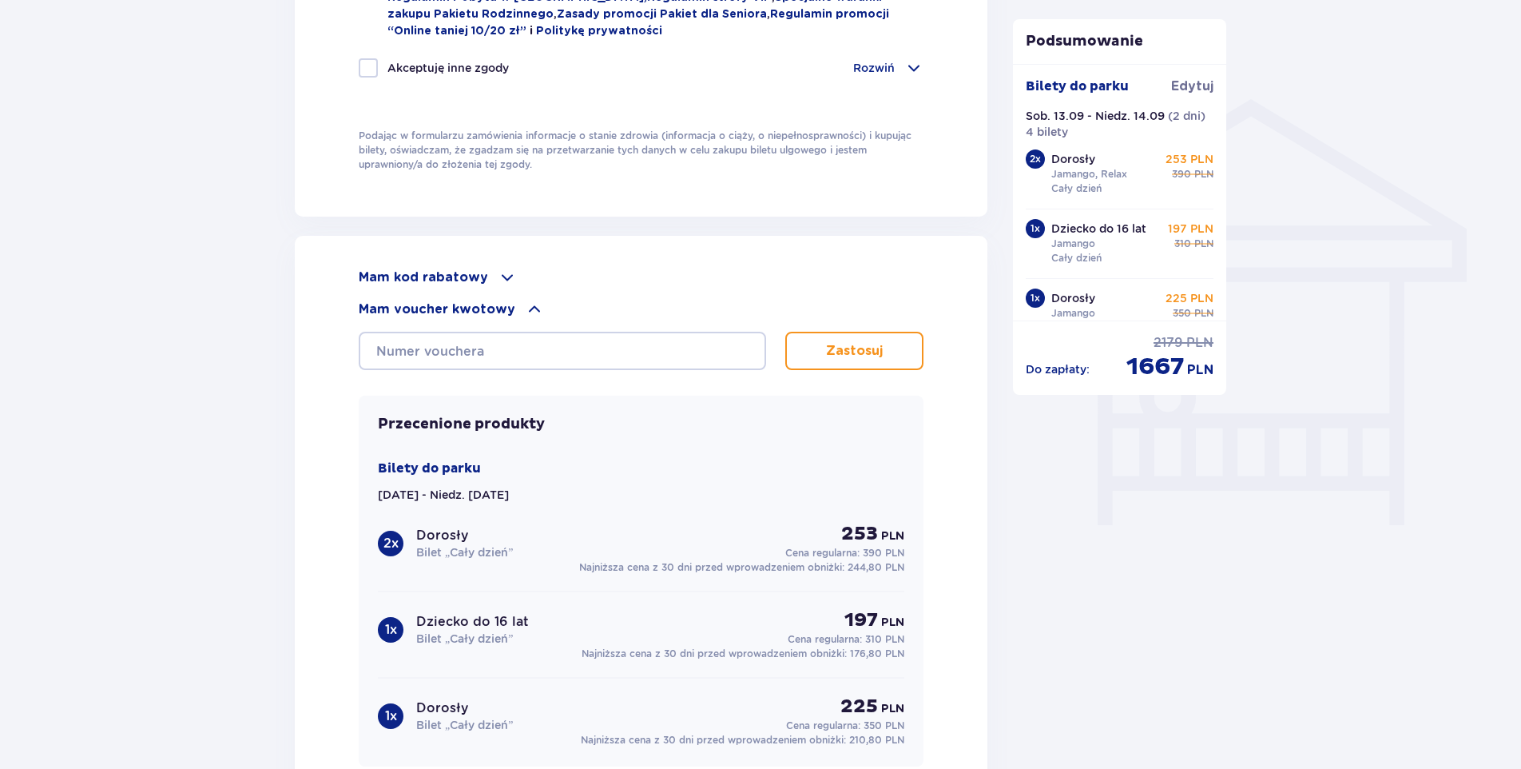
click at [525, 302] on span at bounding box center [534, 309] width 19 height 19
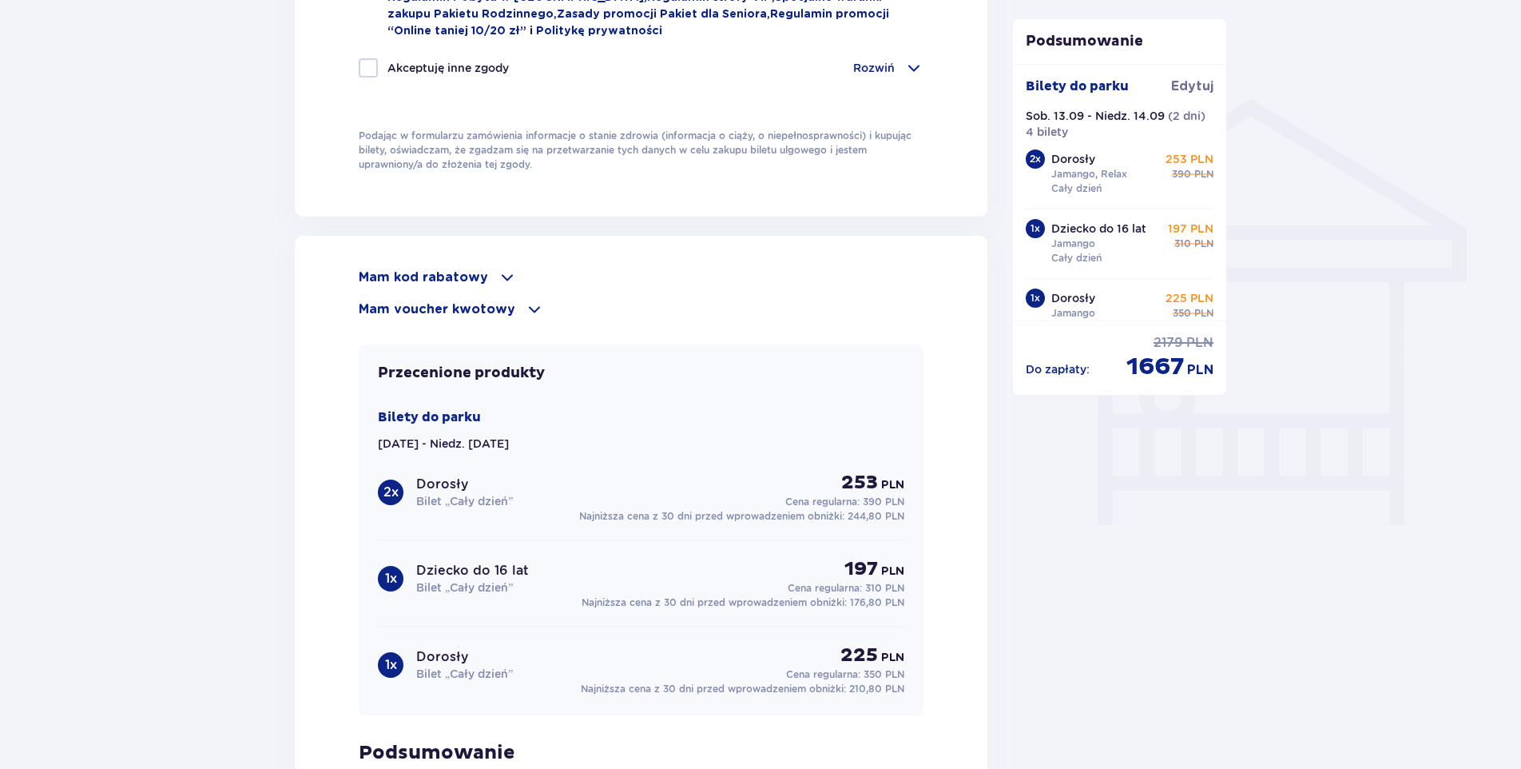
click at [507, 272] on span at bounding box center [507, 277] width 19 height 19
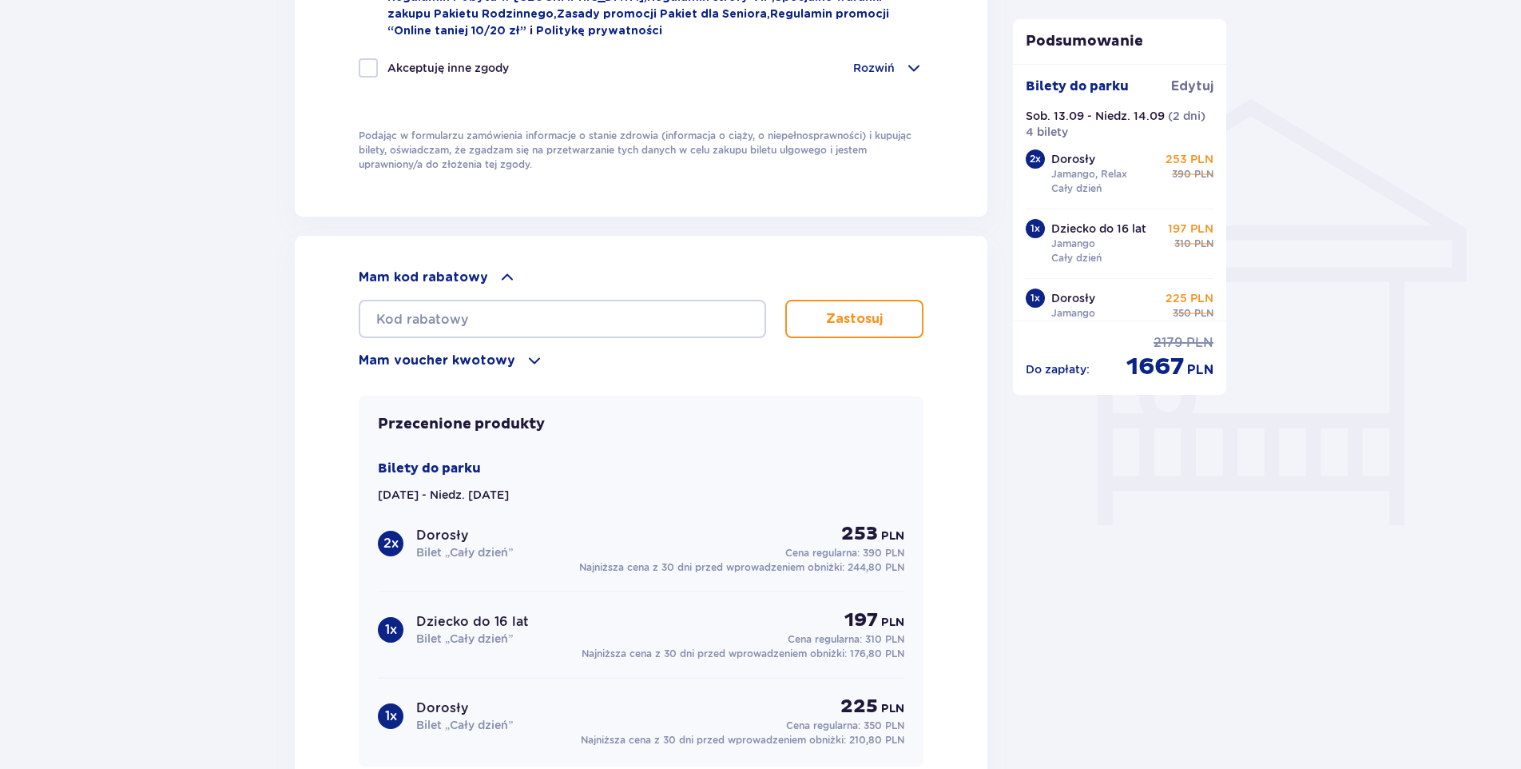
click at [505, 270] on span at bounding box center [507, 277] width 19 height 19
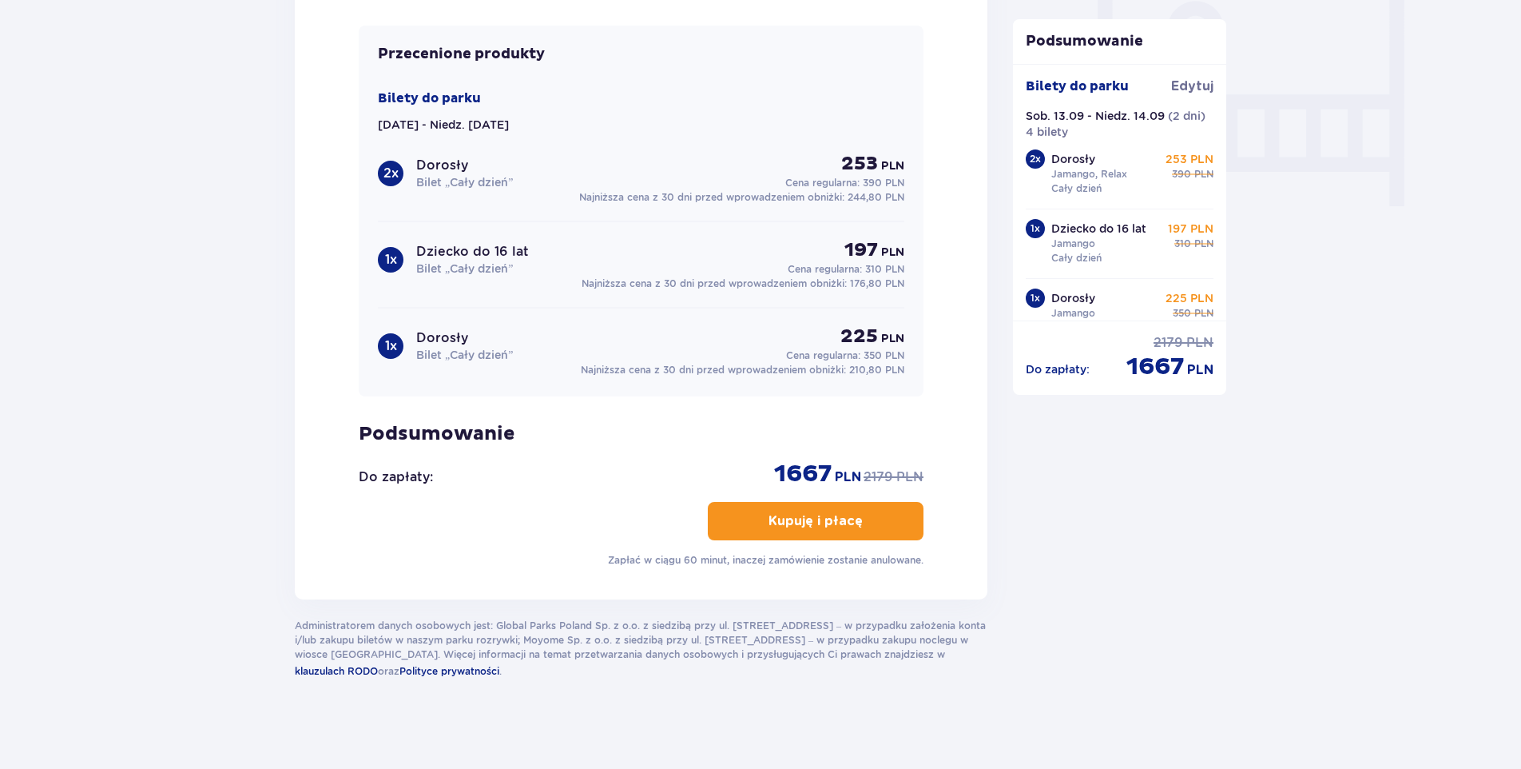
scroll to position [1520, 0]
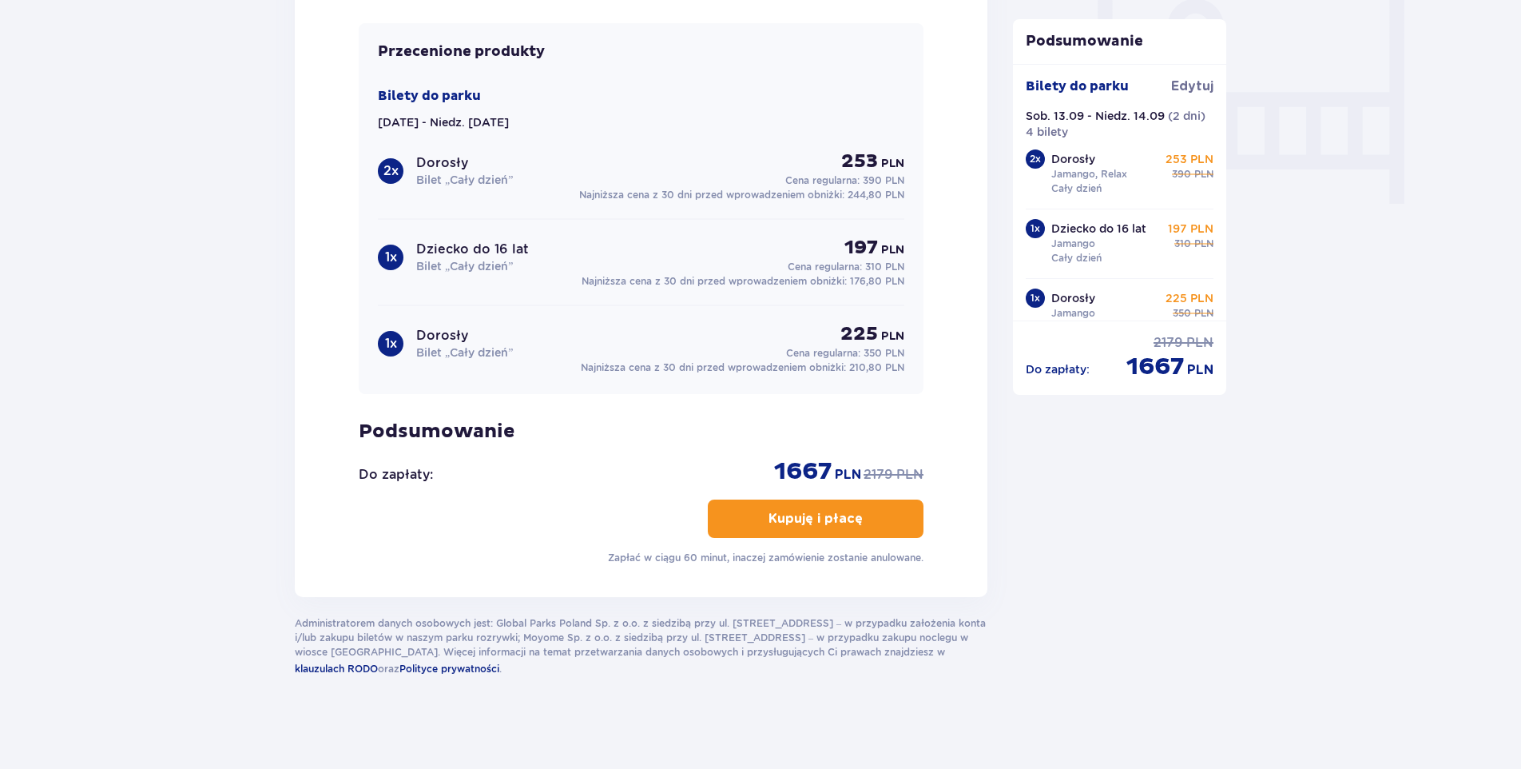
click at [789, 519] on p "Kupuję i płacę" at bounding box center [816, 519] width 94 height 18
